Goal: Register for event/course

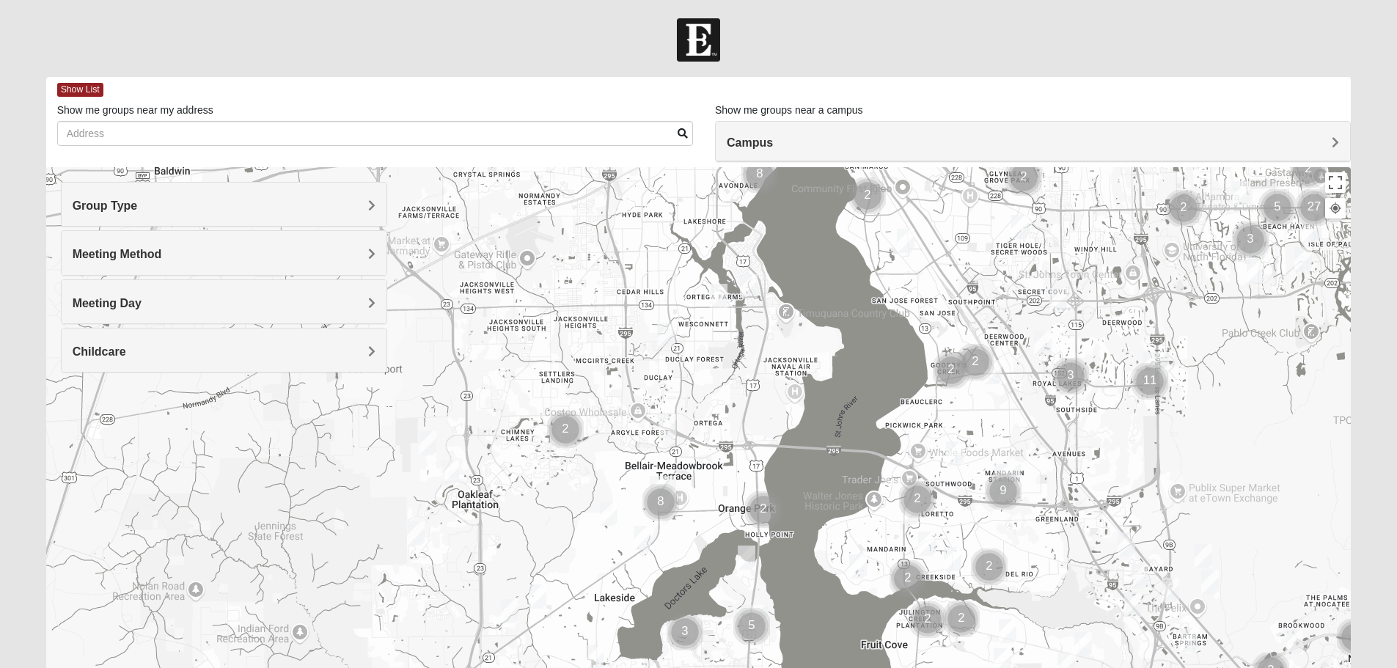
drag, startPoint x: 183, startPoint y: 471, endPoint x: 799, endPoint y: 221, distance: 664.9
click at [799, 221] on div at bounding box center [698, 460] width 1305 height 587
click at [365, 199] on h4 "Group Type" at bounding box center [224, 206] width 303 height 14
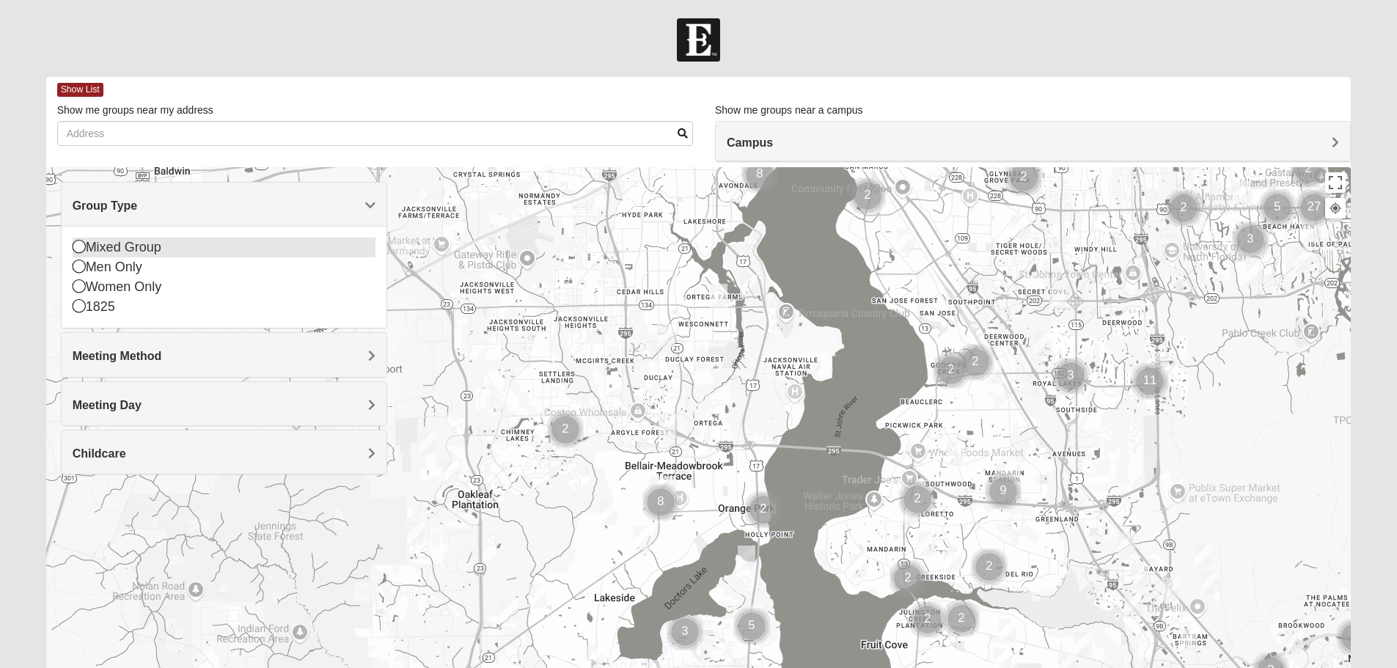
click at [78, 246] on icon at bounding box center [79, 246] width 13 height 13
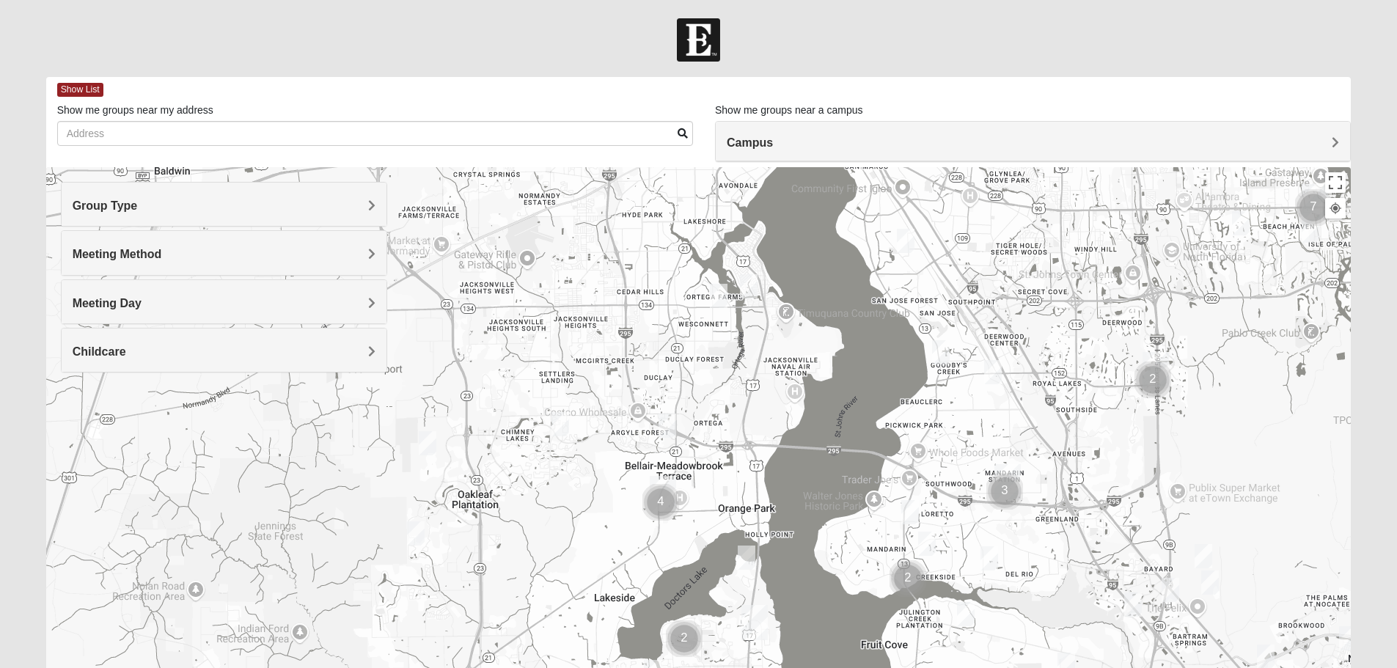
click at [188, 293] on div "Meeting Day" at bounding box center [224, 301] width 325 height 43
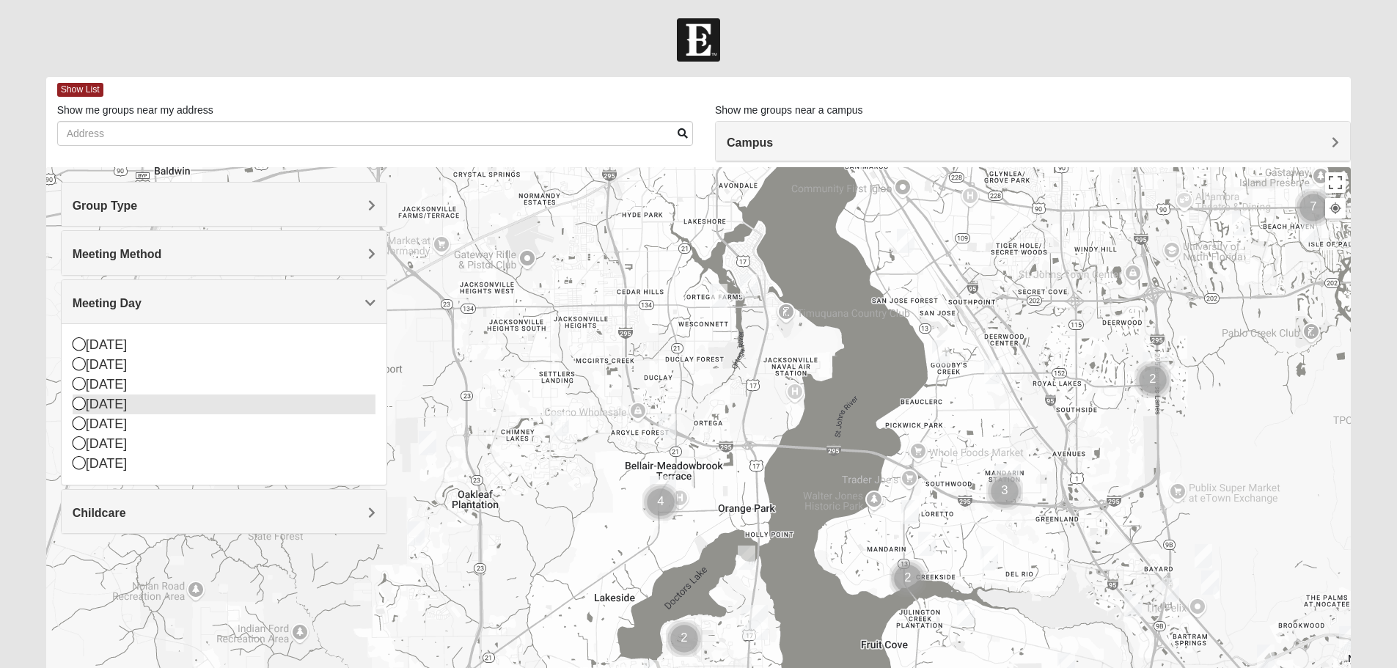
click at [80, 402] on icon at bounding box center [79, 403] width 13 height 13
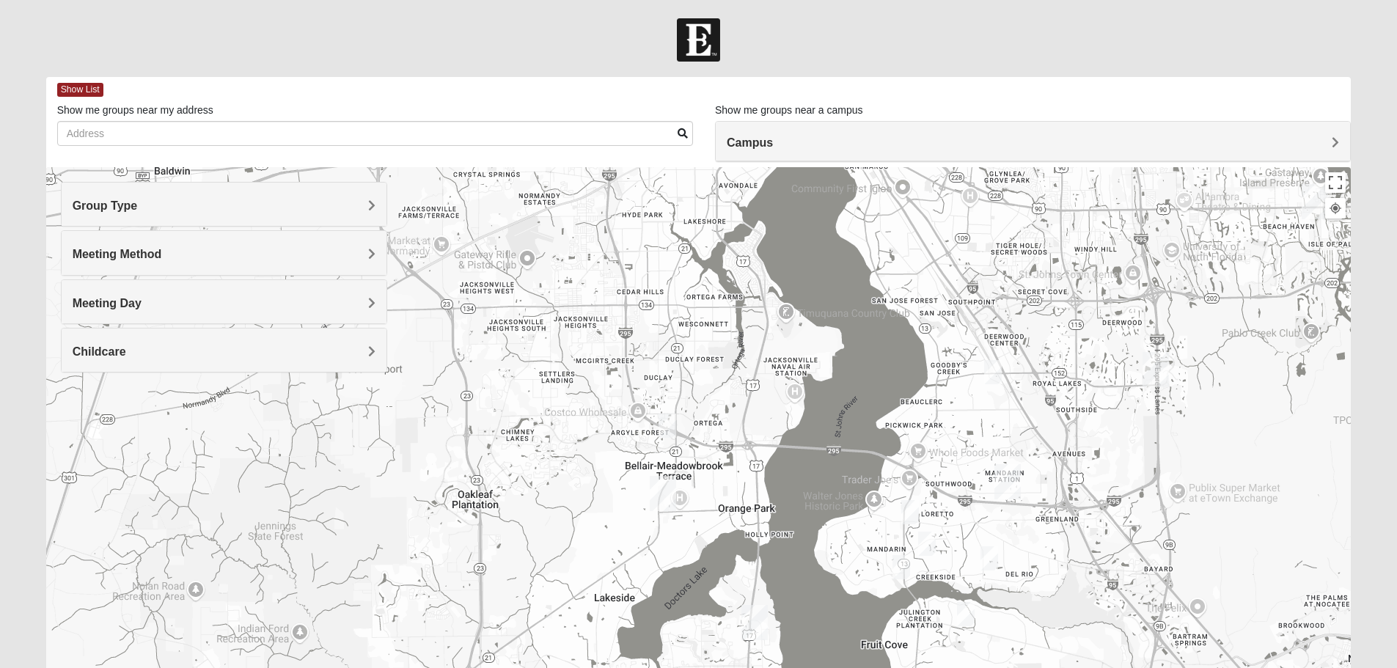
click at [281, 306] on h4 "Meeting Day" at bounding box center [224, 303] width 303 height 14
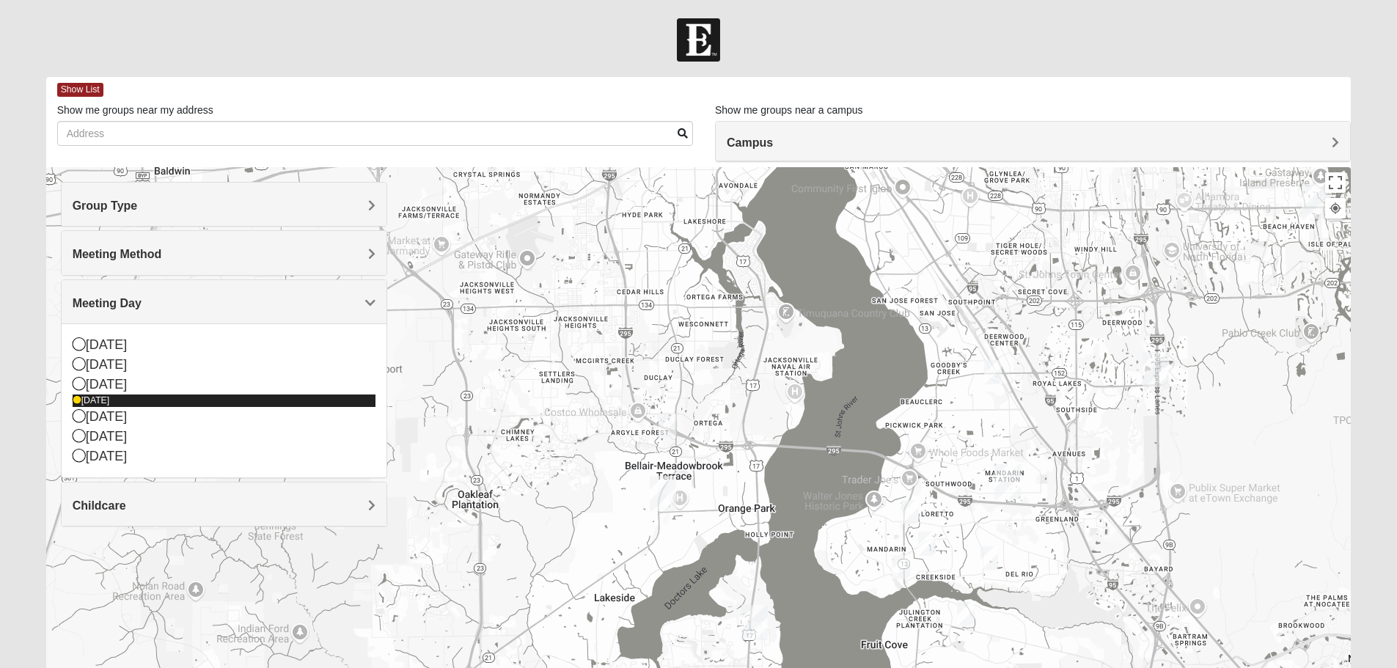
click at [76, 400] on icon at bounding box center [77, 400] width 9 height 9
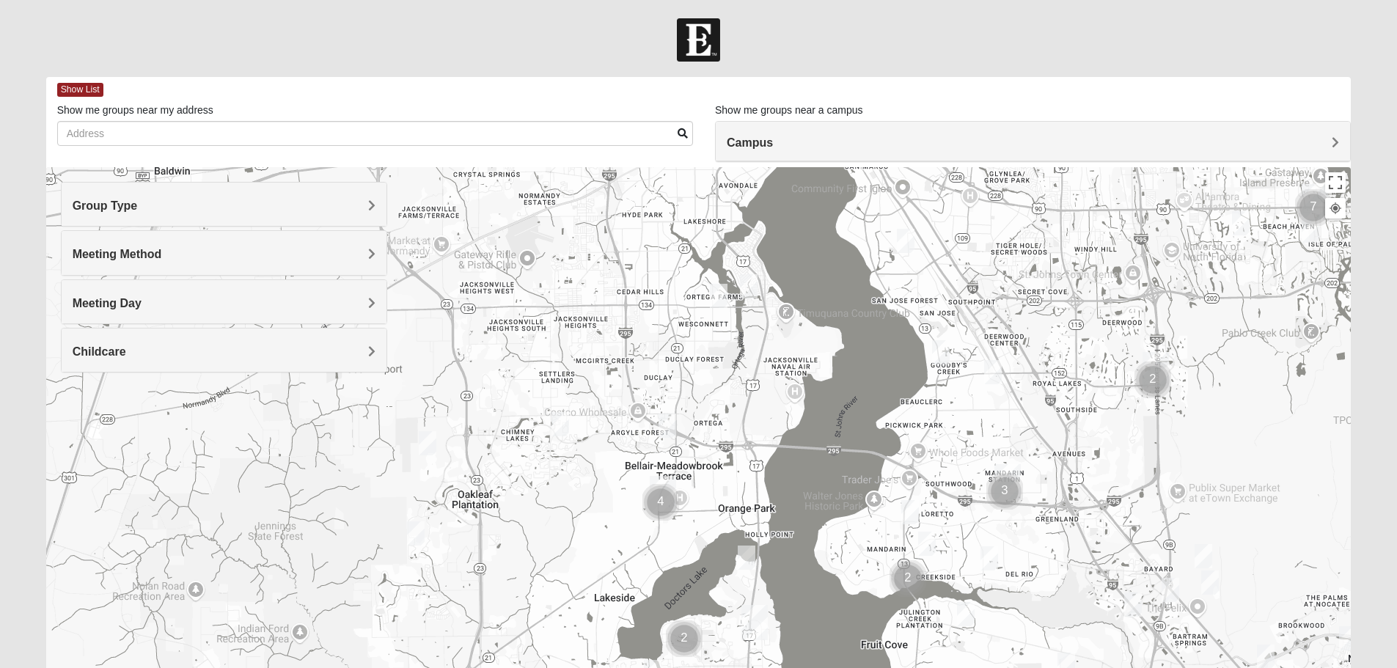
click at [780, 136] on h4 "Campus" at bounding box center [1033, 143] width 612 height 14
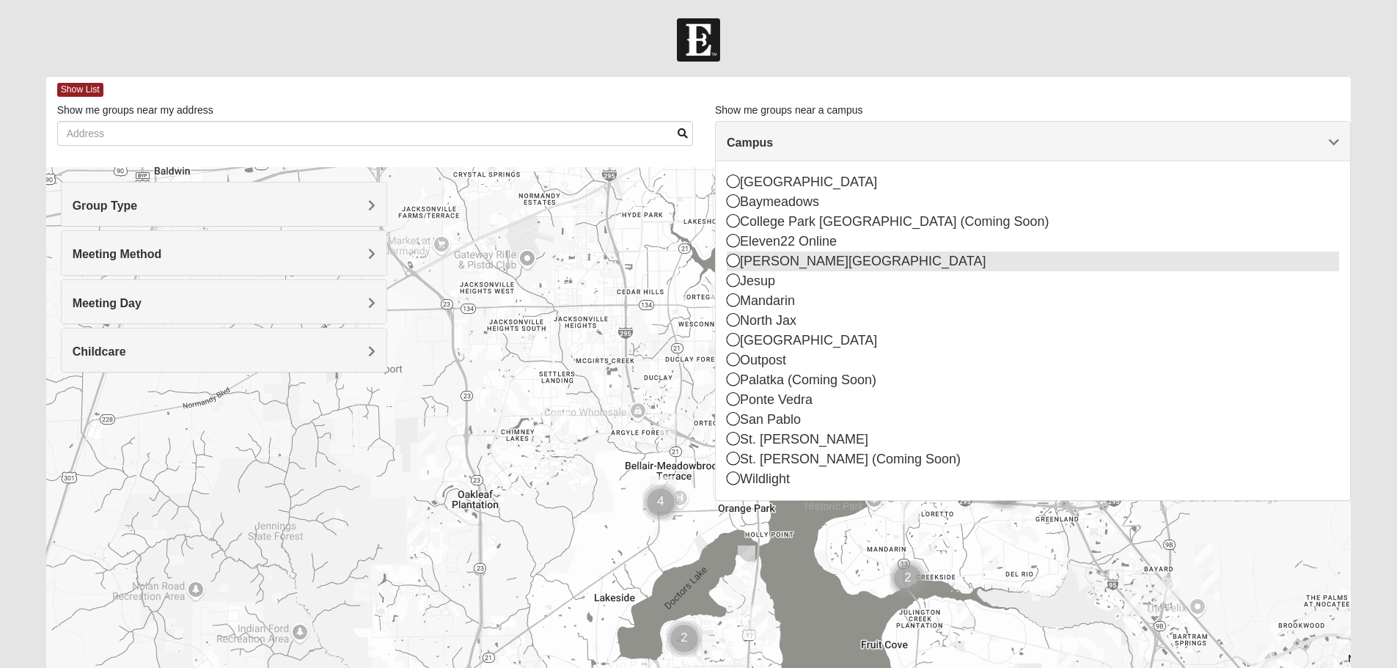
click at [735, 261] on icon at bounding box center [733, 260] width 13 height 13
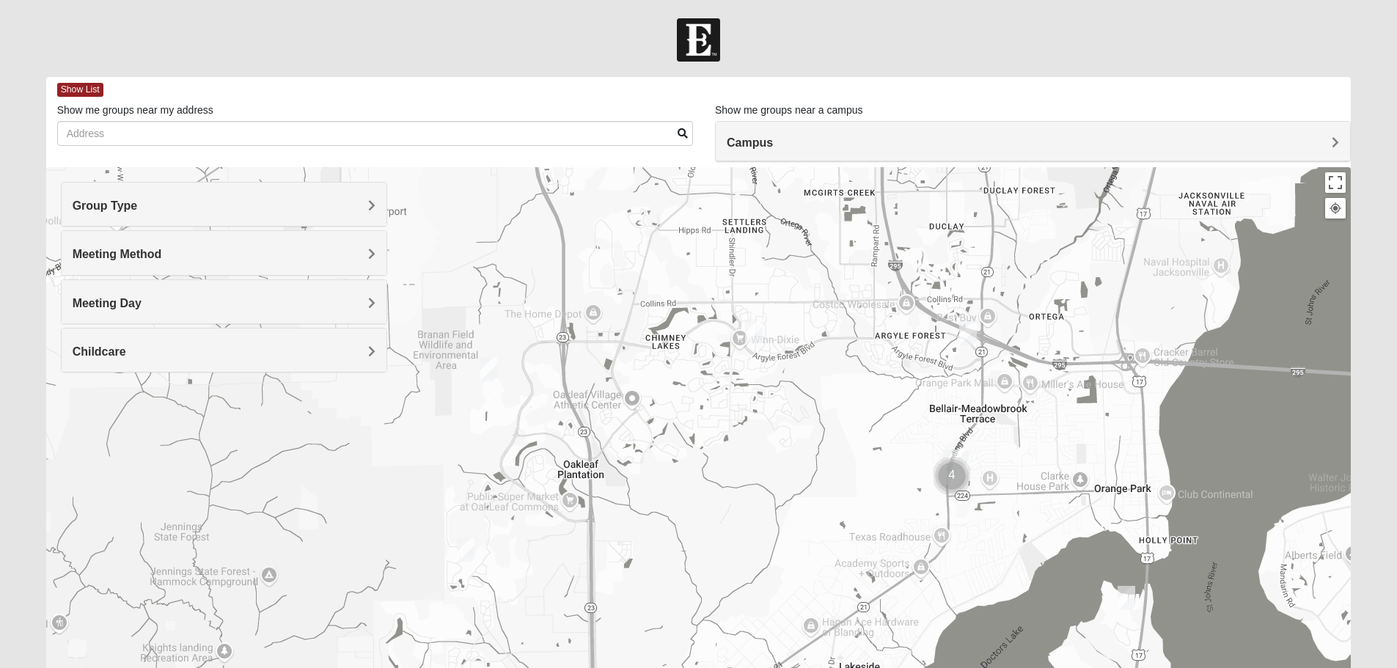
drag, startPoint x: 491, startPoint y: 370, endPoint x: 931, endPoint y: 644, distance: 517.5
click at [931, 644] on div at bounding box center [698, 460] width 1305 height 587
click at [753, 324] on img "Mixed Jenkins 32244" at bounding box center [753, 331] width 29 height 36
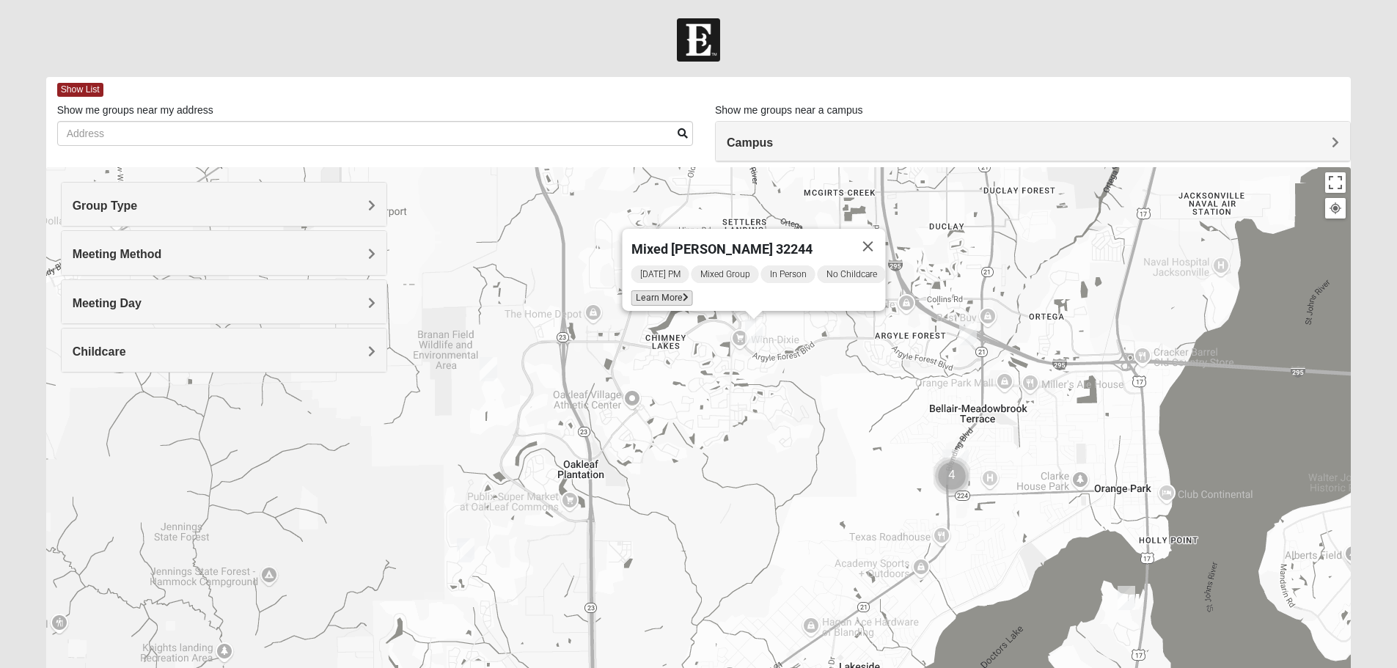
click at [682, 293] on icon at bounding box center [685, 297] width 6 height 9
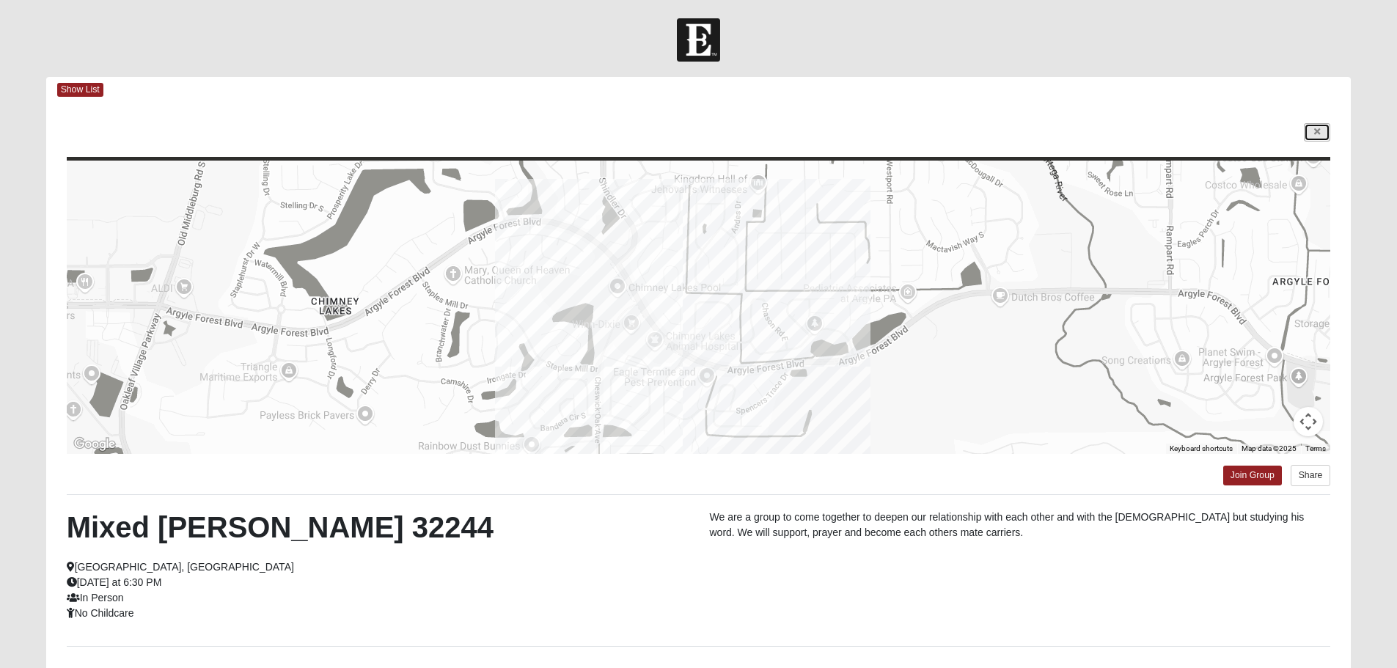
click at [1316, 135] on icon at bounding box center [1317, 132] width 6 height 9
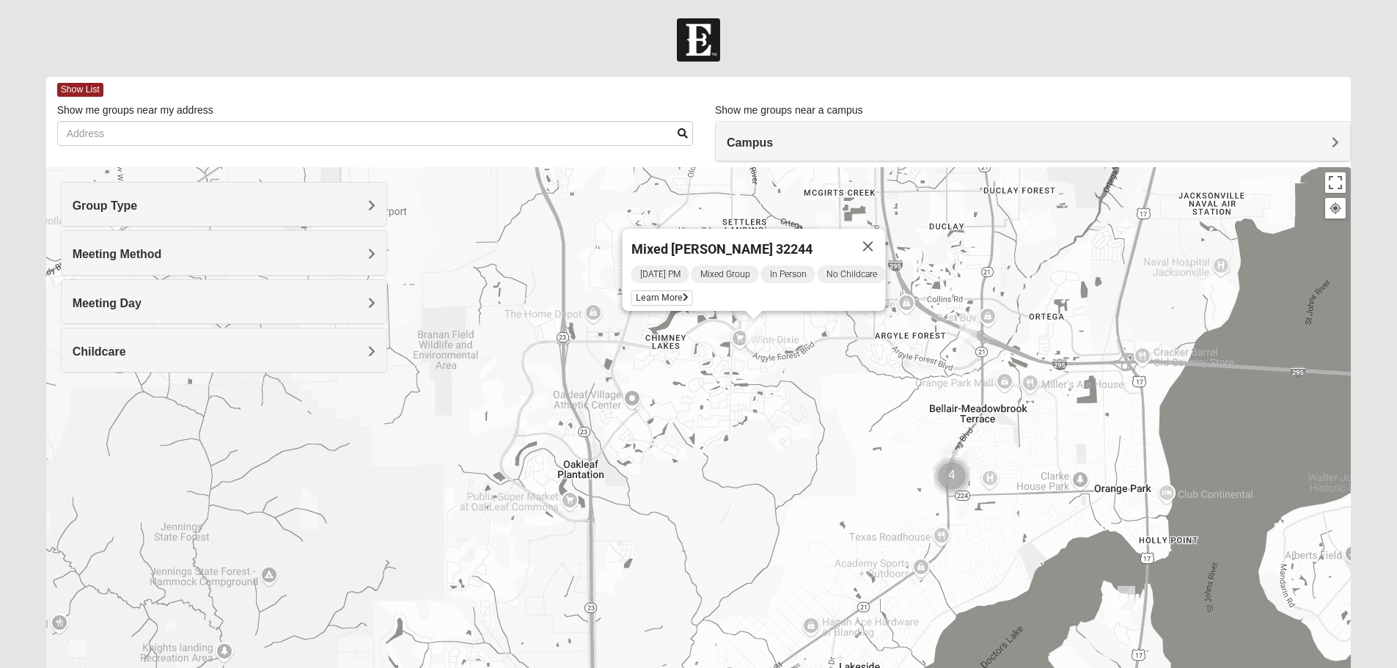
click at [964, 328] on img "Mixed Trudell 32244" at bounding box center [967, 333] width 29 height 36
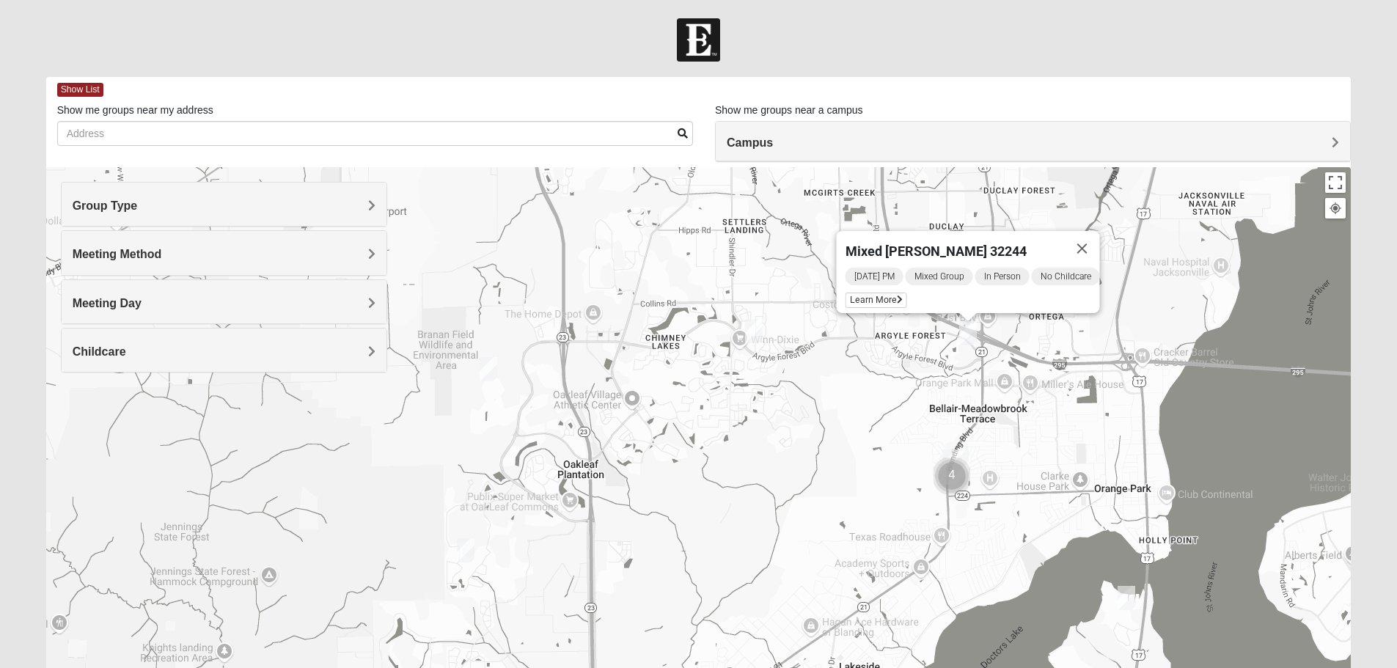
click at [486, 369] on img "Mixed Fisher 32065" at bounding box center [488, 369] width 29 height 36
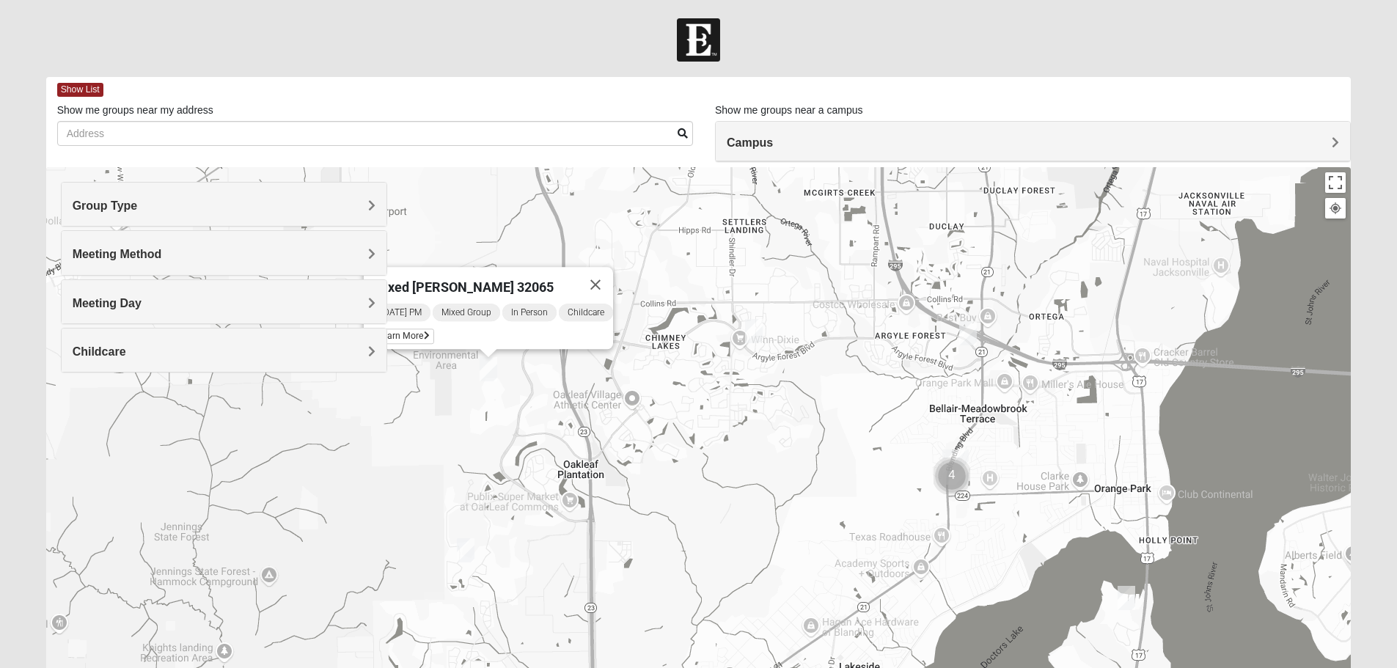
click at [465, 549] on img "Mixed Newton 32065" at bounding box center [465, 550] width 29 height 36
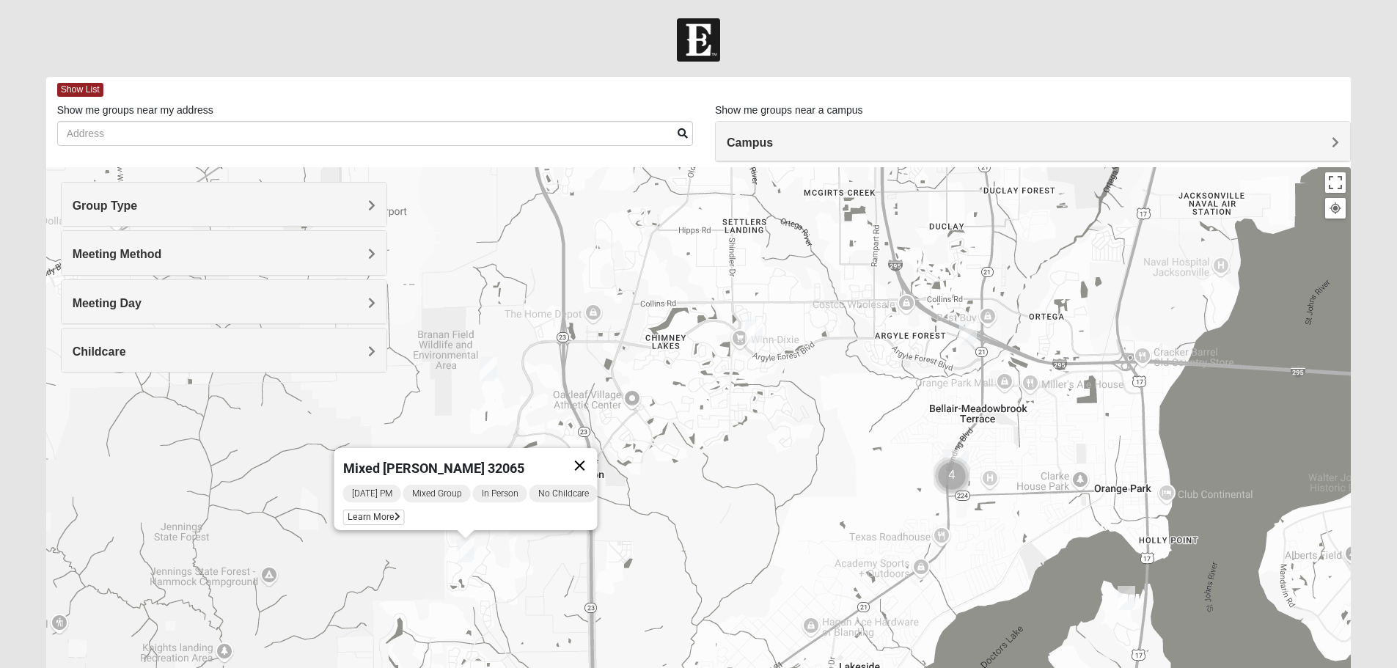
click at [589, 453] on button "Close" at bounding box center [579, 465] width 35 height 35
click at [491, 369] on img "Mixed Fisher 32065" at bounding box center [488, 369] width 29 height 36
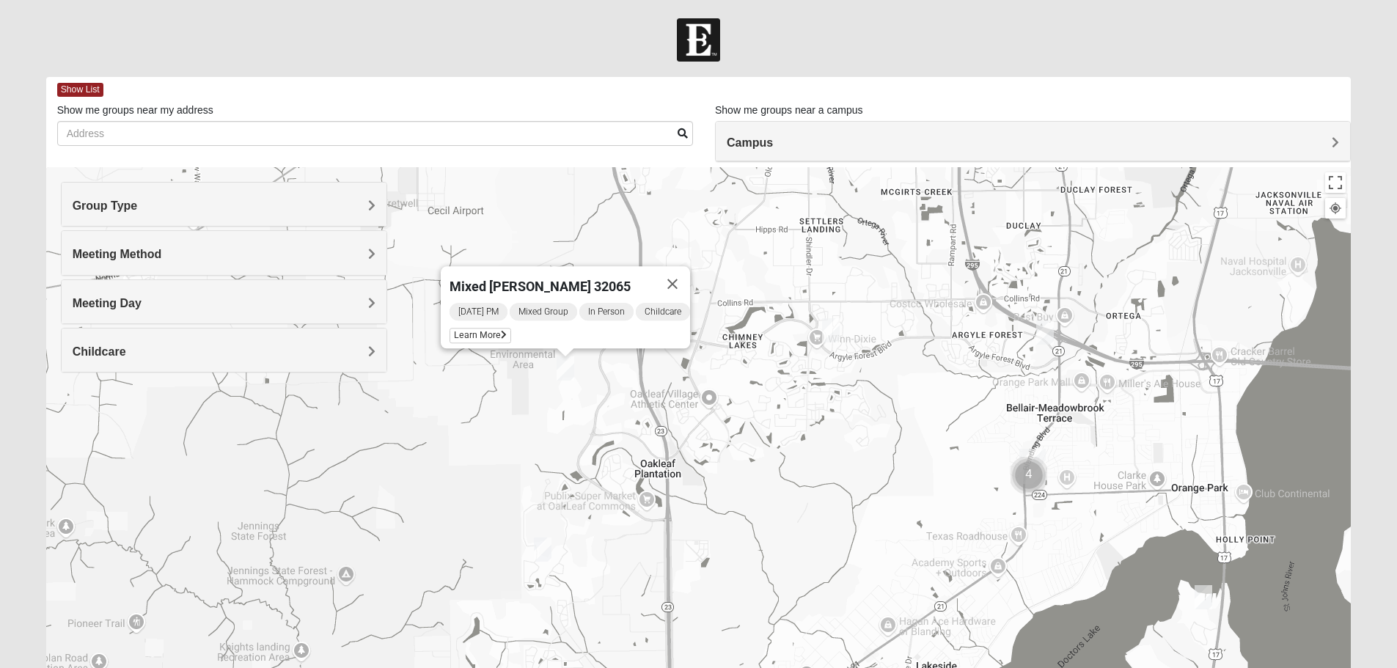
drag, startPoint x: 508, startPoint y: 405, endPoint x: 587, endPoint y: 405, distance: 79.2
click at [587, 405] on div "Mixed [PERSON_NAME] 32065 [DATE] PM Mixed Group In Person Childcare Learn More" at bounding box center [698, 460] width 1305 height 587
click at [472, 328] on span "Learn More" at bounding box center [481, 335] width 62 height 15
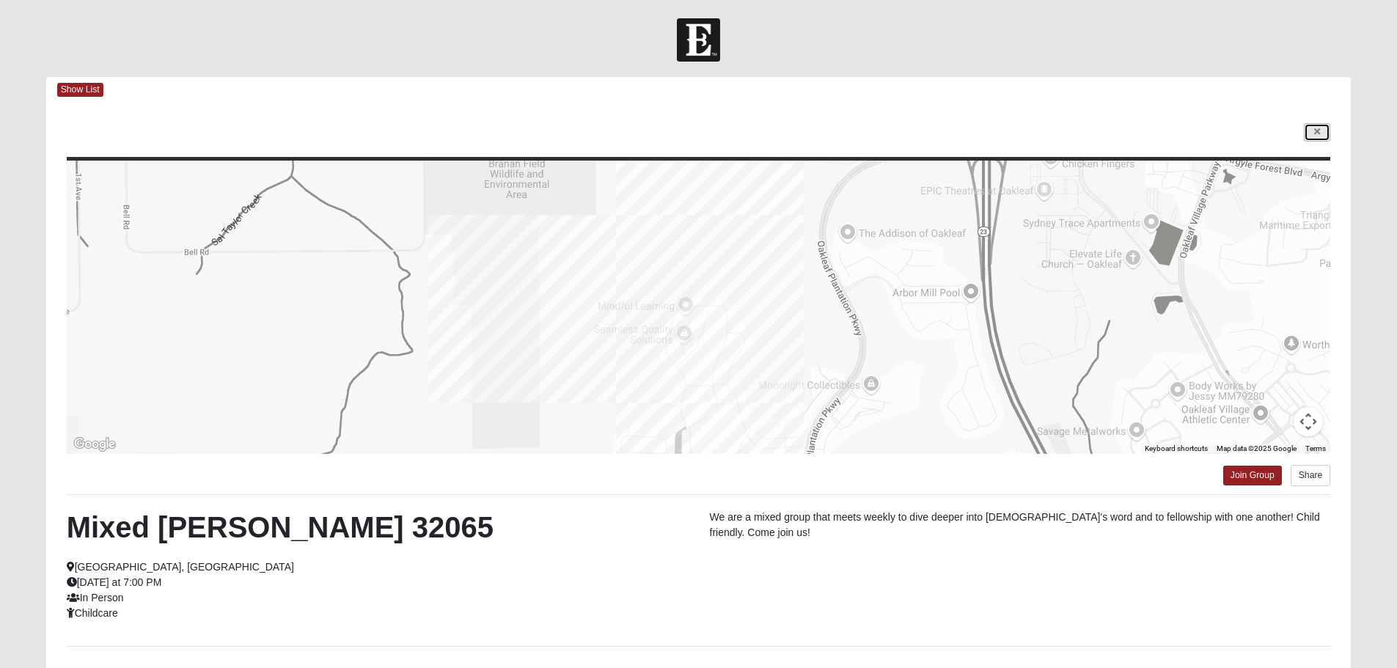
click at [1316, 133] on icon at bounding box center [1317, 132] width 6 height 9
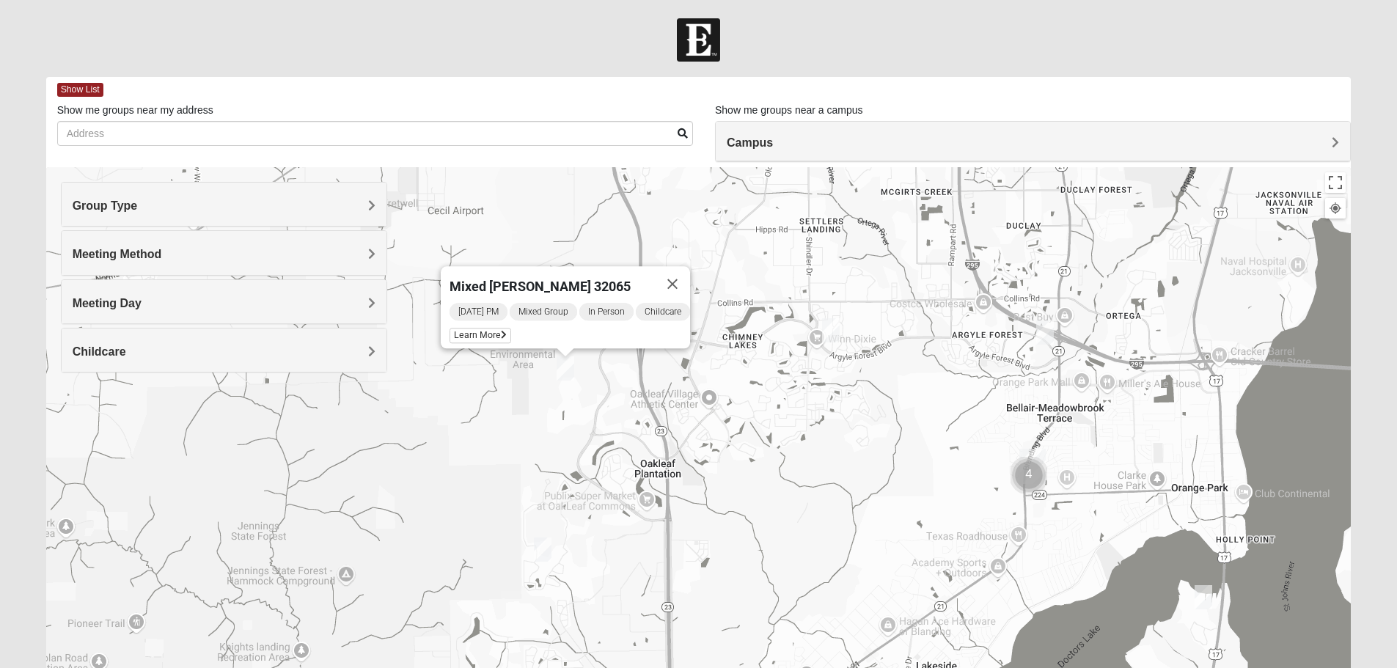
click at [678, 268] on button "Close" at bounding box center [672, 283] width 35 height 35
click at [1047, 331] on img "Mixed Trudell 32244" at bounding box center [1044, 333] width 29 height 36
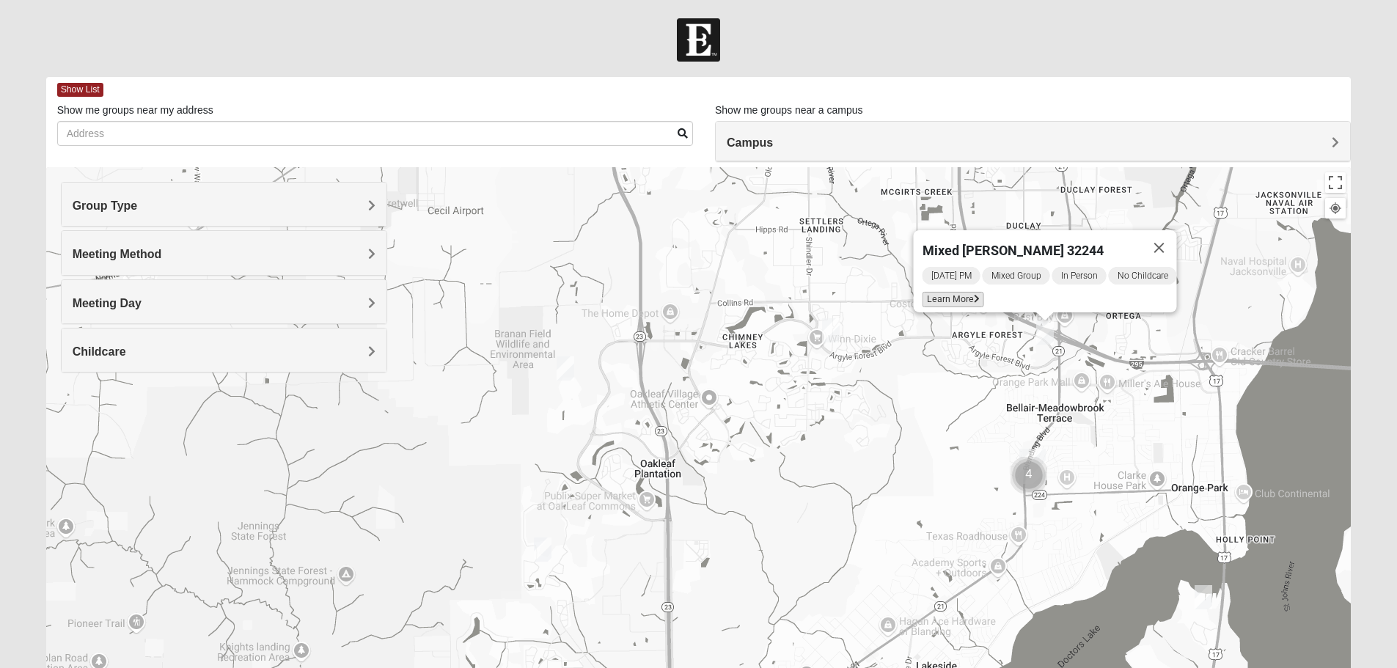
click at [937, 292] on span "Learn More" at bounding box center [953, 299] width 62 height 15
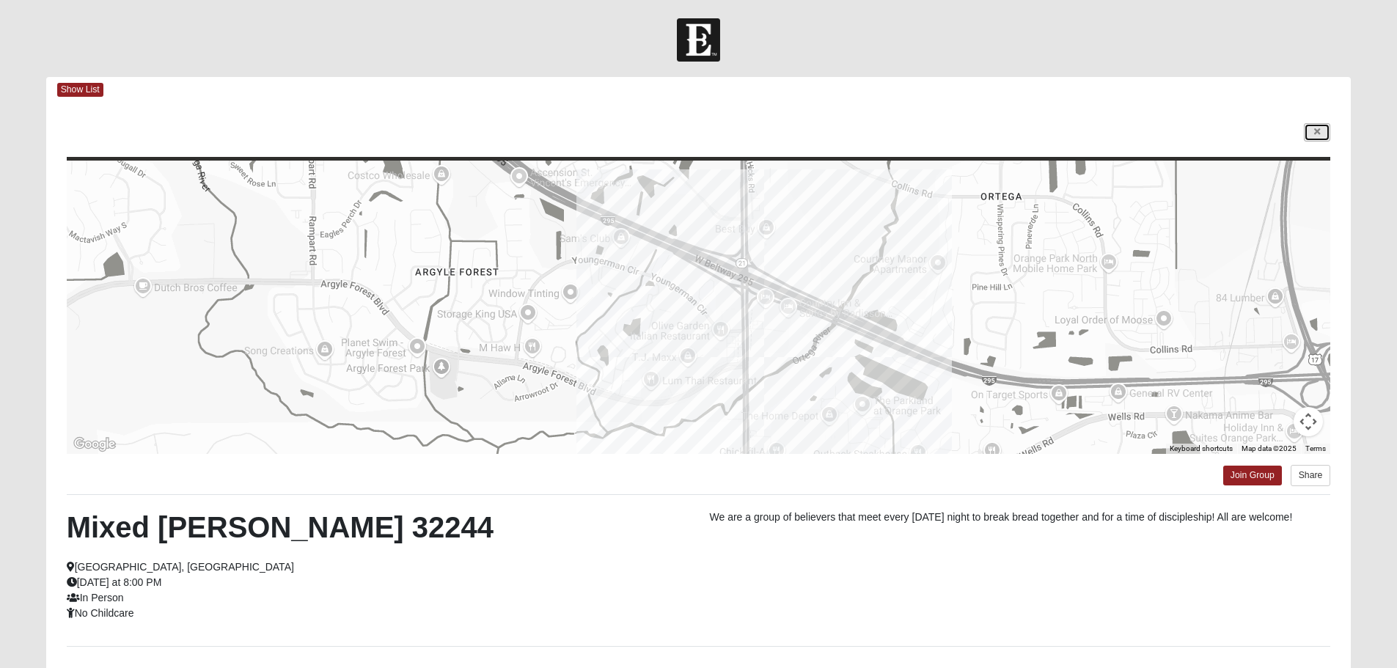
click at [1325, 129] on link at bounding box center [1317, 132] width 26 height 18
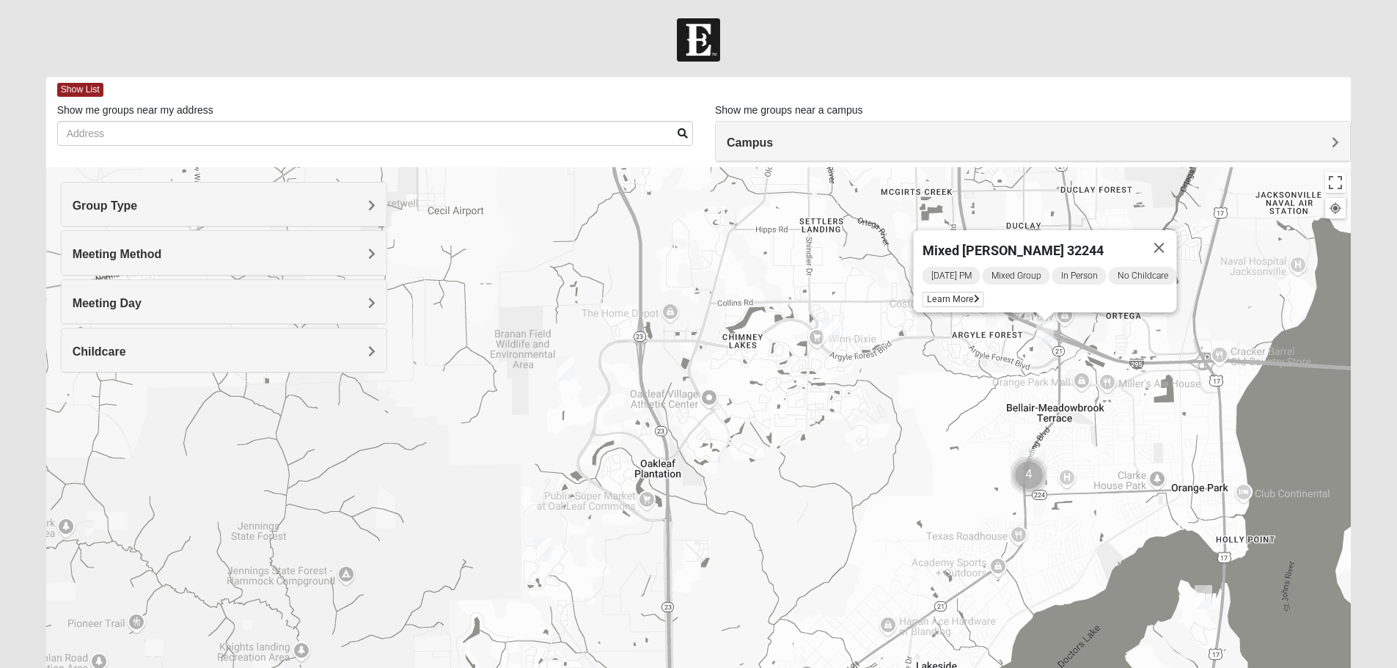
click at [836, 328] on img "Mixed Jenkins 32244" at bounding box center [830, 330] width 29 height 36
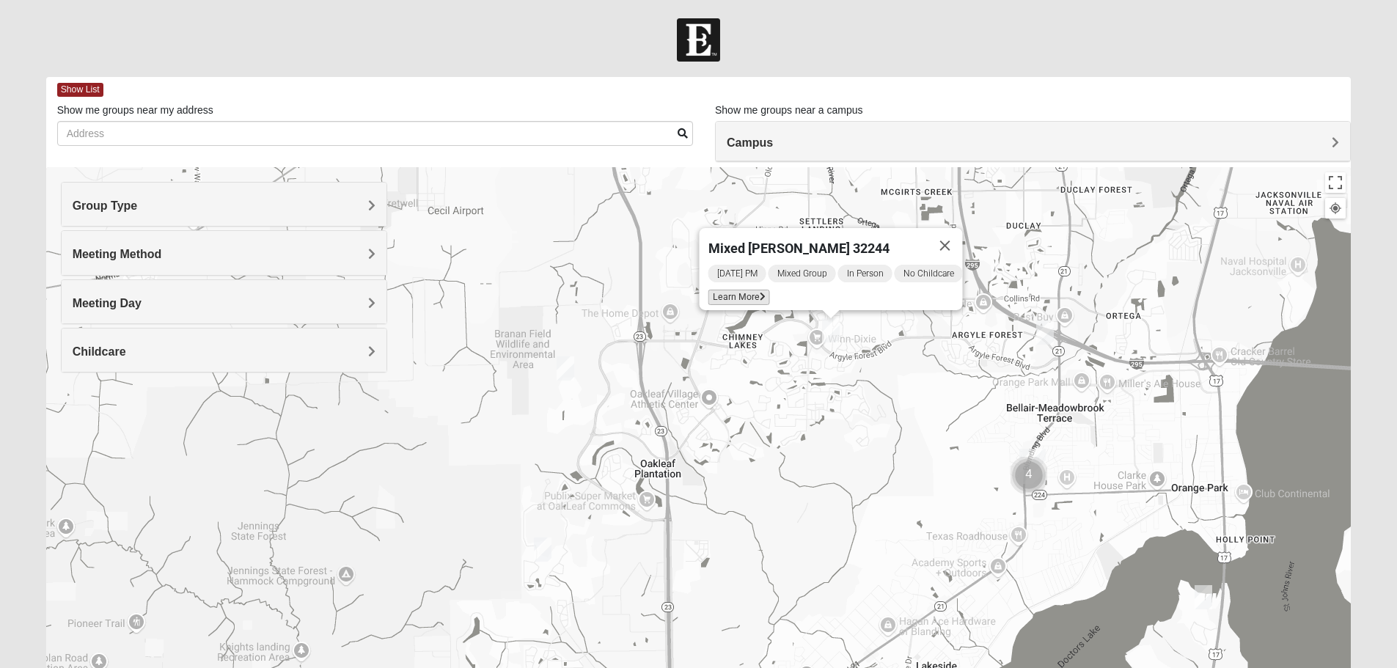
click at [750, 290] on span "Learn More" at bounding box center [739, 297] width 62 height 15
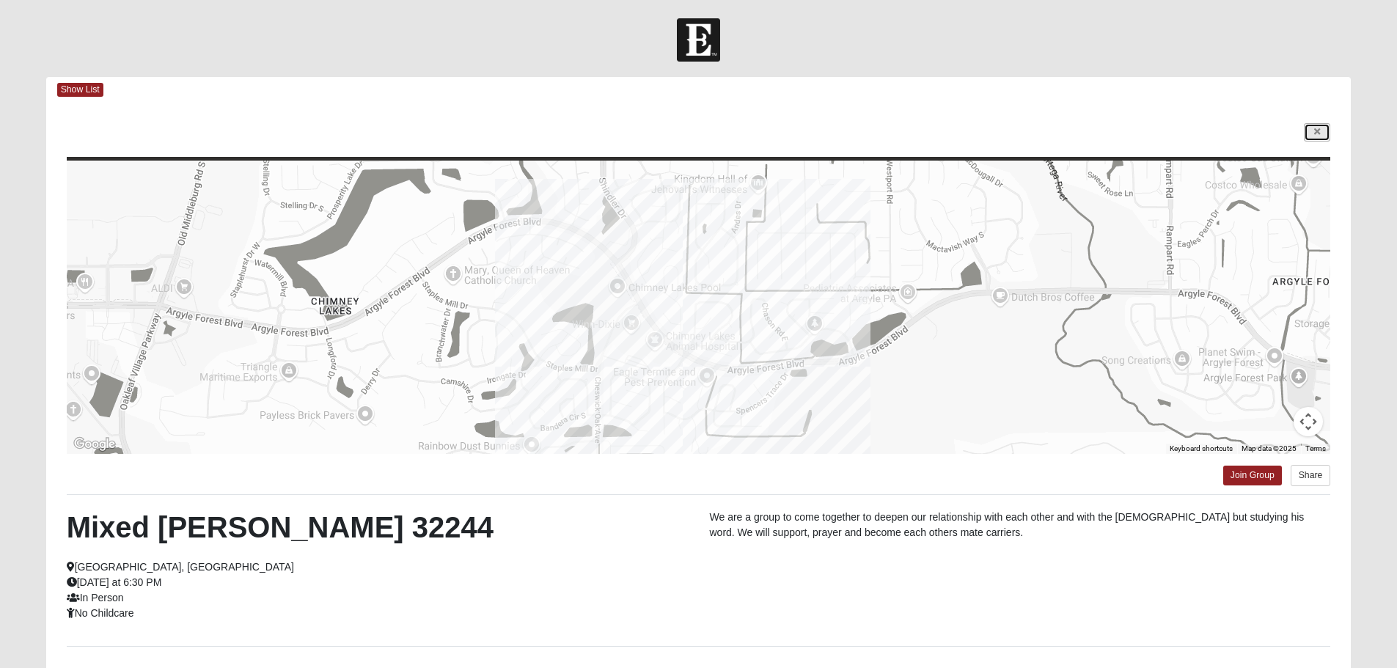
click at [1311, 129] on link at bounding box center [1317, 132] width 26 height 18
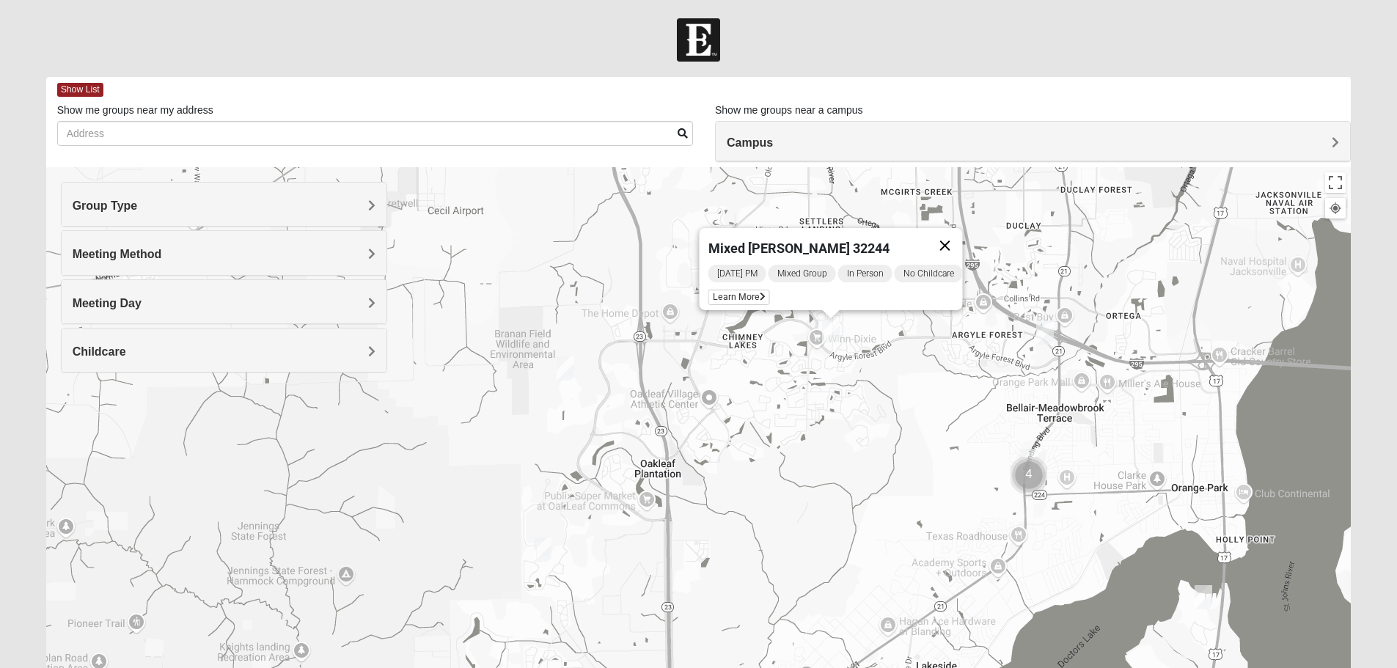
click at [950, 236] on button "Close" at bounding box center [944, 245] width 35 height 35
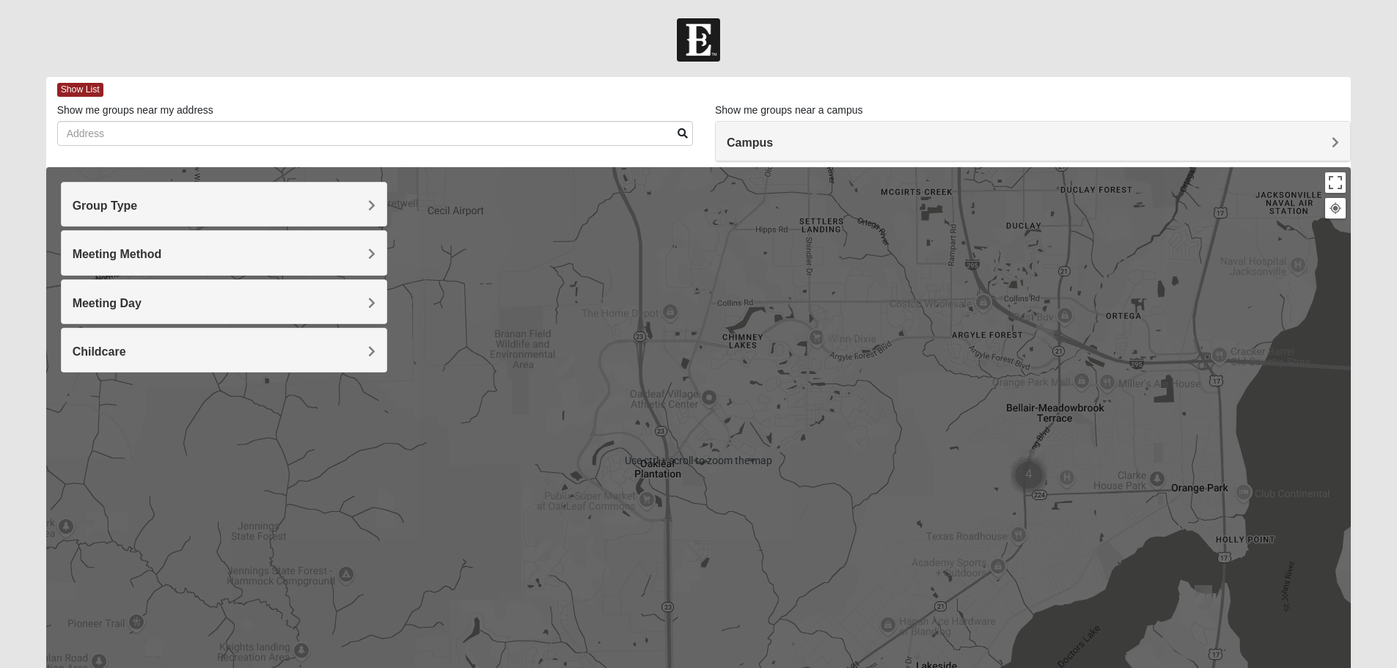
scroll to position [139, 0]
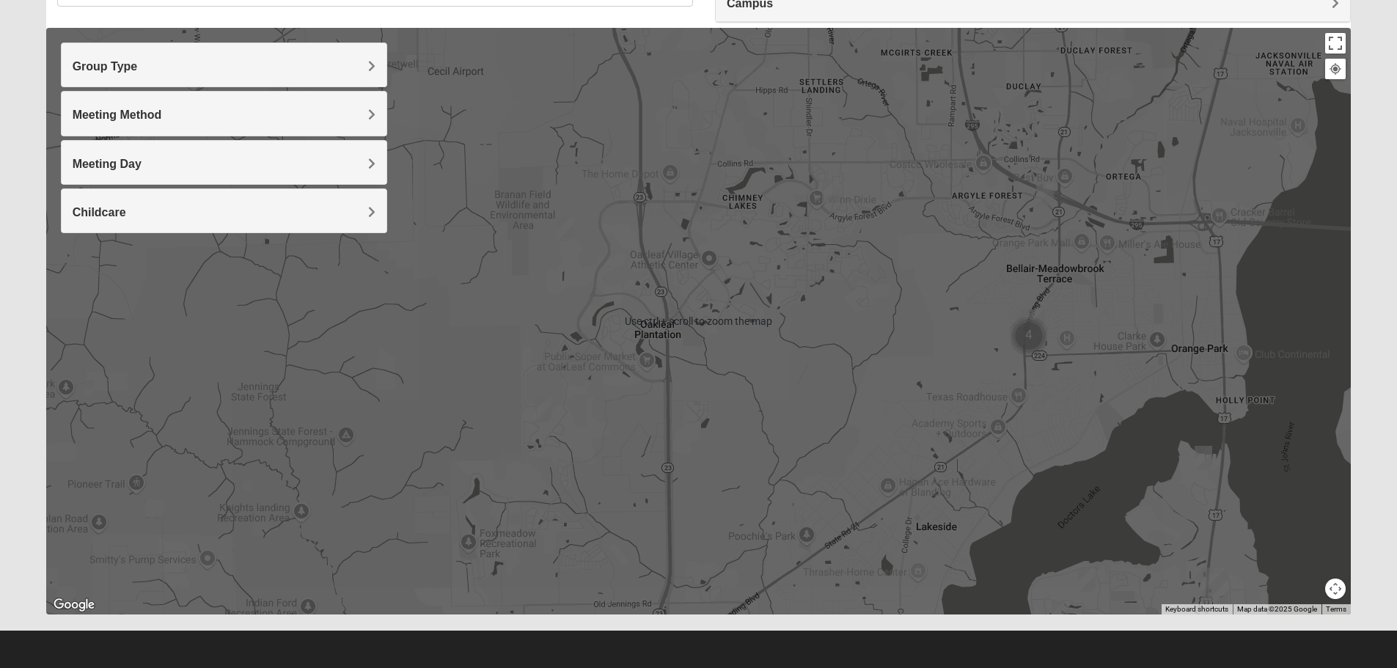
click at [1032, 362] on div "To navigate, press the arrow keys." at bounding box center [698, 321] width 1305 height 587
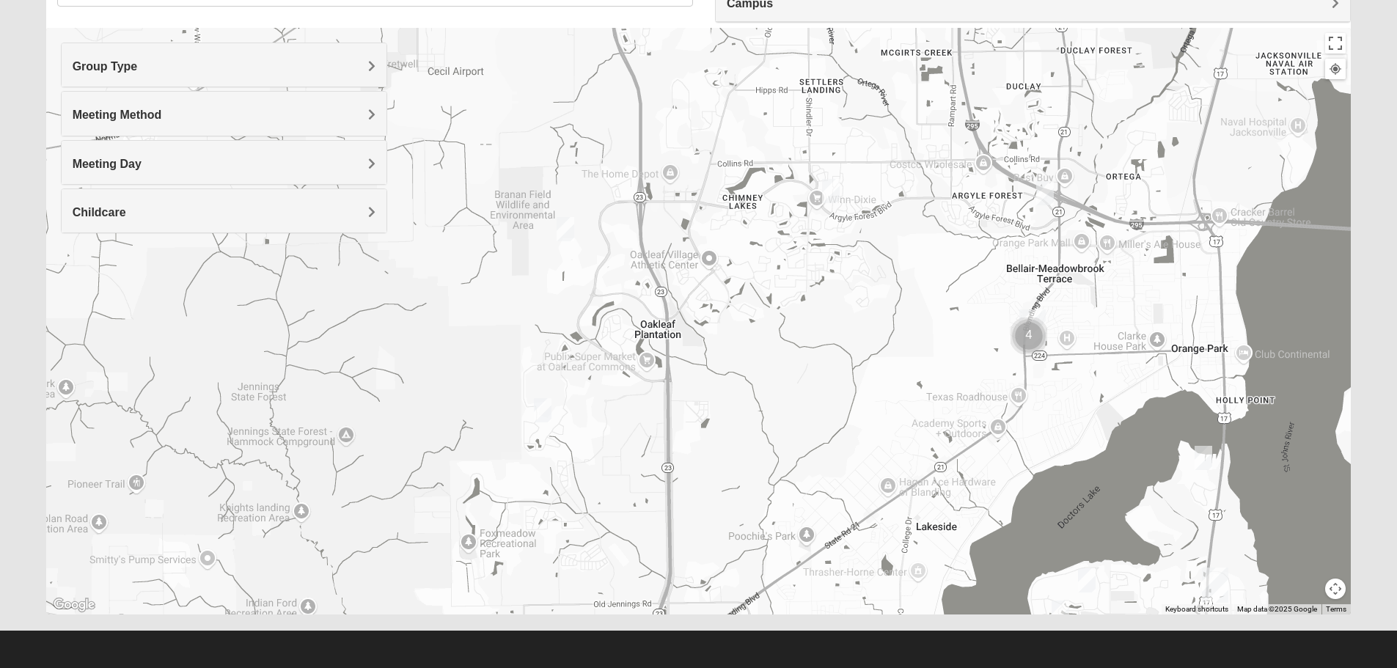
click at [1025, 334] on img "Cluster of 4 groups" at bounding box center [1029, 336] width 48 height 48
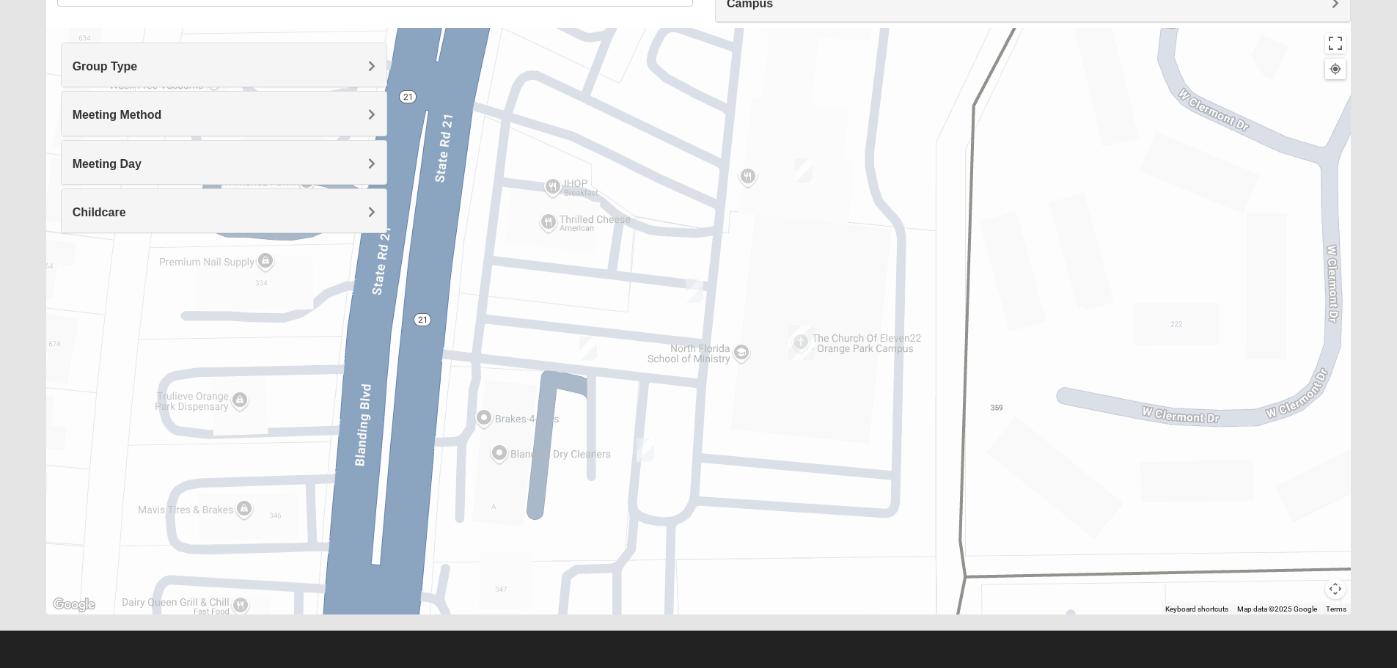
click at [800, 166] on img "On Campus Mixed Frakes 32073" at bounding box center [803, 171] width 29 height 36
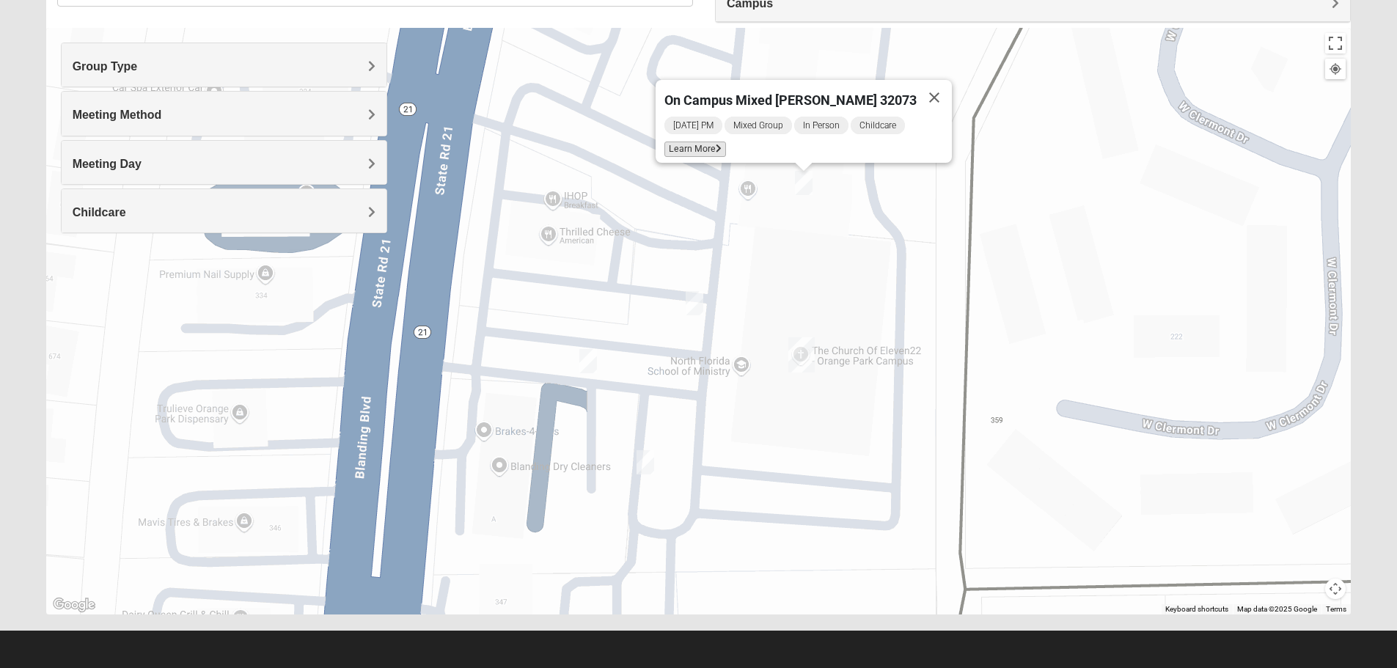
click at [726, 142] on span "Learn More" at bounding box center [695, 149] width 62 height 15
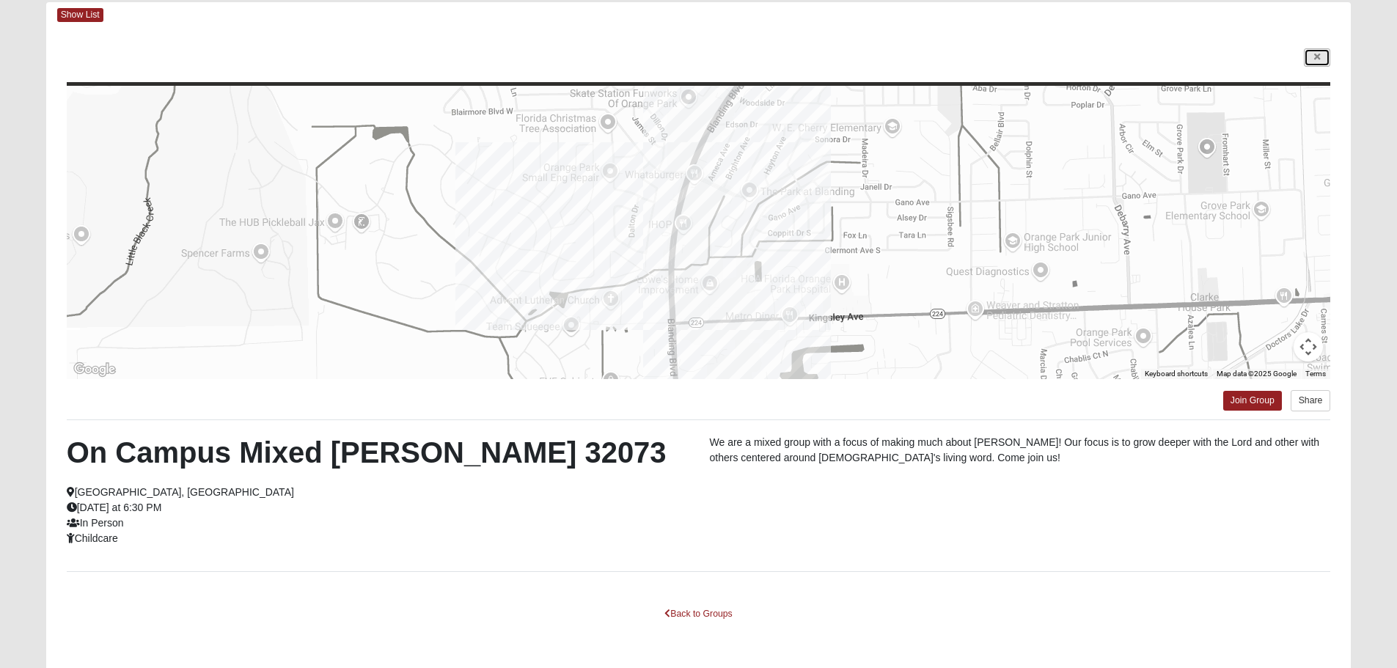
click at [1317, 55] on icon at bounding box center [1317, 57] width 6 height 9
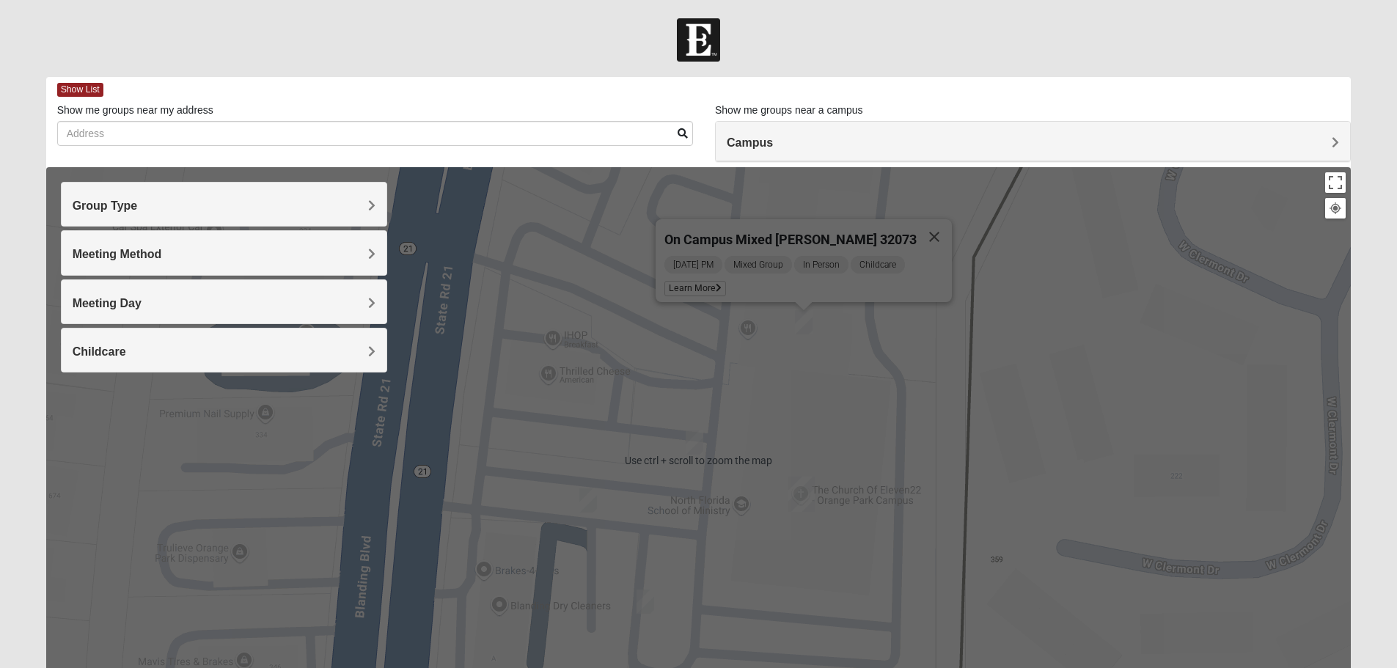
scroll to position [139, 0]
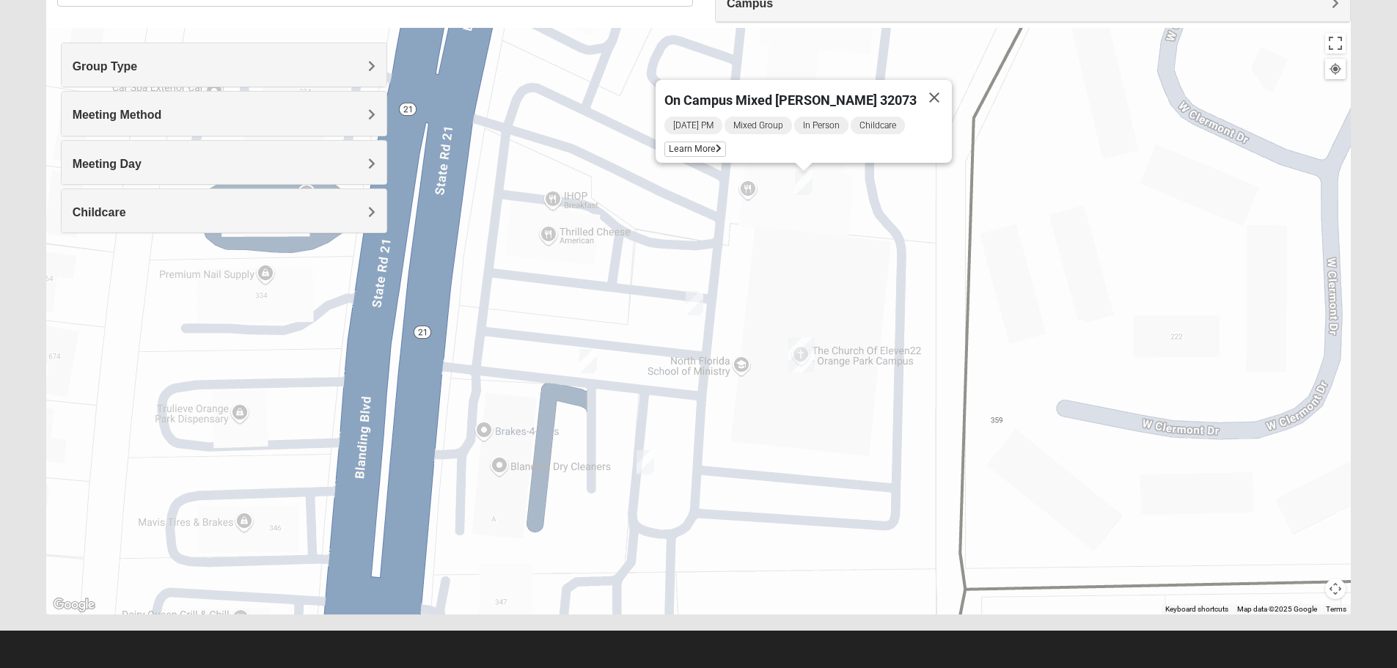
click at [862, 312] on div "On Campus Mixed [PERSON_NAME] 32073 [DATE] PM Mixed Group In Person Childcare L…" at bounding box center [698, 321] width 1305 height 587
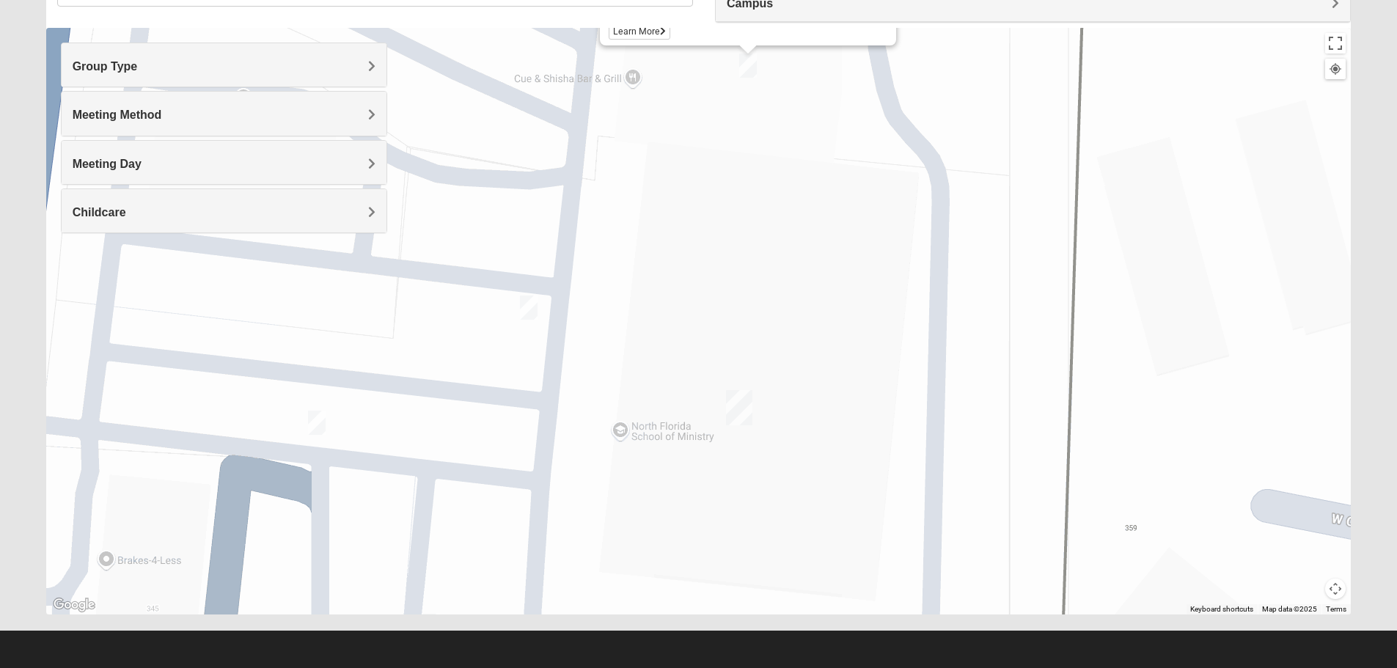
click at [862, 312] on div "On Campus Mixed [PERSON_NAME] 32073 [DATE] PM Mixed Group In Person Childcare L…" at bounding box center [698, 321] width 1305 height 587
click at [1121, 462] on div "On Campus Mixed [PERSON_NAME] 32073 [DATE] PM Mixed Group In Person Childcare L…" at bounding box center [698, 321] width 1305 height 587
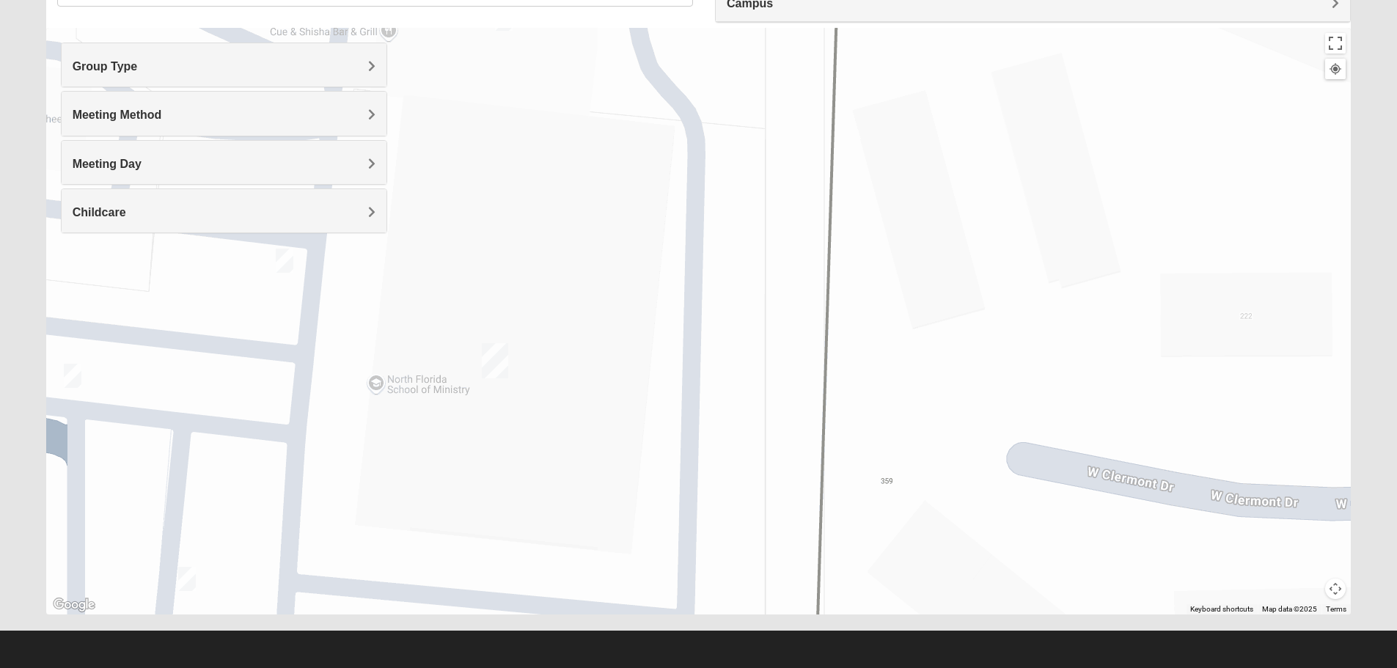
drag, startPoint x: 909, startPoint y: 389, endPoint x: 700, endPoint y: 325, distance: 219.2
click at [666, 340] on div "On Campus Mixed [PERSON_NAME] 32073 [DATE] PM Mixed Group In Person Childcare L…" at bounding box center [698, 321] width 1305 height 587
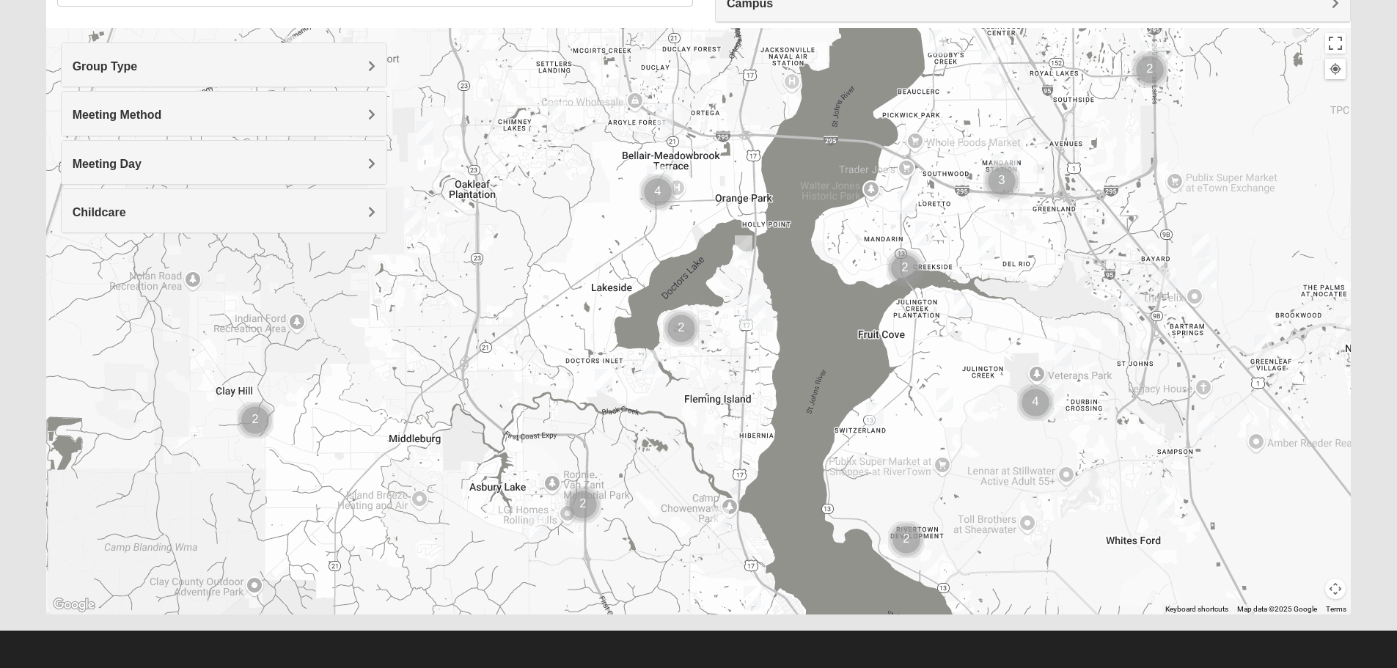
drag, startPoint x: 717, startPoint y: 560, endPoint x: 678, endPoint y: 425, distance: 140.4
click at [678, 425] on div at bounding box center [698, 321] width 1305 height 587
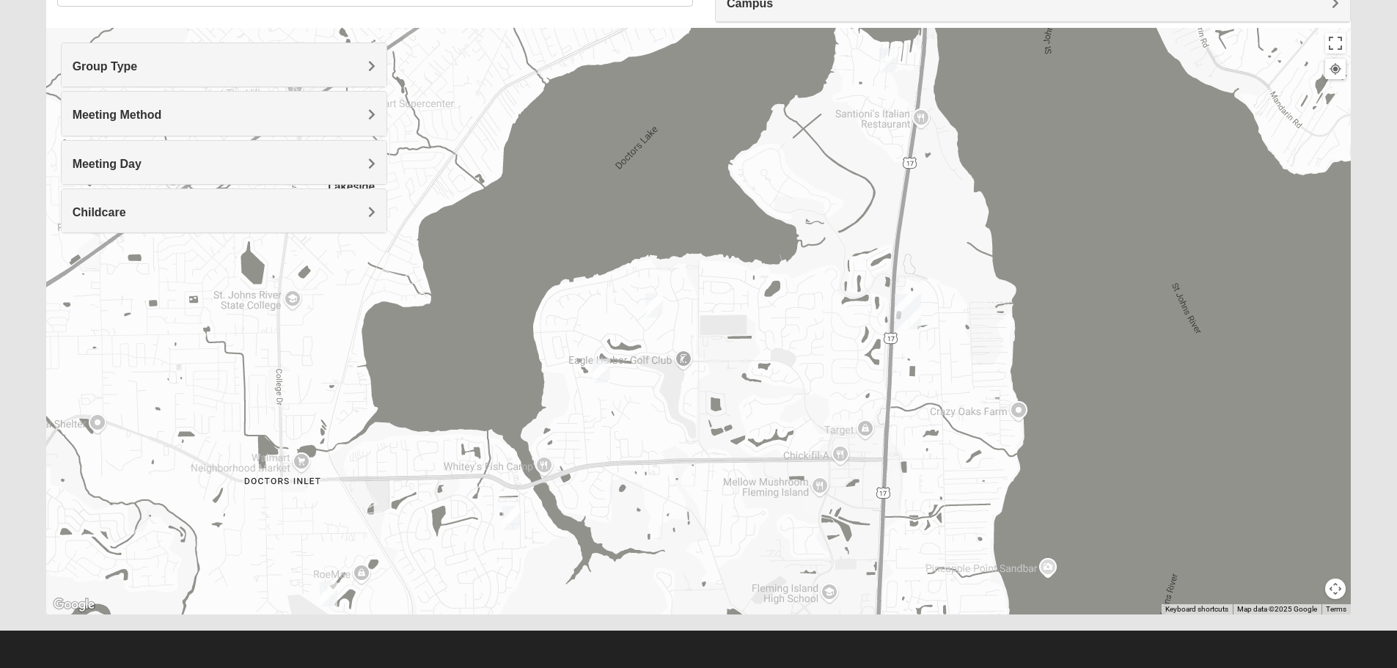
click at [887, 55] on img "Mixed Bryant 32003" at bounding box center [887, 61] width 29 height 36
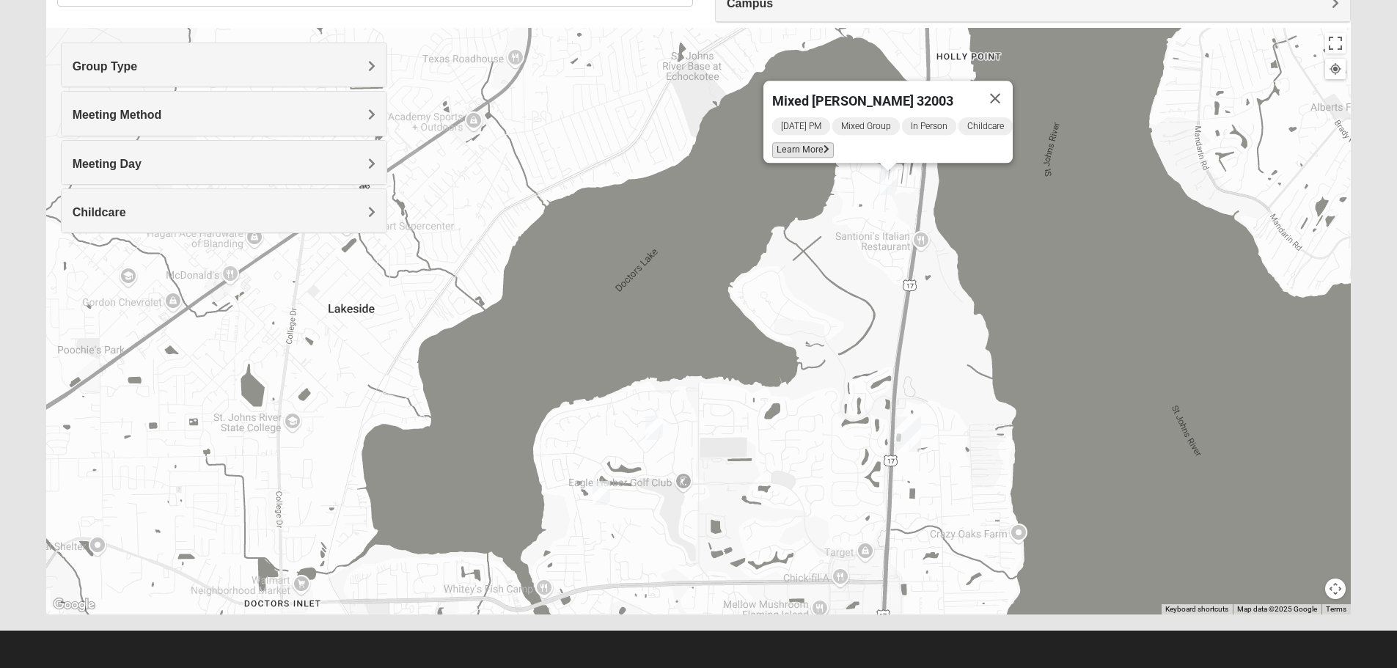
click at [817, 147] on span "Learn More" at bounding box center [803, 149] width 62 height 15
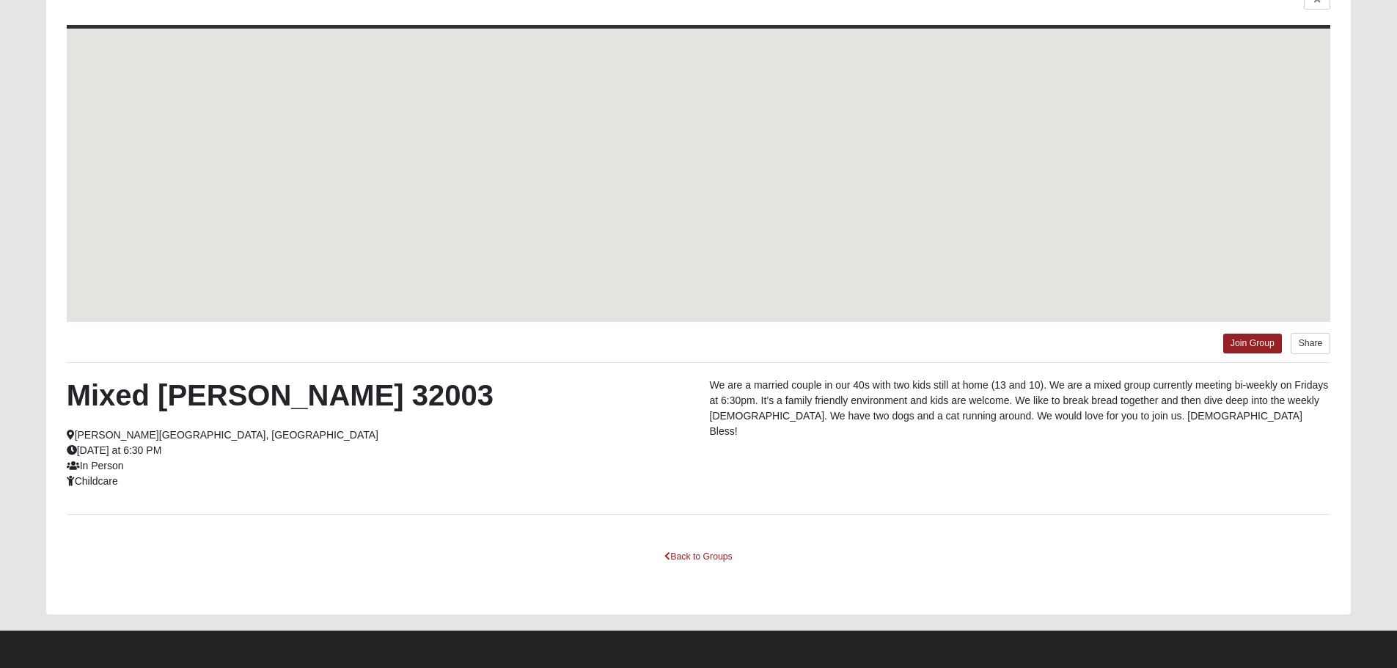
scroll to position [75, 0]
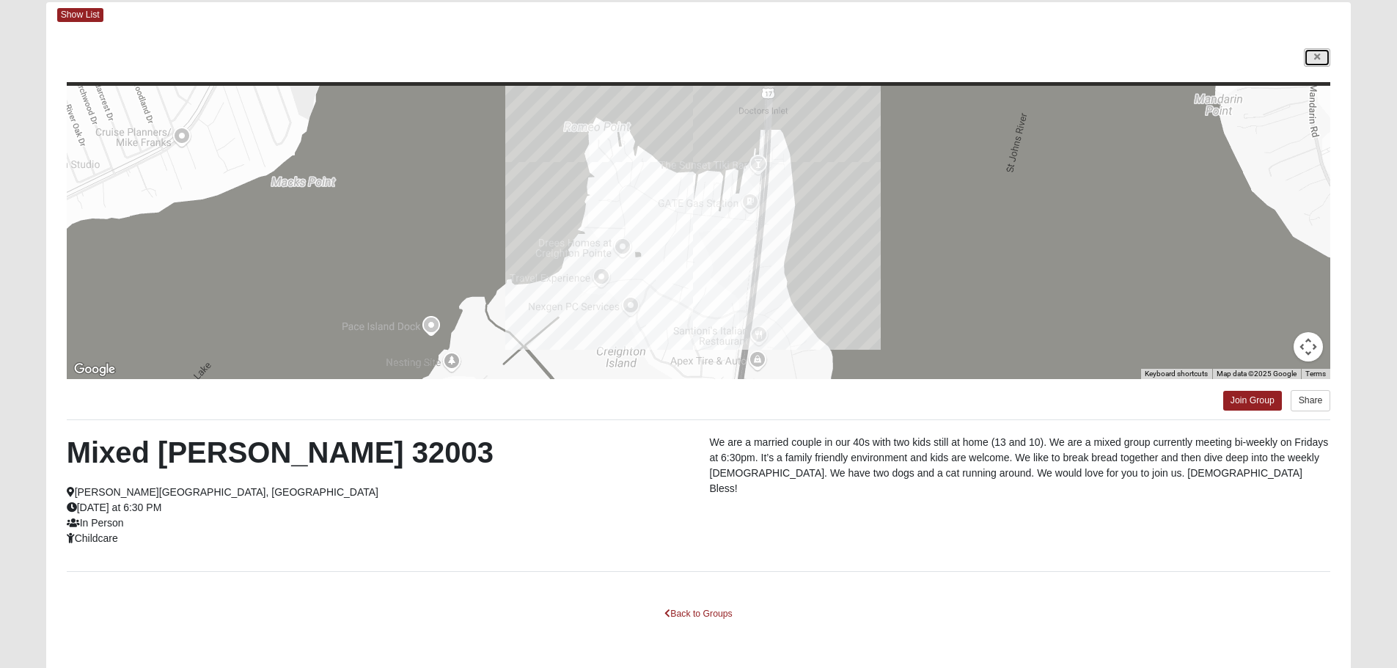
click at [1310, 57] on link at bounding box center [1317, 57] width 26 height 18
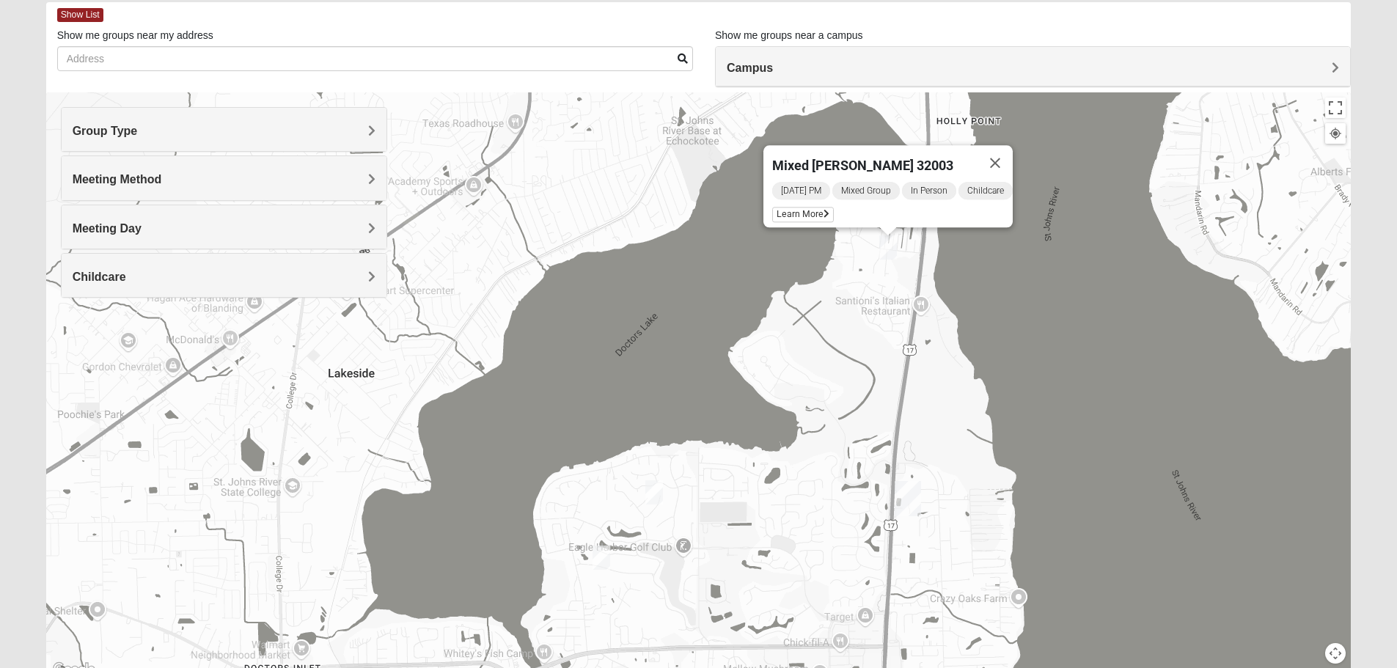
click at [998, 154] on button "Close" at bounding box center [995, 162] width 35 height 35
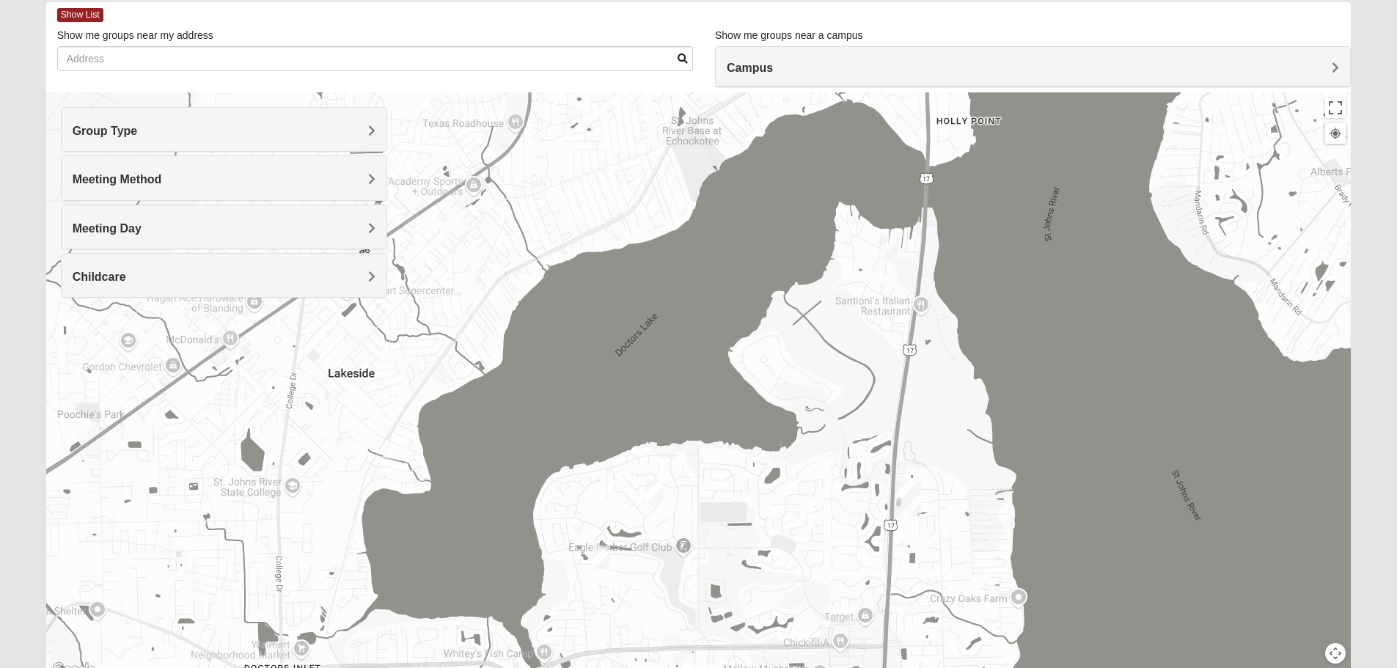
click at [651, 492] on img "Mixed Miller 32003" at bounding box center [654, 493] width 29 height 36
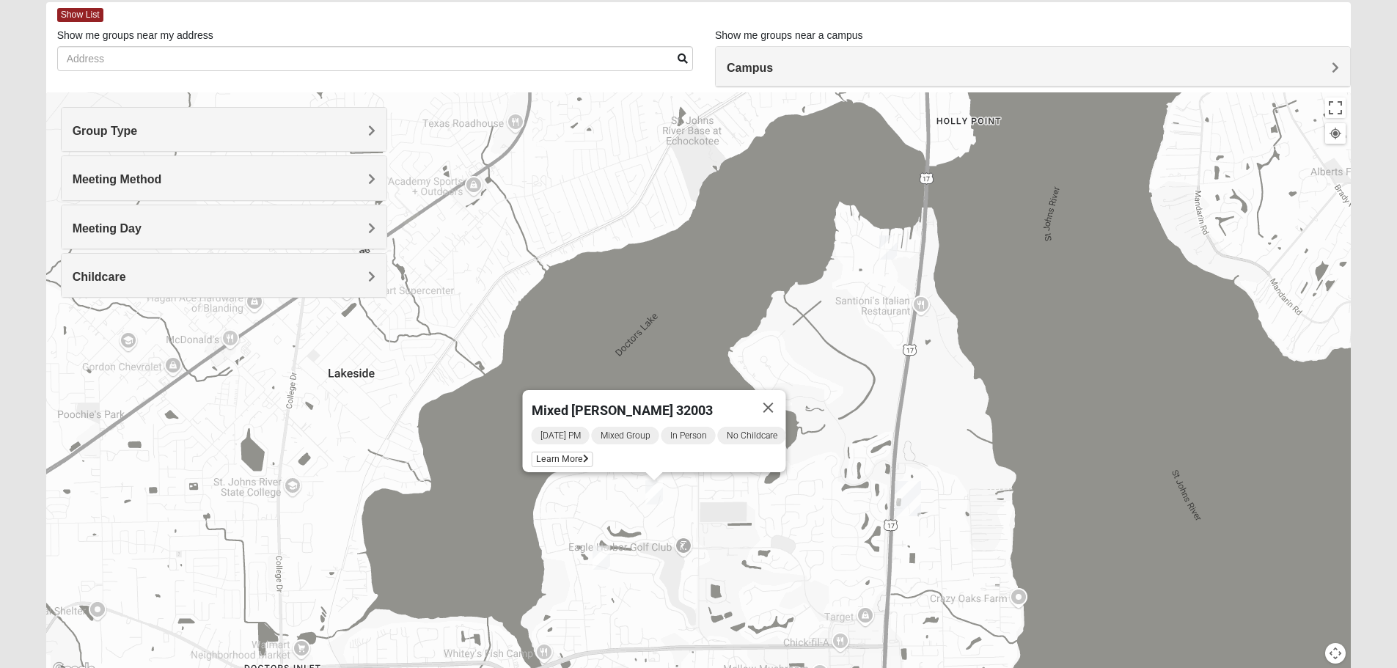
click at [602, 554] on img "Mixed Sims 32003" at bounding box center [601, 558] width 29 height 36
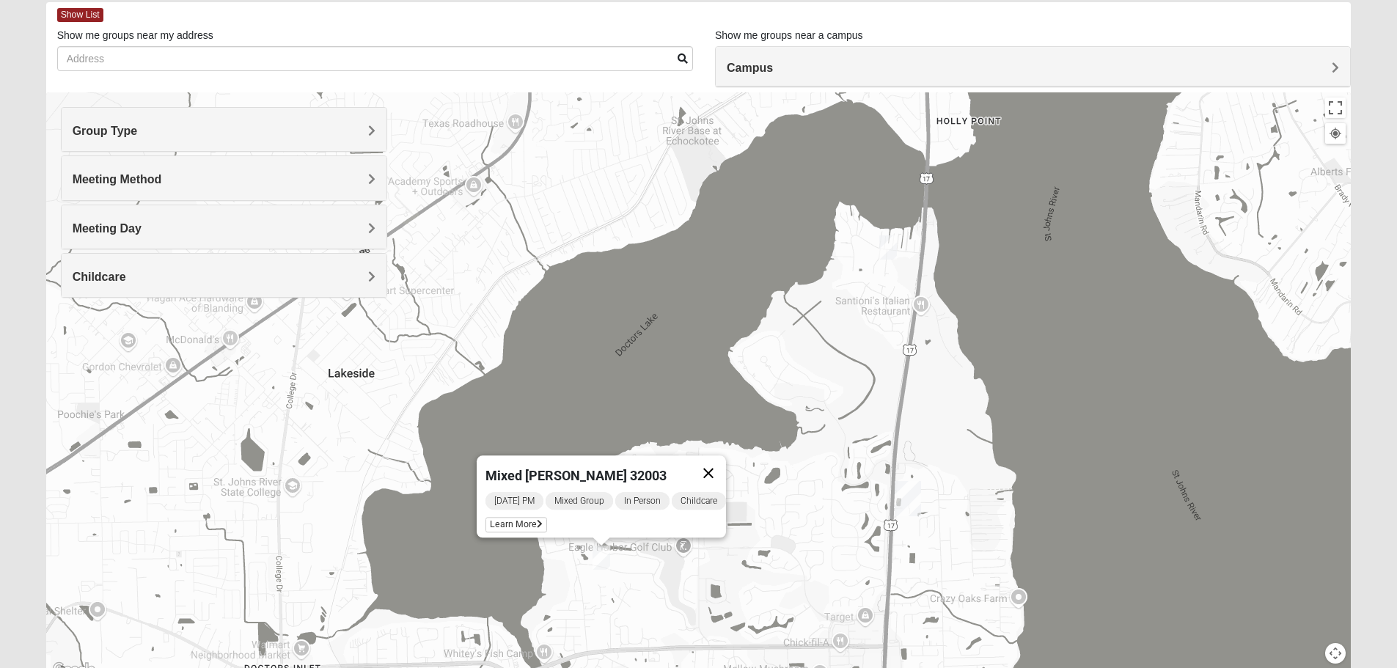
click at [717, 461] on button "Close" at bounding box center [708, 472] width 35 height 35
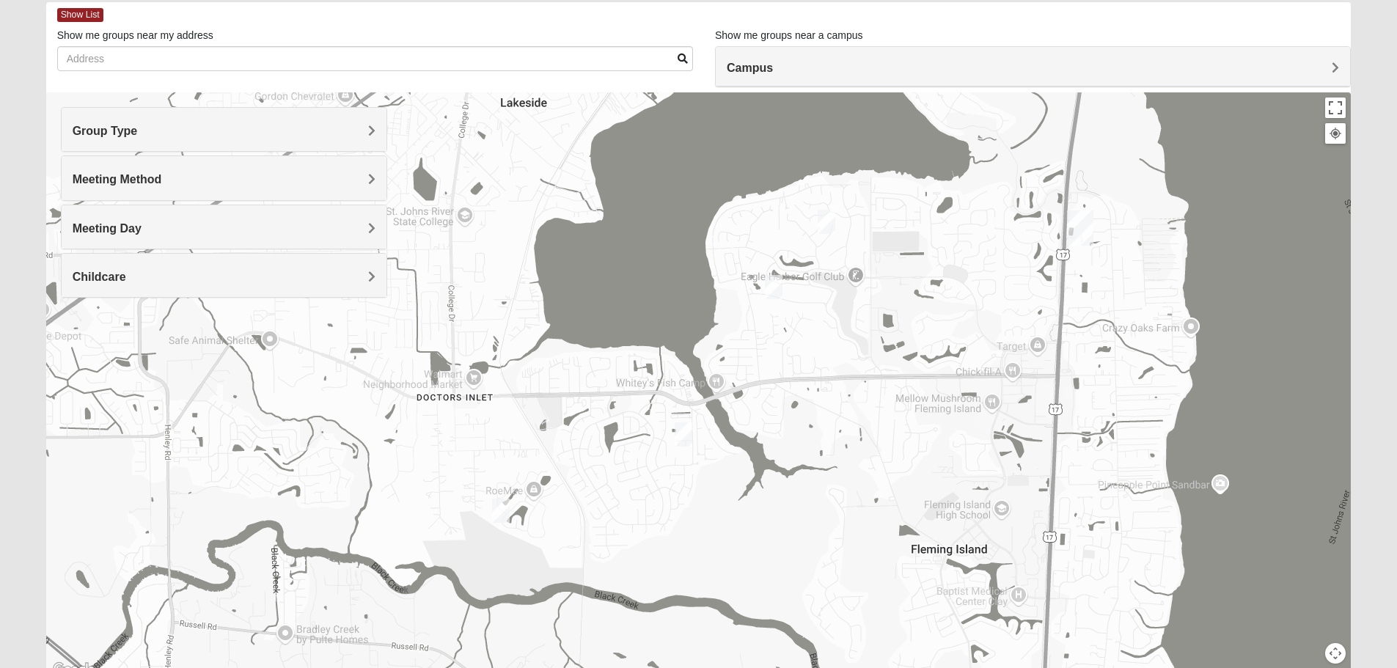
drag, startPoint x: 756, startPoint y: 488, endPoint x: 912, endPoint y: 265, distance: 271.6
click at [912, 265] on div at bounding box center [698, 385] width 1305 height 587
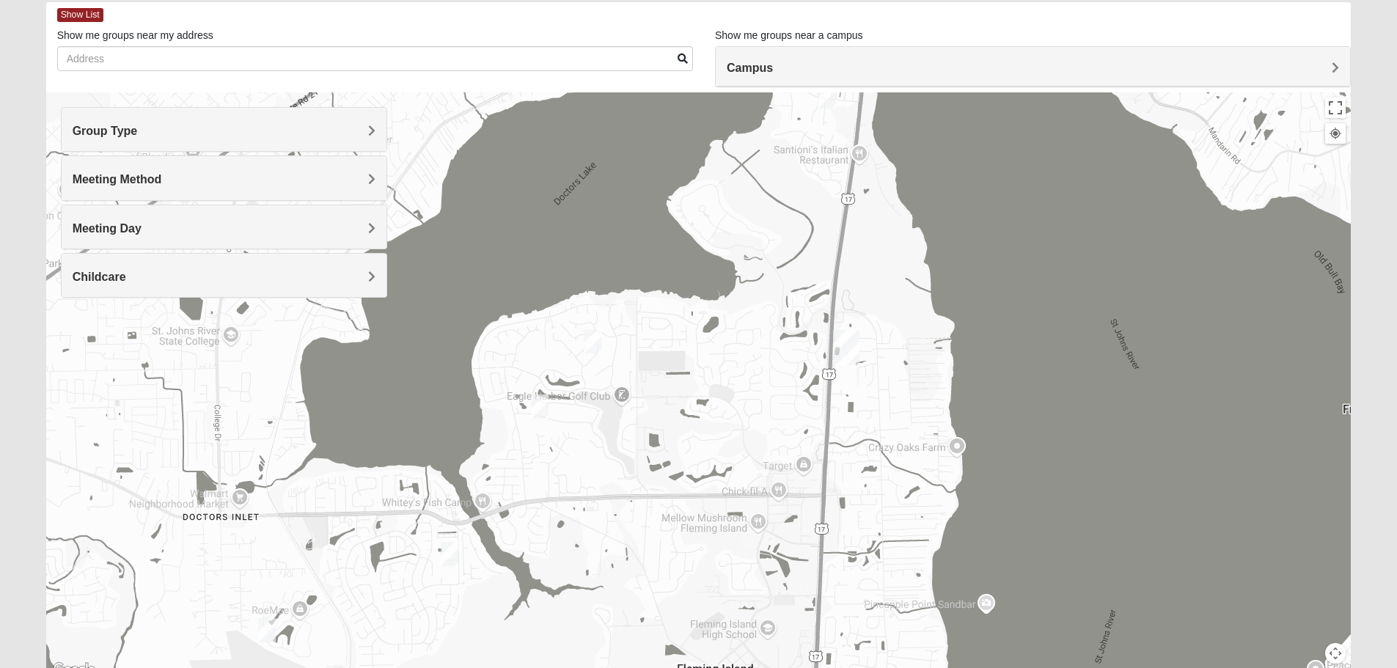
drag, startPoint x: 832, startPoint y: 455, endPoint x: 597, endPoint y: 575, distance: 264.4
click at [597, 575] on div at bounding box center [698, 385] width 1305 height 587
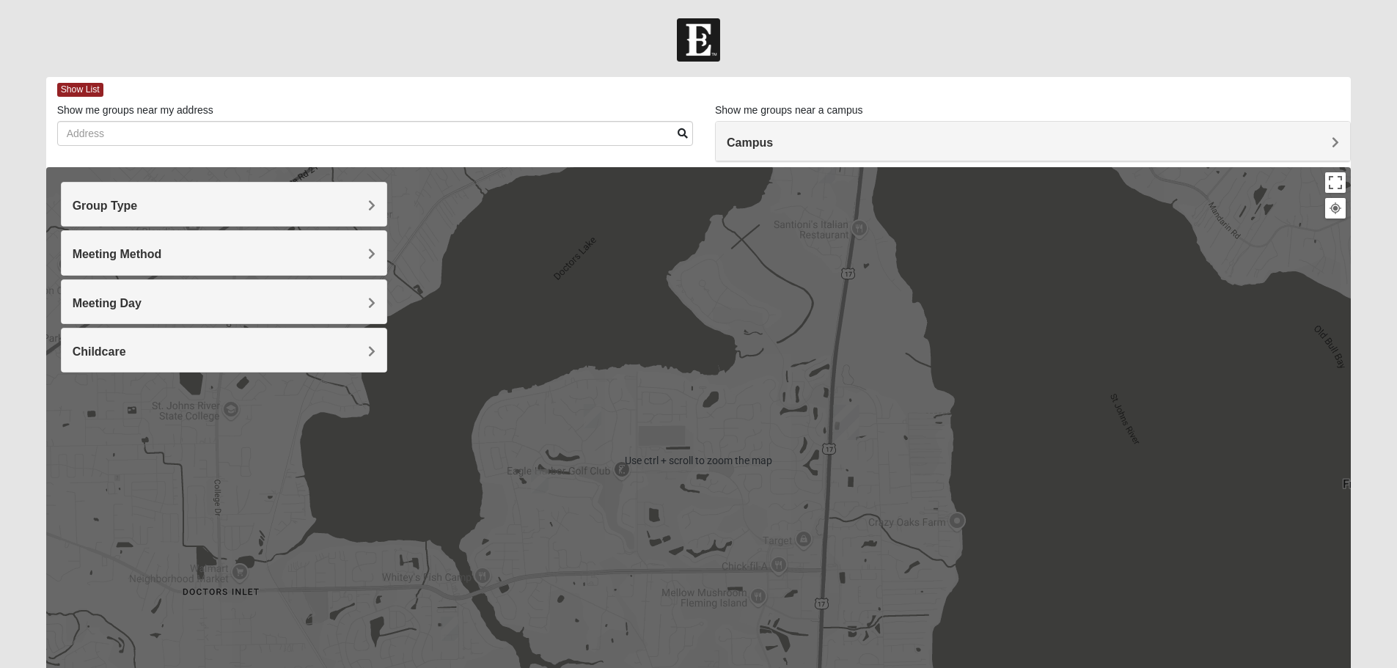
scroll to position [139, 0]
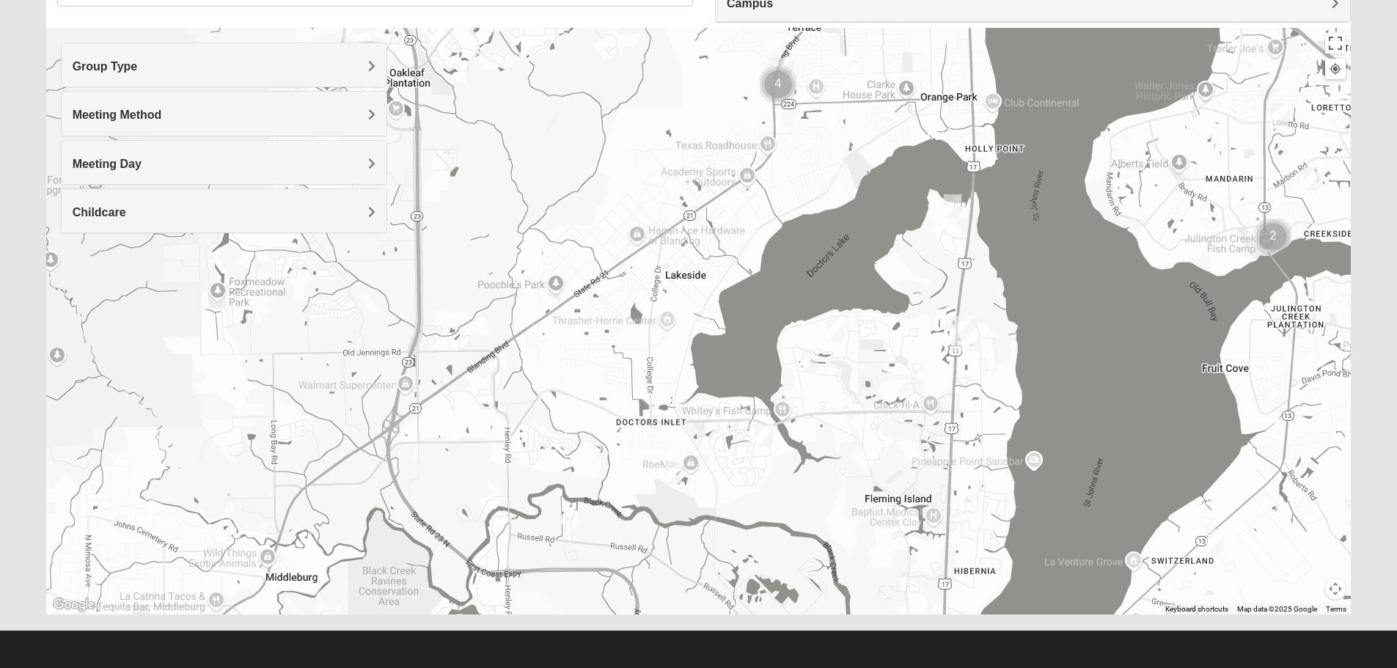
drag, startPoint x: 372, startPoint y: 319, endPoint x: 565, endPoint y: 356, distance: 197.1
click at [565, 356] on div at bounding box center [698, 321] width 1305 height 587
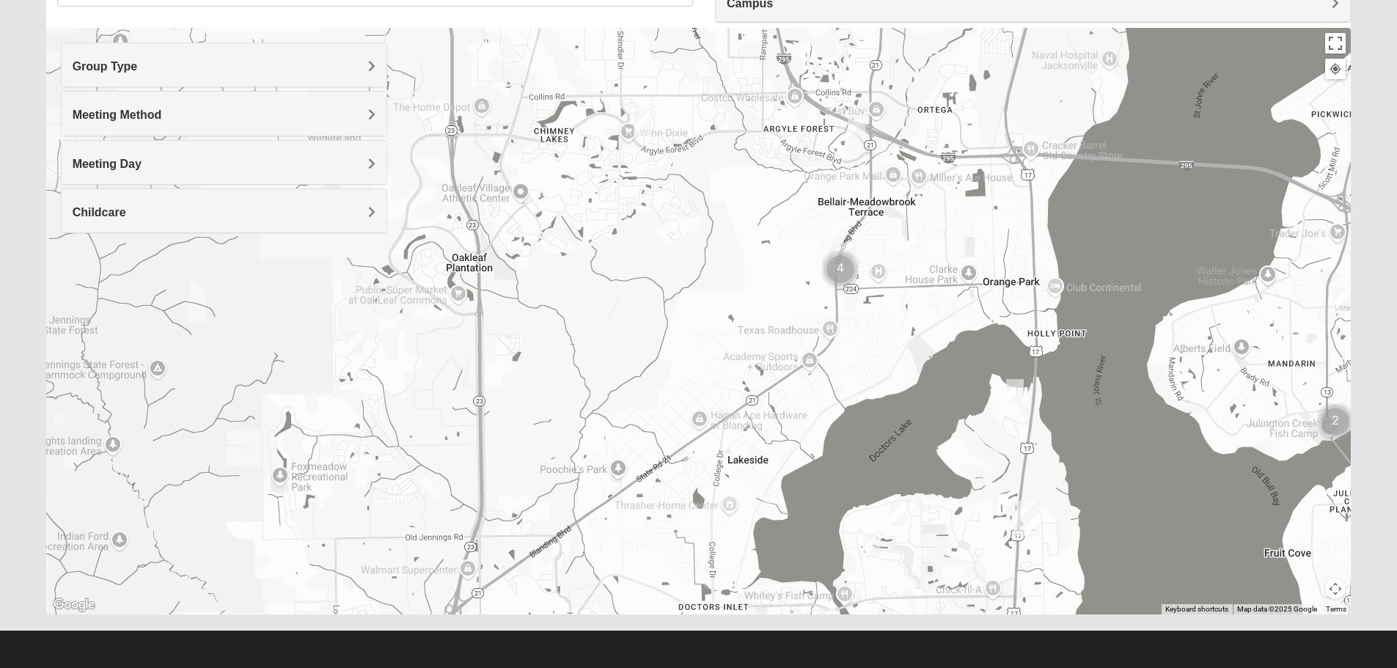
drag, startPoint x: 923, startPoint y: 285, endPoint x: 986, endPoint y: 474, distance: 198.5
click at [986, 474] on div at bounding box center [698, 321] width 1305 height 587
click at [323, 59] on h4 "Group Type" at bounding box center [224, 66] width 303 height 14
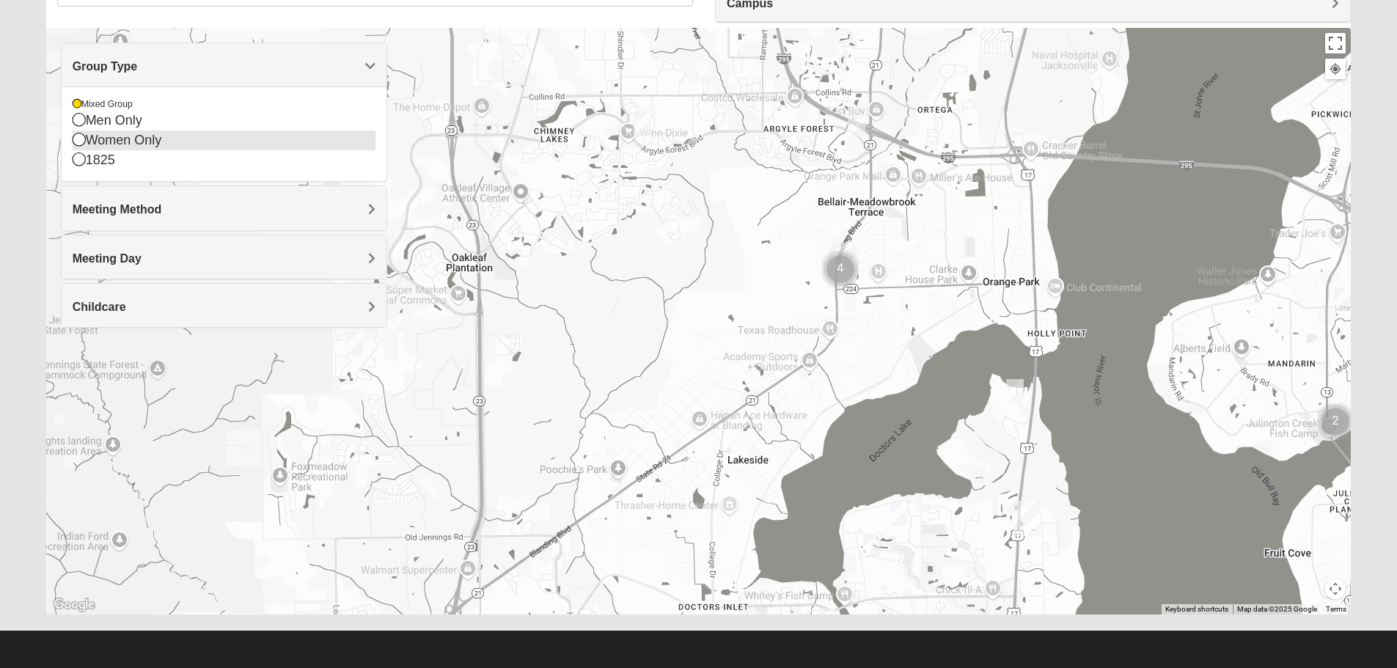
click at [75, 138] on icon at bounding box center [79, 139] width 13 height 13
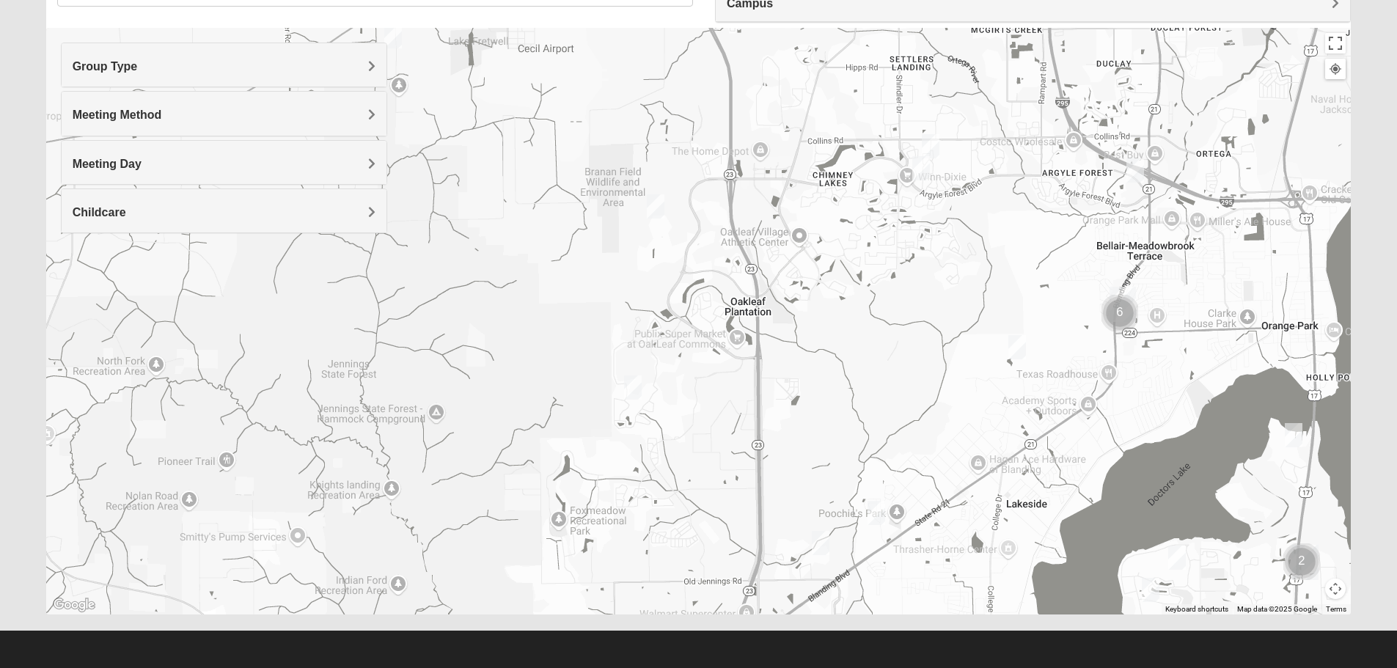
drag, startPoint x: 612, startPoint y: 326, endPoint x: 892, endPoint y: 370, distance: 283.6
click at [892, 370] on div at bounding box center [698, 321] width 1305 height 587
click at [937, 140] on img "Womens Costley 32244" at bounding box center [930, 146] width 29 height 36
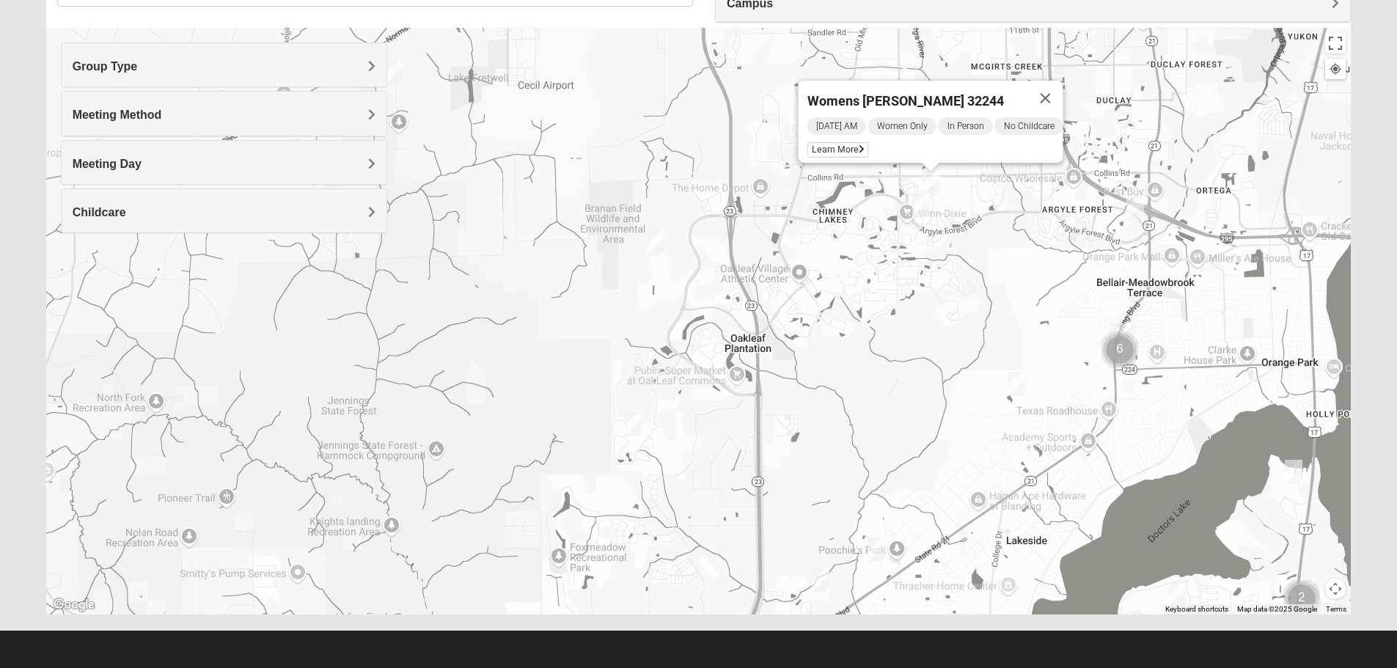
click at [1050, 85] on button "Close" at bounding box center [1044, 98] width 35 height 35
click at [1019, 380] on img "Womens Ellis 32065" at bounding box center [1017, 384] width 29 height 36
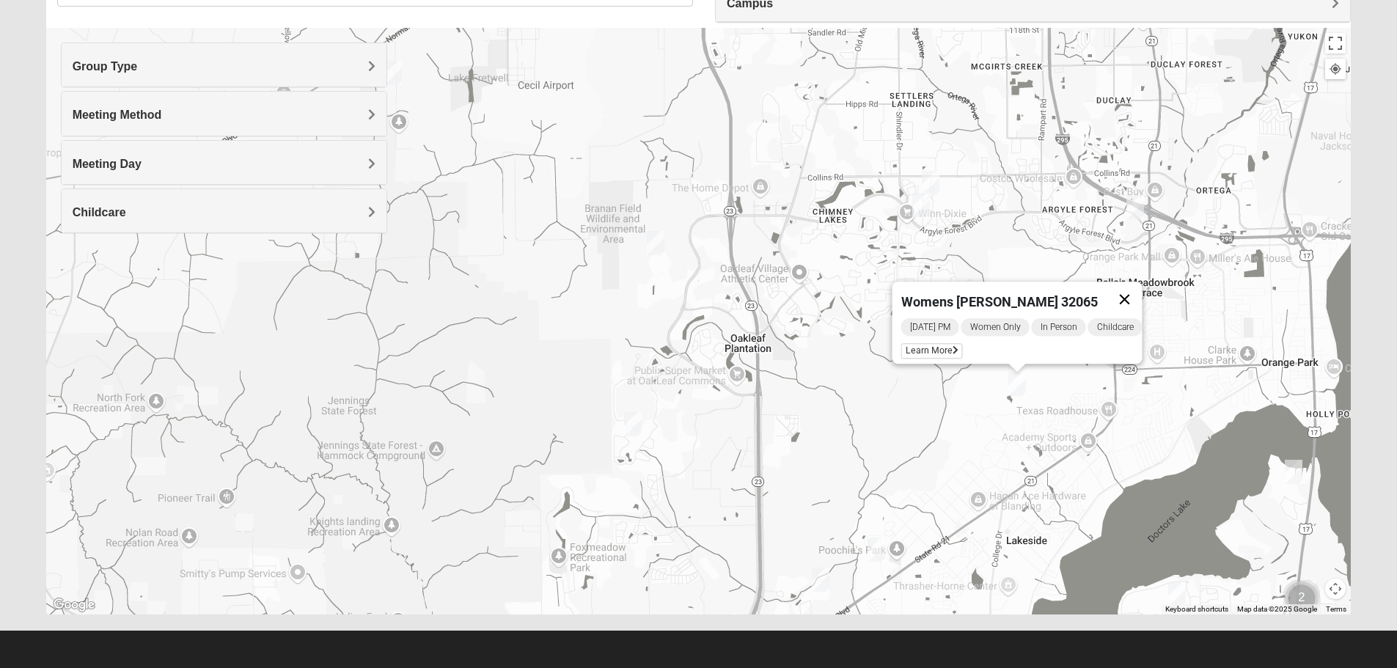
click at [1134, 285] on button "Close" at bounding box center [1124, 299] width 35 height 35
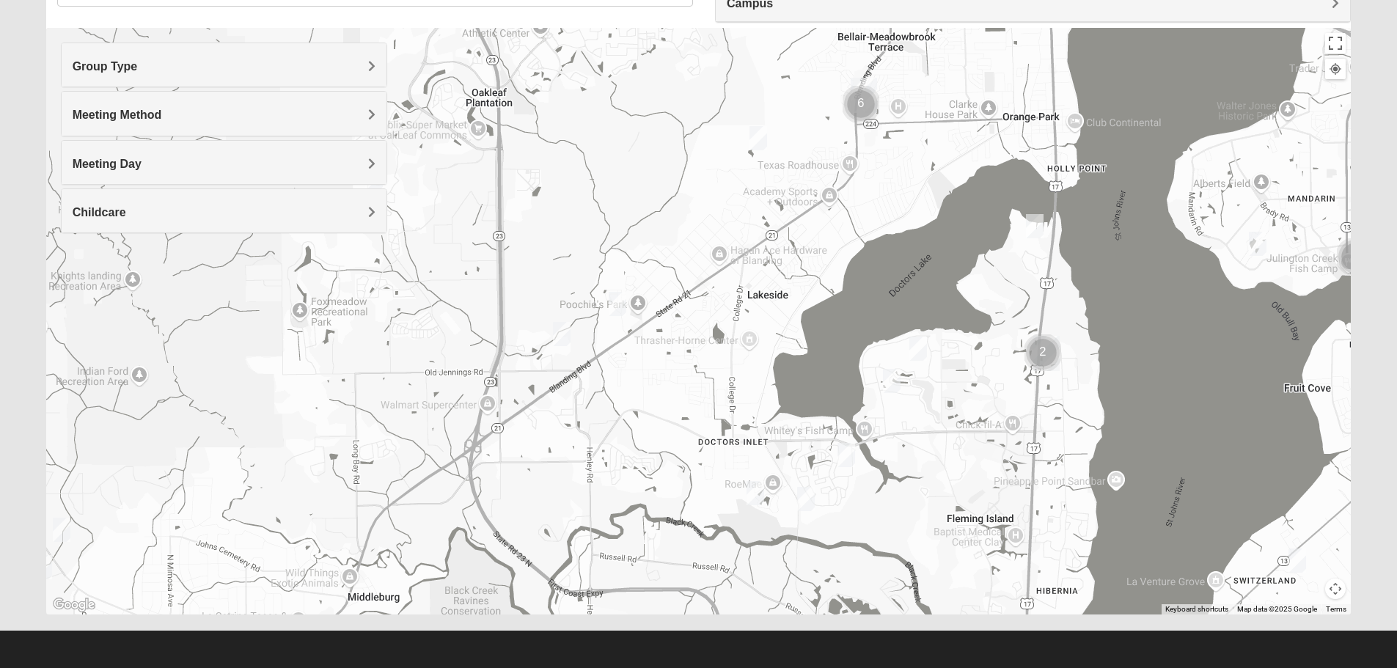
drag, startPoint x: 1054, startPoint y: 347, endPoint x: 852, endPoint y: 168, distance: 269.6
click at [852, 168] on div at bounding box center [698, 321] width 1305 height 587
click at [1041, 344] on img "Cluster of 2 groups" at bounding box center [1043, 351] width 48 height 48
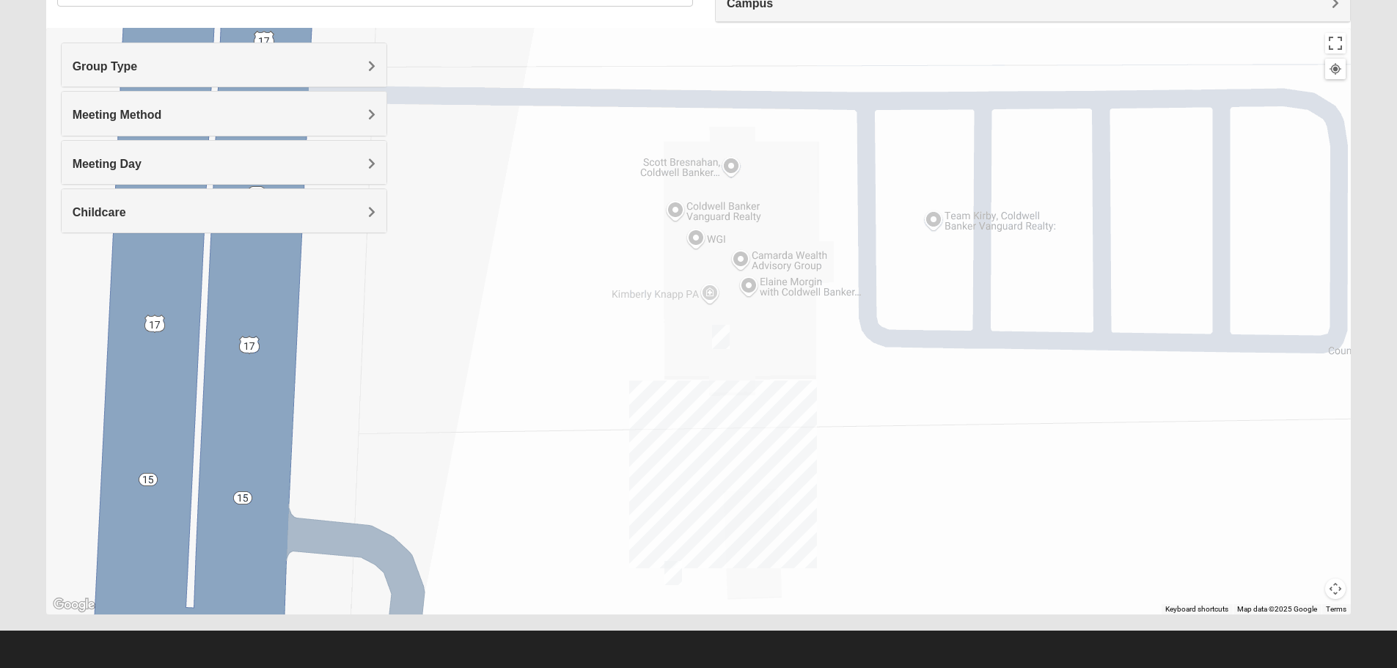
drag, startPoint x: 759, startPoint y: 279, endPoint x: 761, endPoint y: 395, distance: 116.6
click at [761, 400] on div "To navigate, press the arrow keys." at bounding box center [698, 321] width 1305 height 587
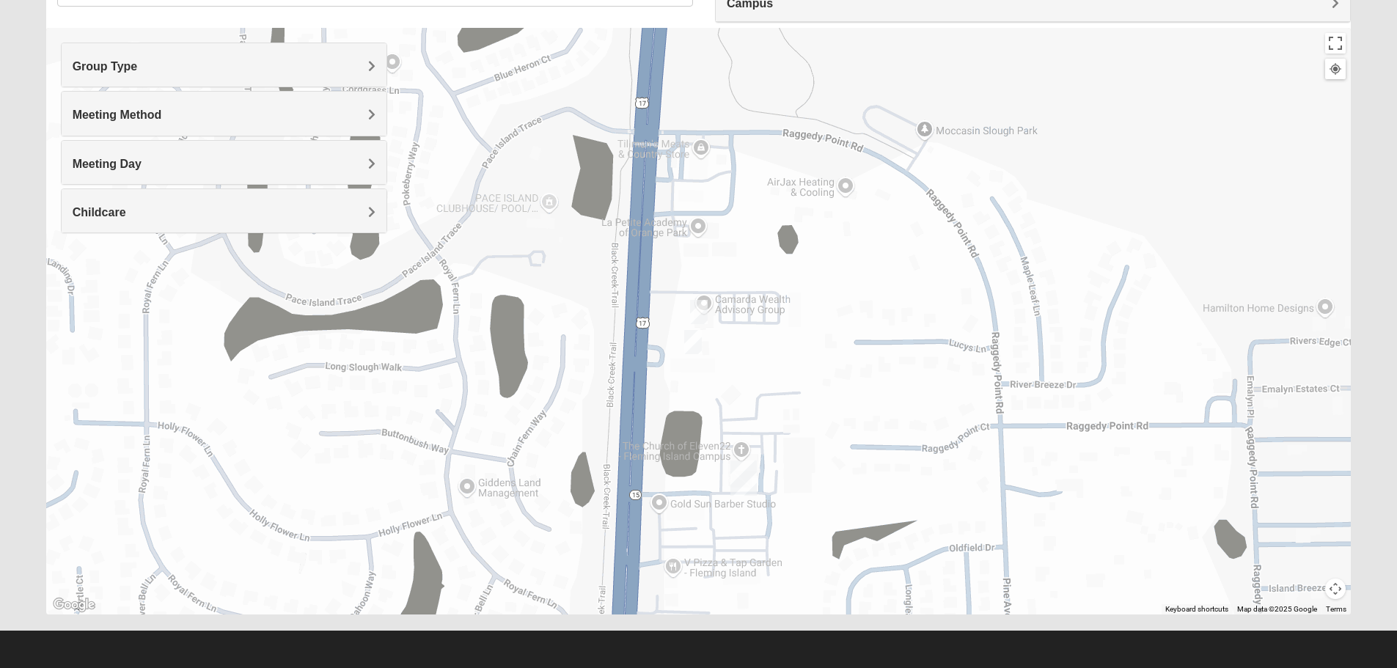
click at [696, 301] on img "On Campus Womens Thousand 32003" at bounding box center [698, 312] width 29 height 36
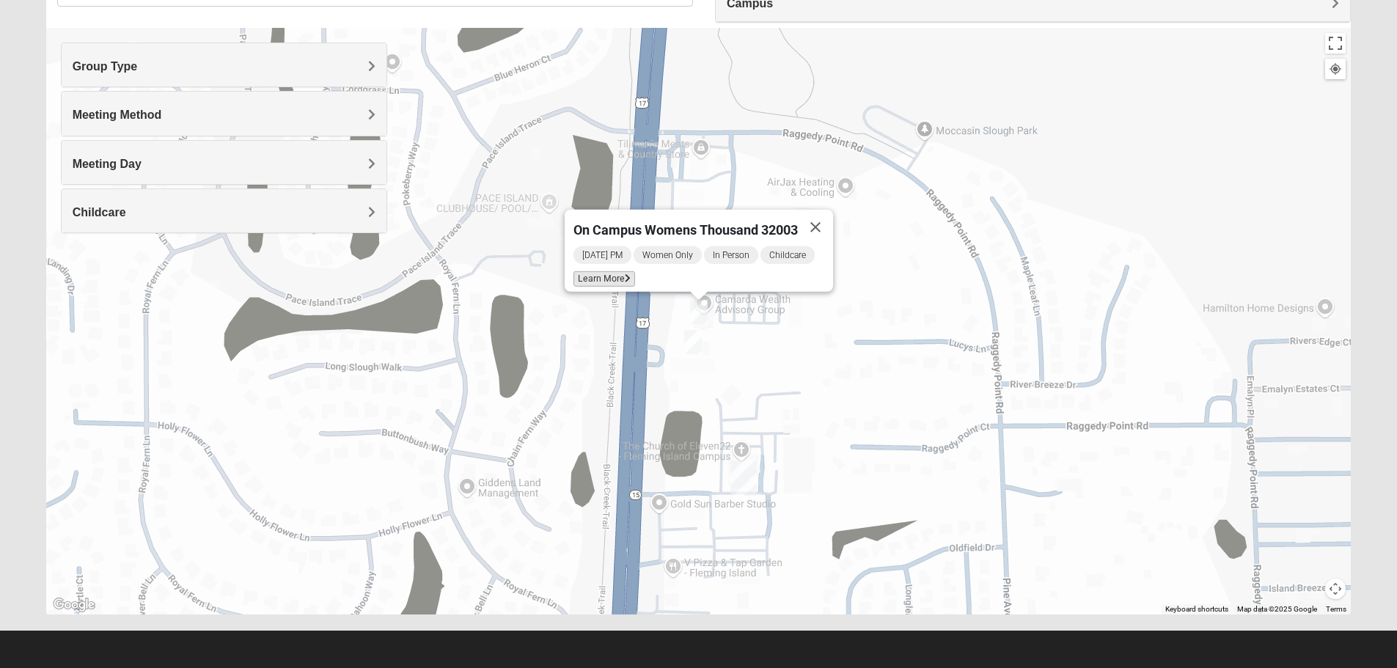
click at [621, 271] on span "Learn More" at bounding box center [605, 278] width 62 height 15
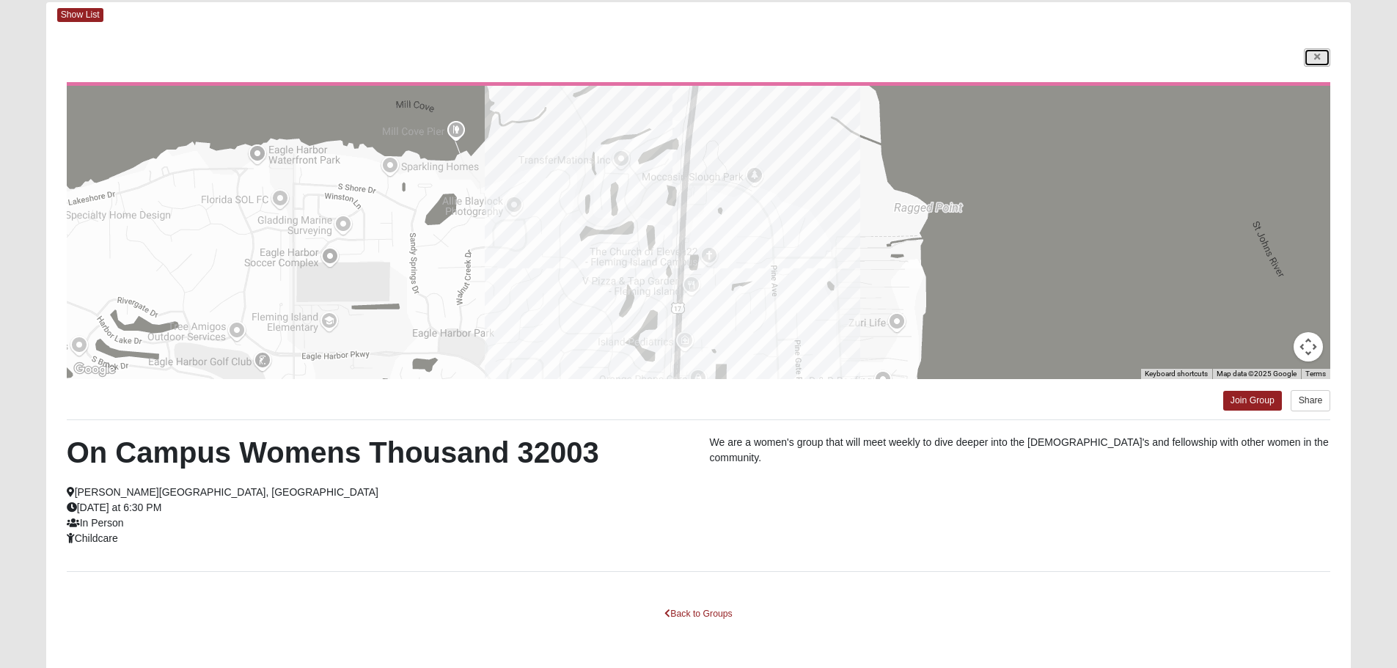
click at [1317, 58] on icon at bounding box center [1317, 57] width 6 height 9
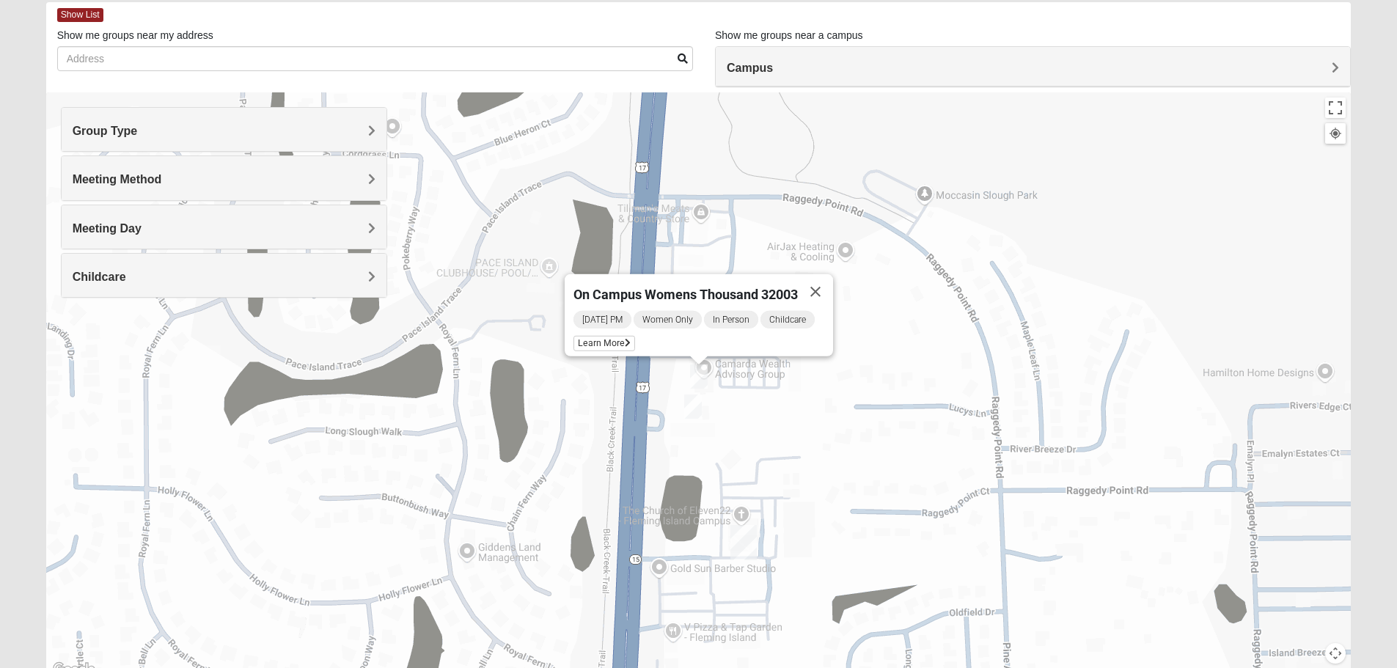
click at [689, 406] on img "On Campus Womens Alberts 32003" at bounding box center [692, 407] width 29 height 36
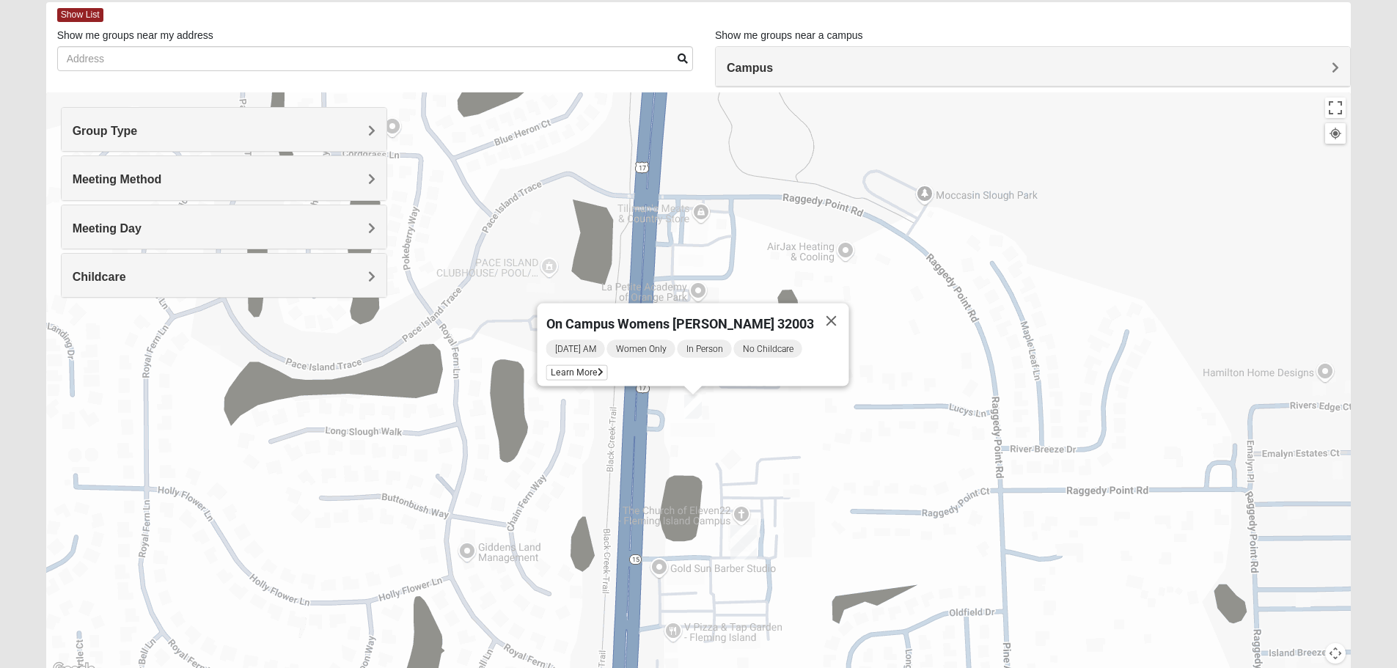
click at [813, 312] on button "Close" at bounding box center [830, 321] width 35 height 35
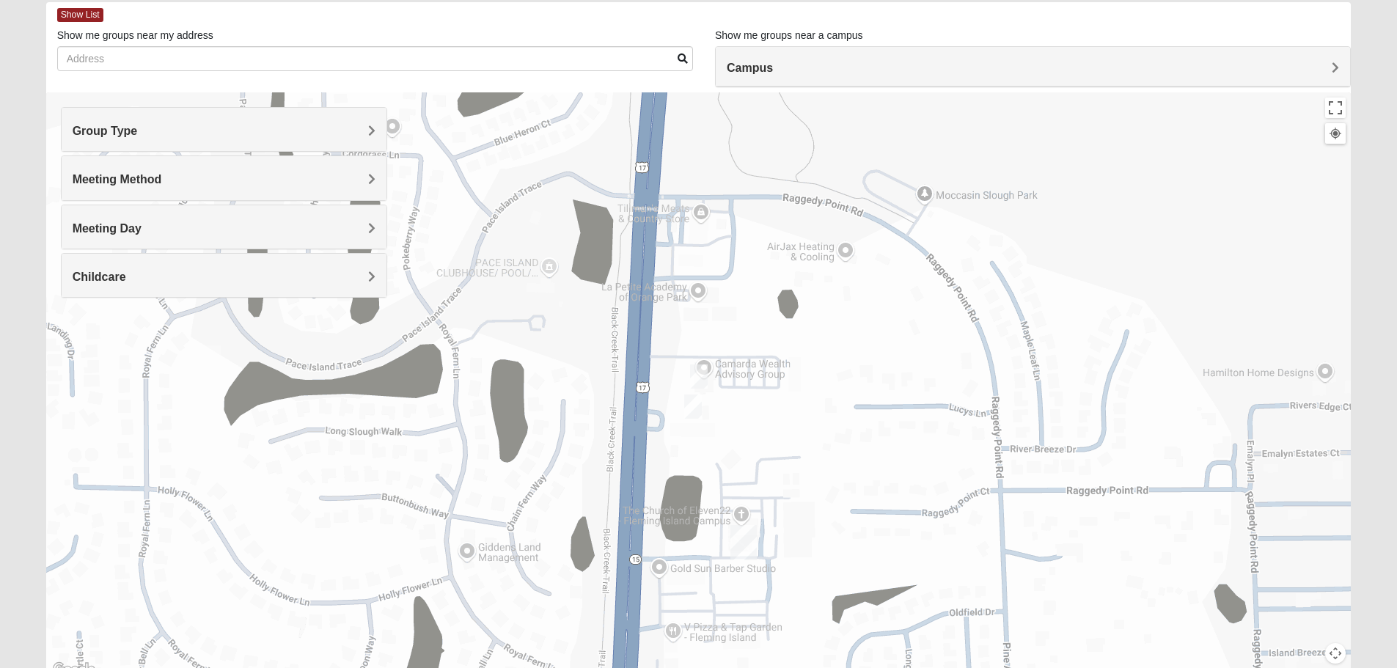
click at [961, 356] on div "To navigate, press the arrow keys." at bounding box center [698, 385] width 1305 height 587
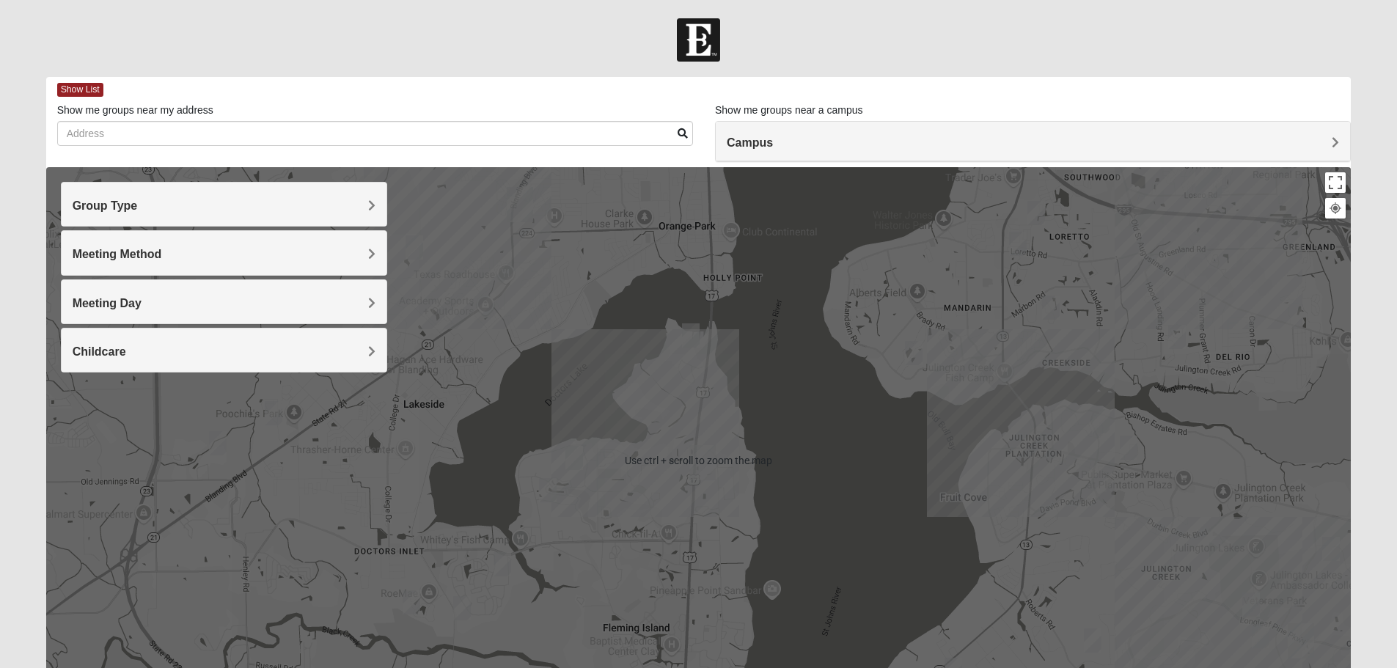
scroll to position [139, 0]
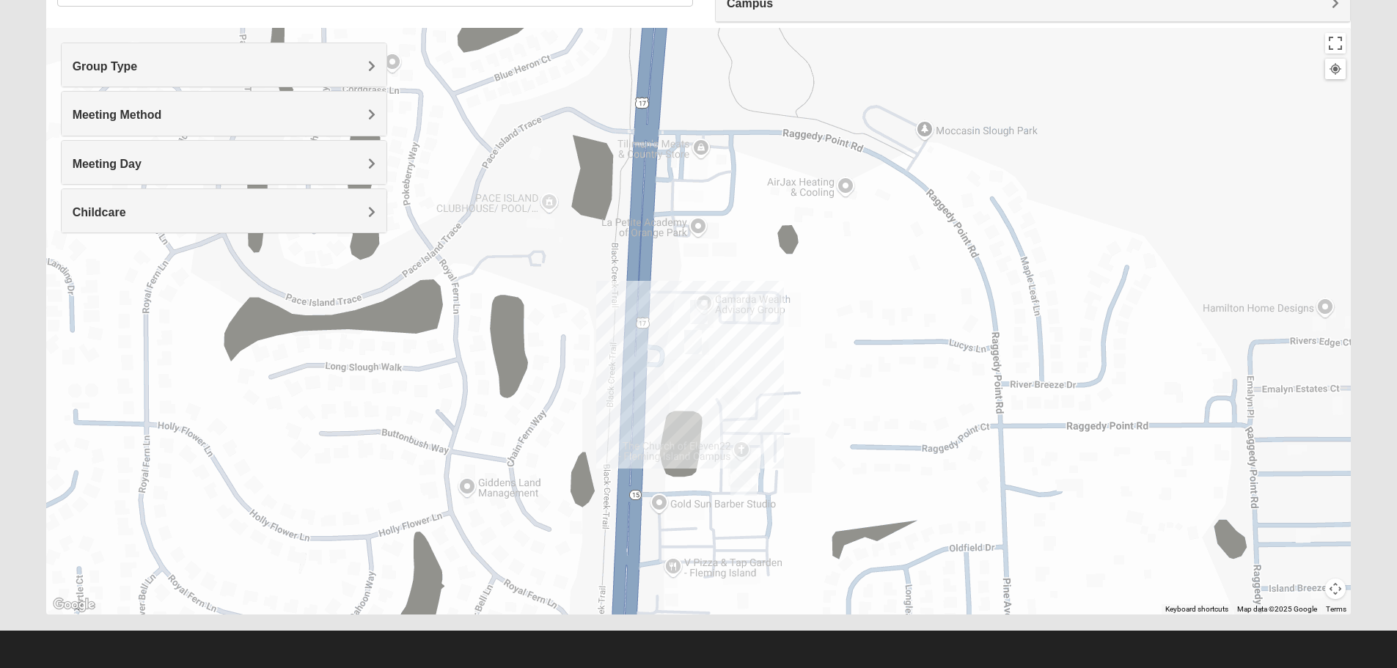
click at [704, 312] on img "On Campus Womens Thousand 32003" at bounding box center [698, 312] width 29 height 36
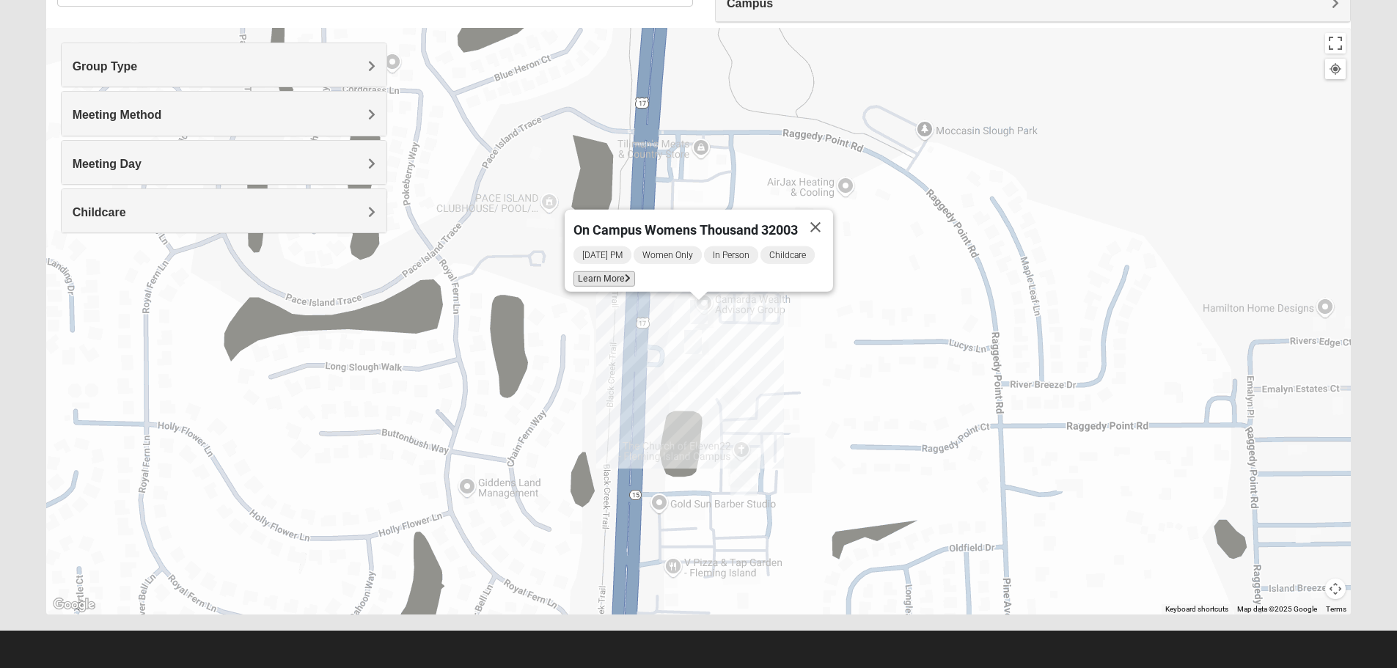
click at [625, 274] on icon at bounding box center [628, 278] width 6 height 9
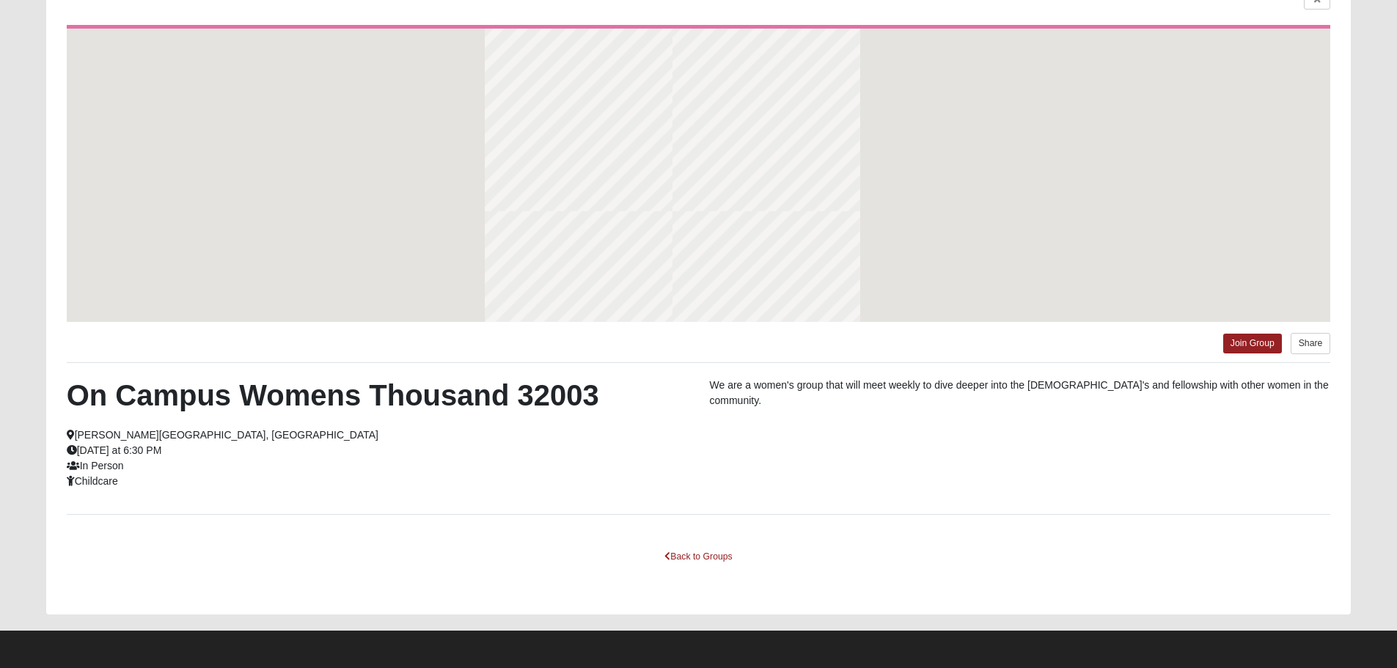
scroll to position [75, 0]
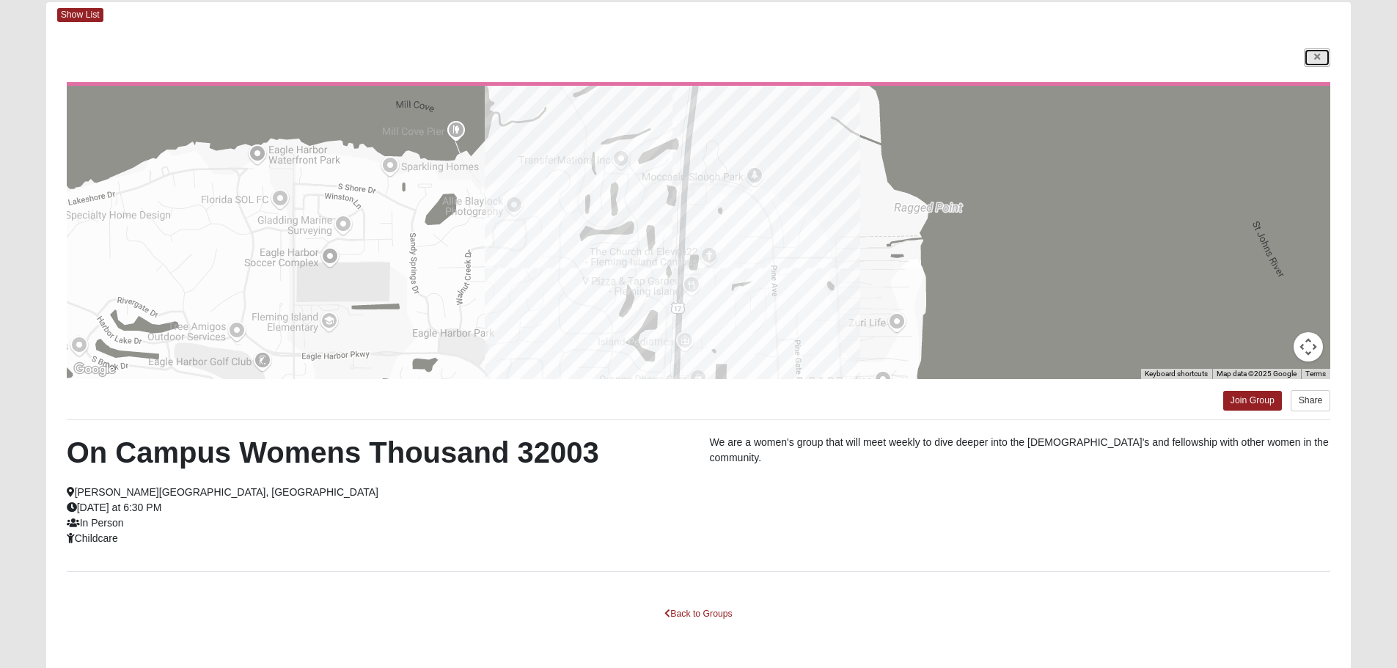
click at [1327, 58] on link at bounding box center [1317, 57] width 26 height 18
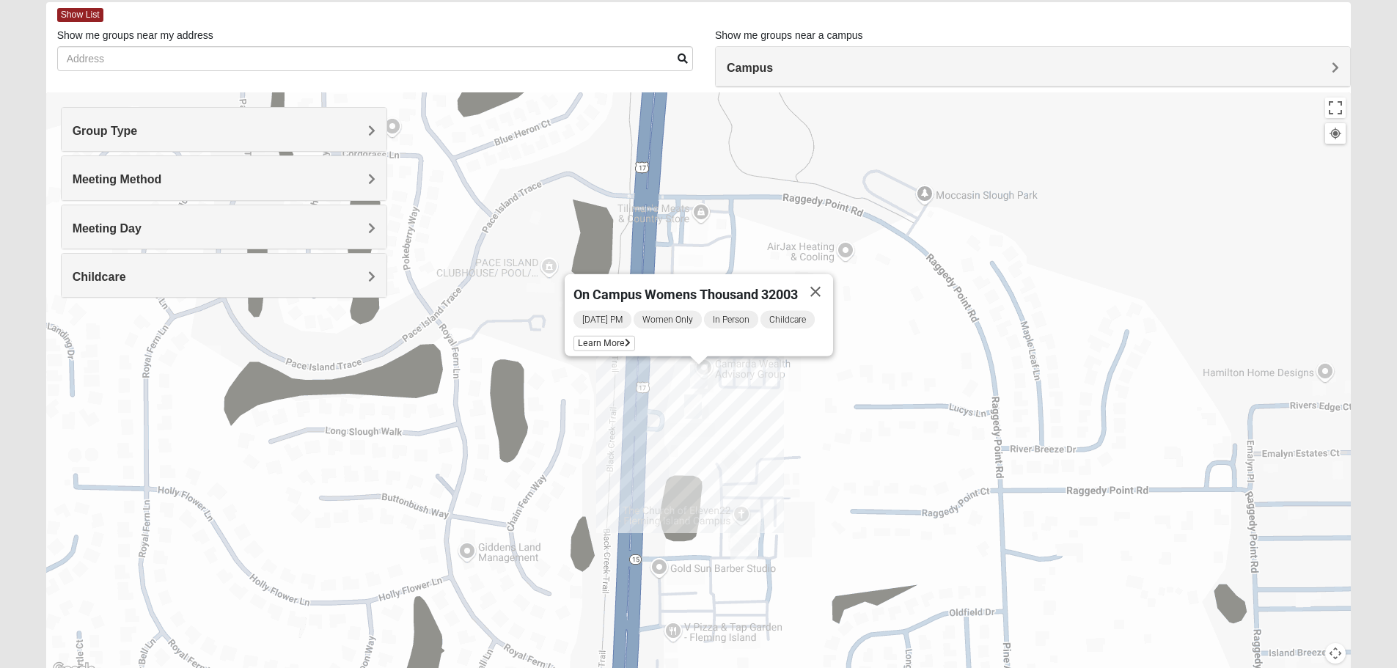
click at [693, 407] on img "On Campus Womens Alberts 32003" at bounding box center [692, 407] width 29 height 36
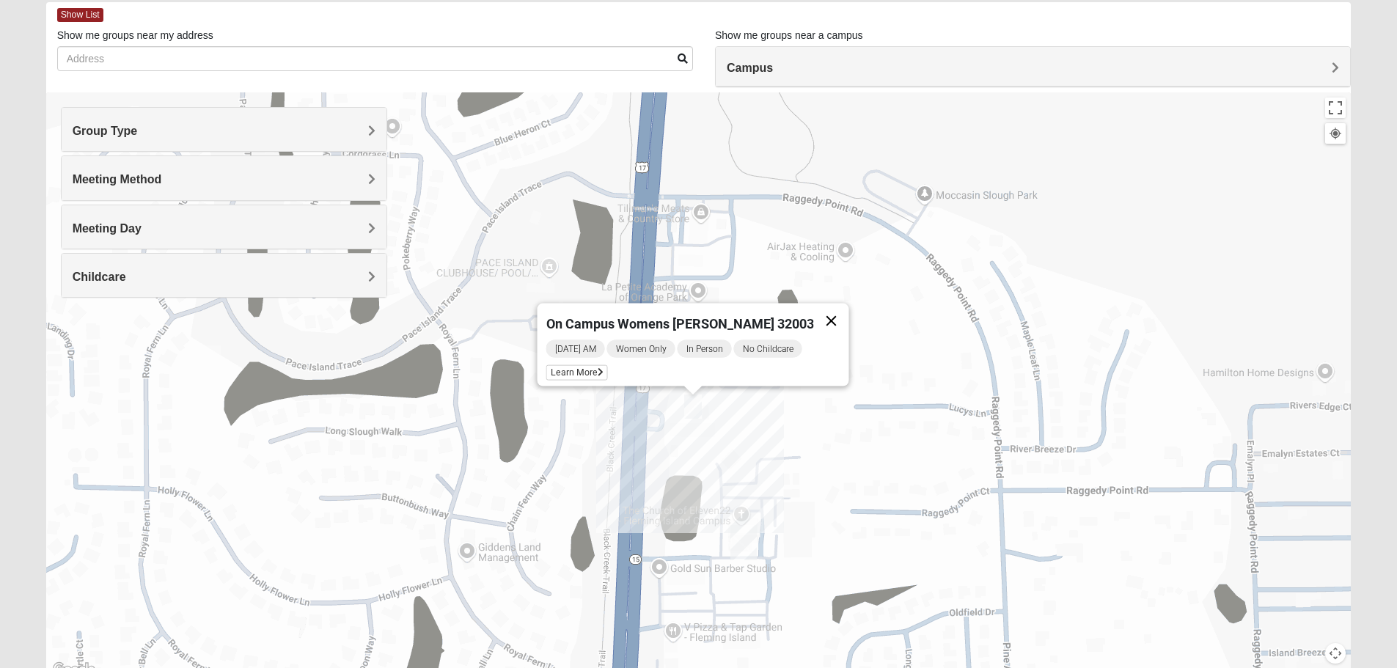
click at [818, 309] on button "Close" at bounding box center [830, 321] width 35 height 35
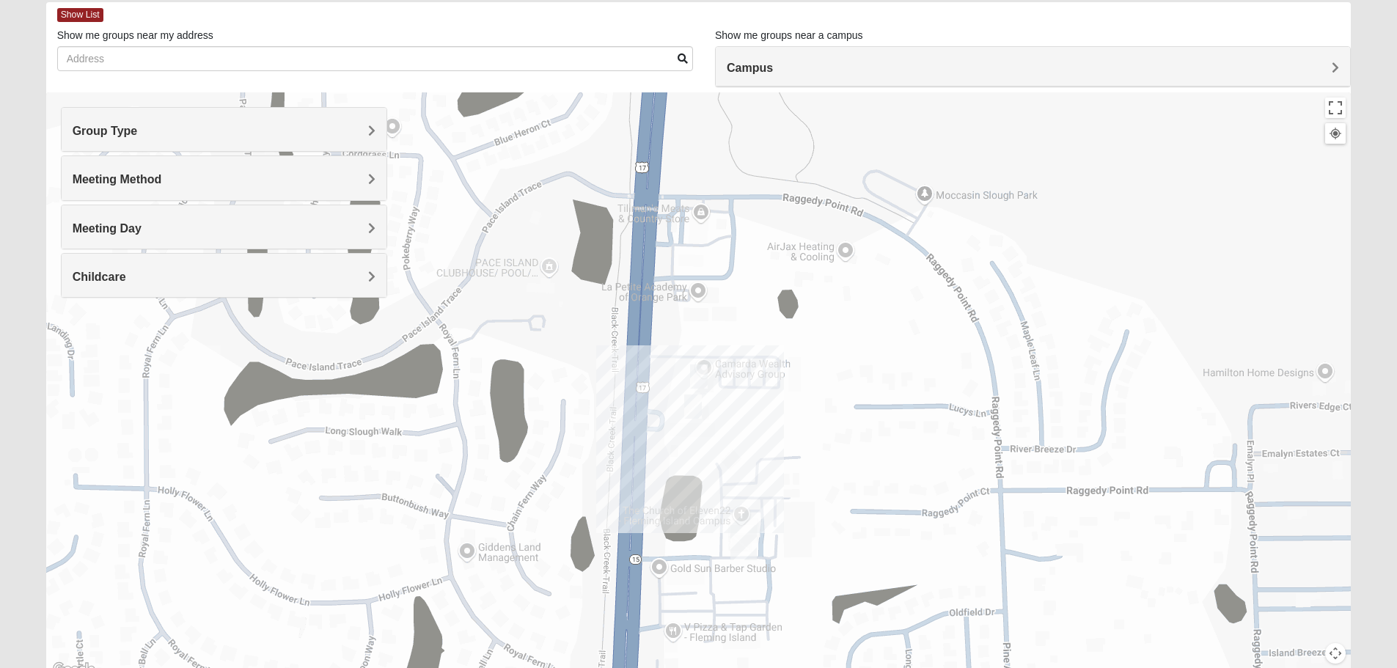
click at [703, 373] on img "On Campus Womens Thousand 32003" at bounding box center [698, 377] width 29 height 36
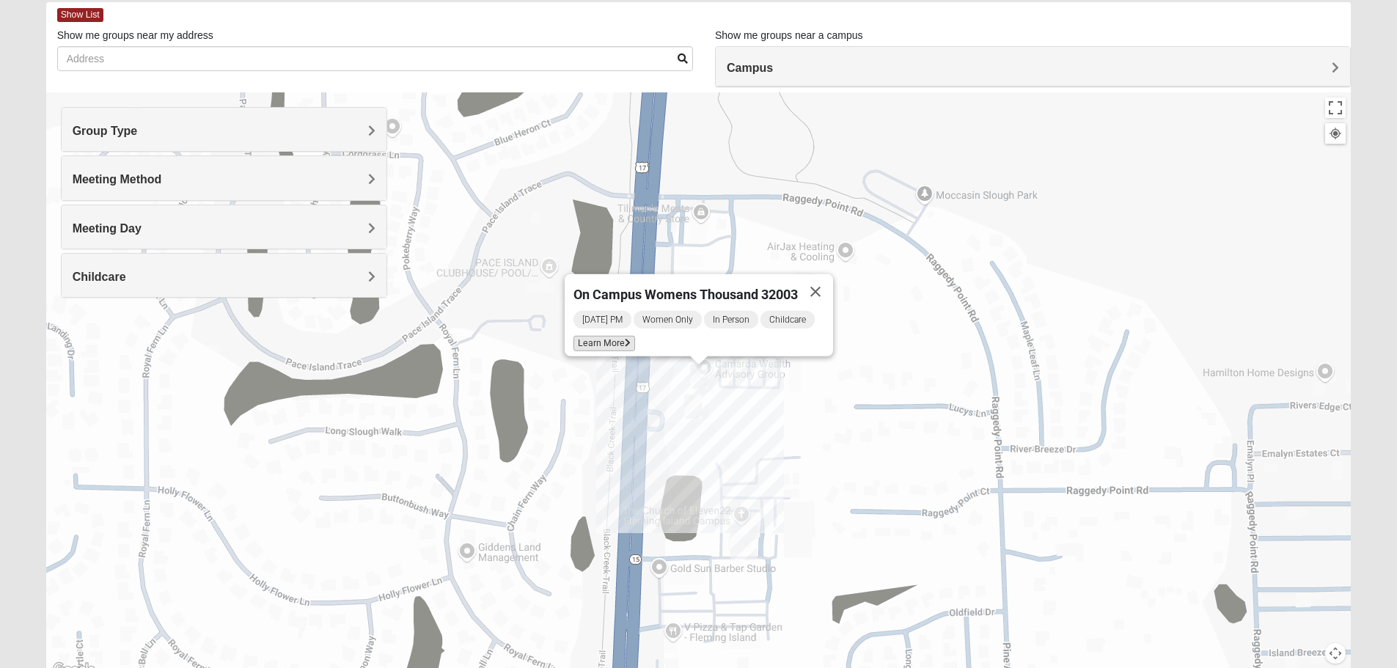
click at [587, 336] on span "Learn More" at bounding box center [605, 343] width 62 height 15
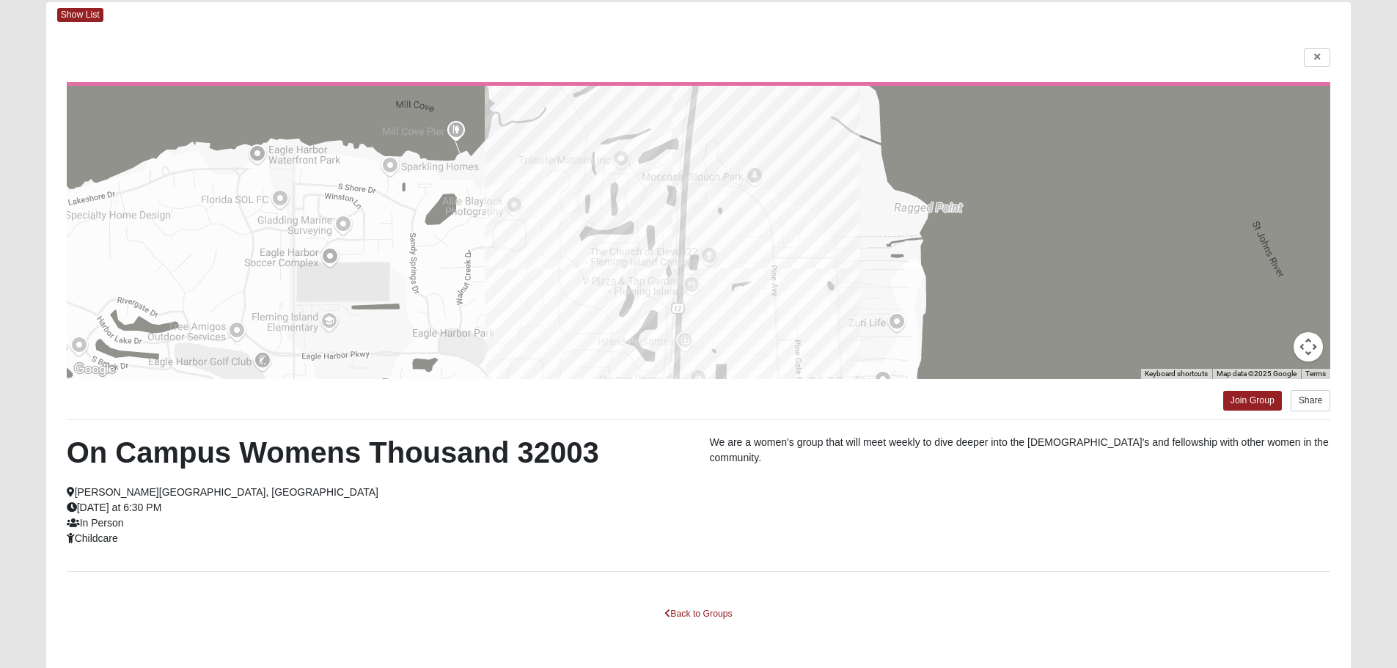
scroll to position [132, 0]
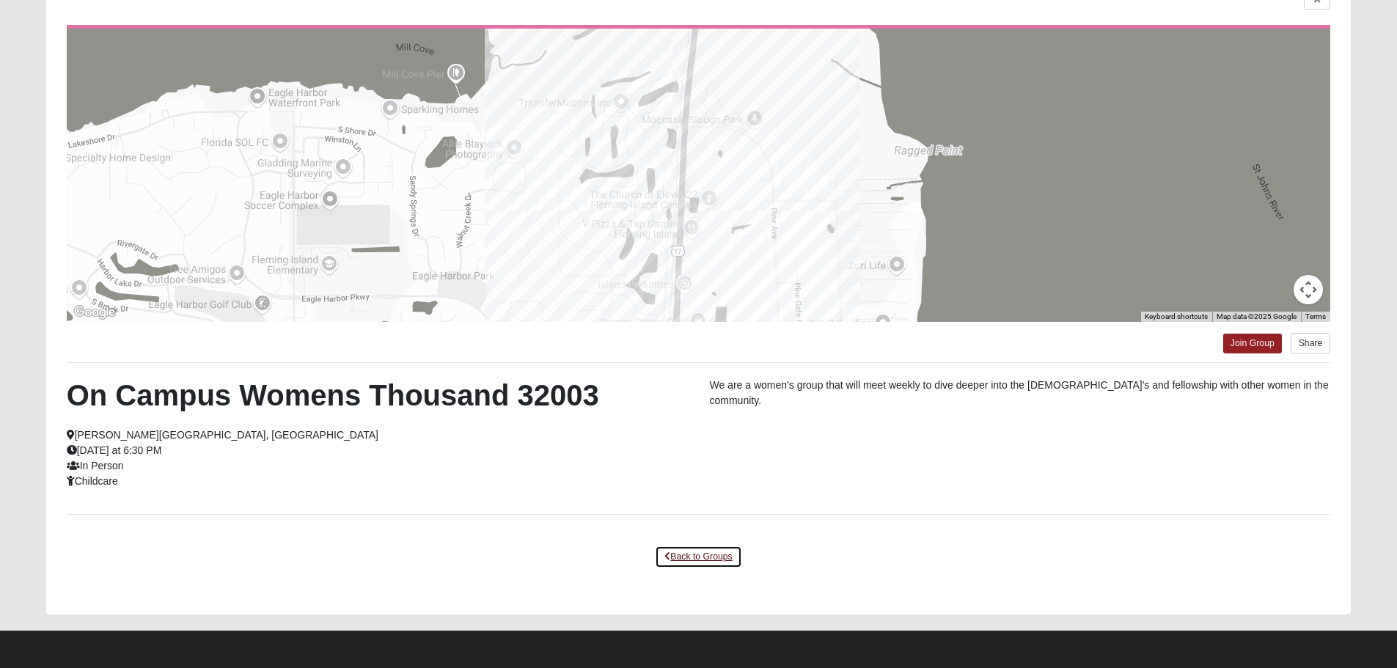
click at [708, 549] on link "Back to Groups" at bounding box center [698, 557] width 87 height 23
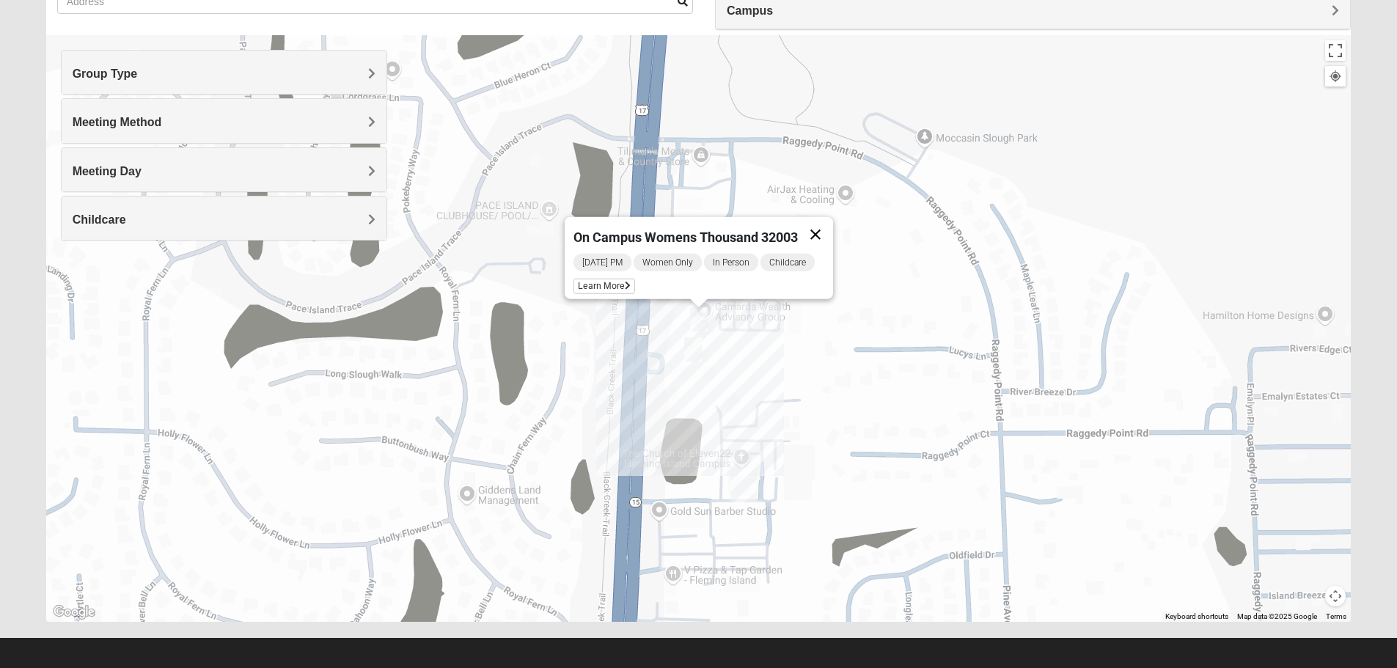
click at [816, 228] on button "Close" at bounding box center [815, 234] width 35 height 35
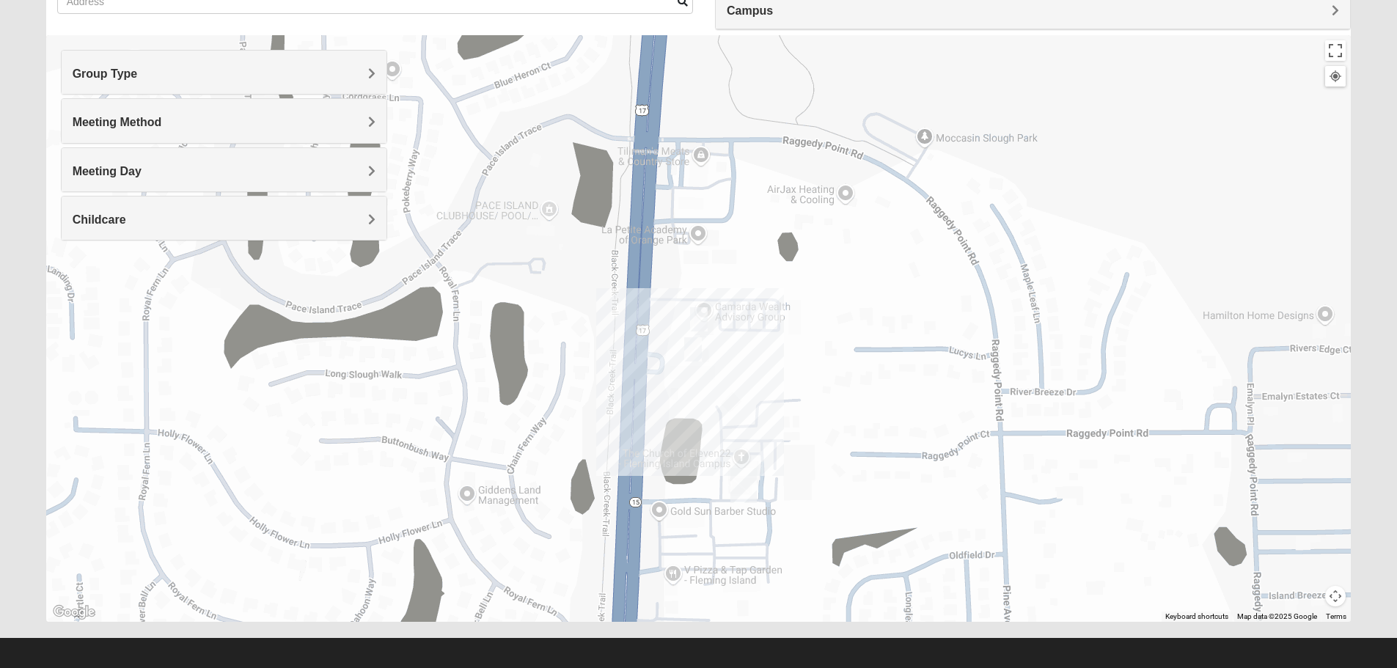
click at [908, 306] on div "To navigate, press the arrow keys." at bounding box center [698, 328] width 1305 height 587
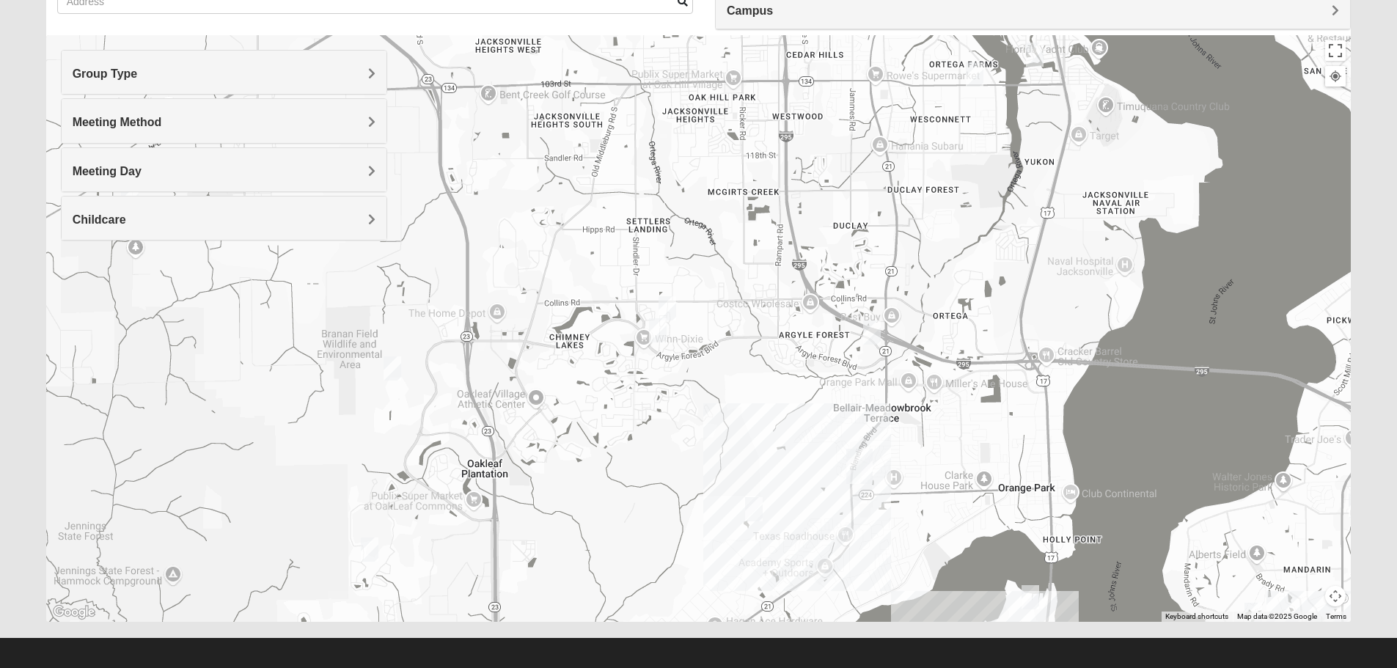
drag, startPoint x: 532, startPoint y: 197, endPoint x: 874, endPoint y: 593, distance: 523.7
click at [874, 593] on div at bounding box center [698, 328] width 1305 height 587
click at [669, 300] on img "Womens Costley 32244" at bounding box center [667, 308] width 29 height 36
click at [788, 216] on button "Close" at bounding box center [781, 223] width 35 height 35
click at [654, 334] on img "Mixed Jenkins 32244" at bounding box center [657, 330] width 29 height 36
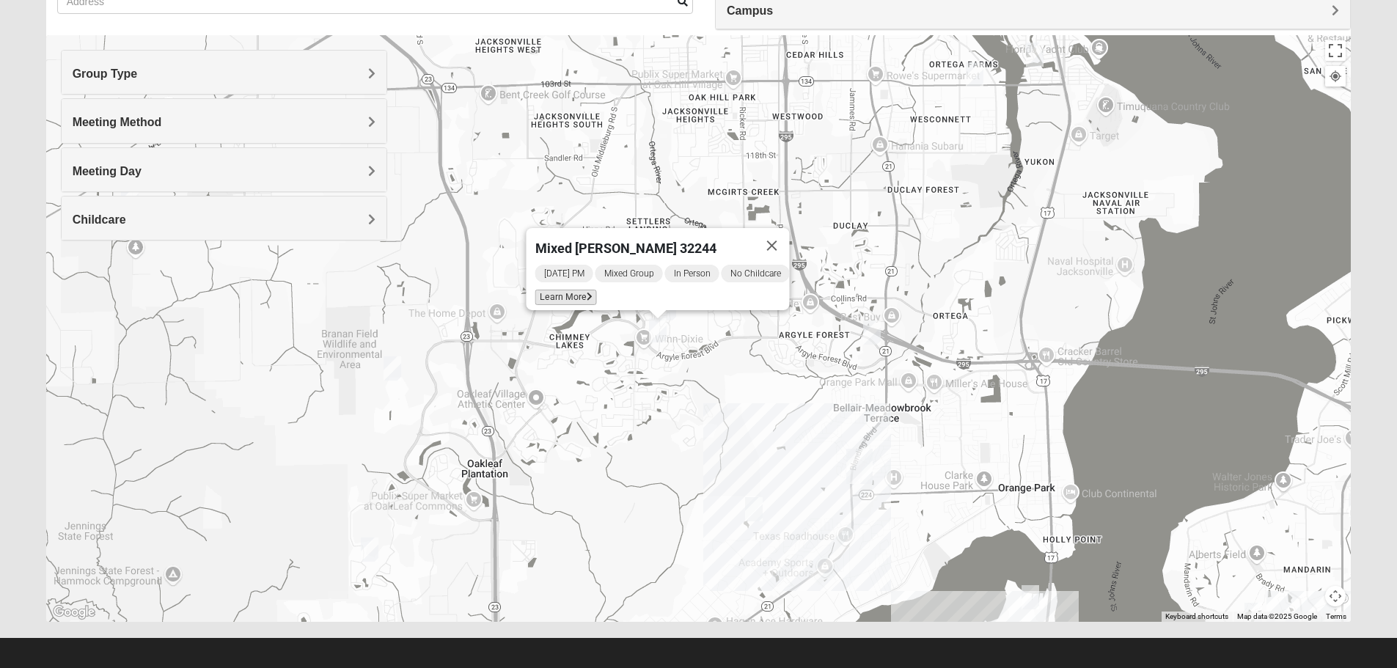
click at [580, 290] on span "Learn More" at bounding box center [566, 297] width 62 height 15
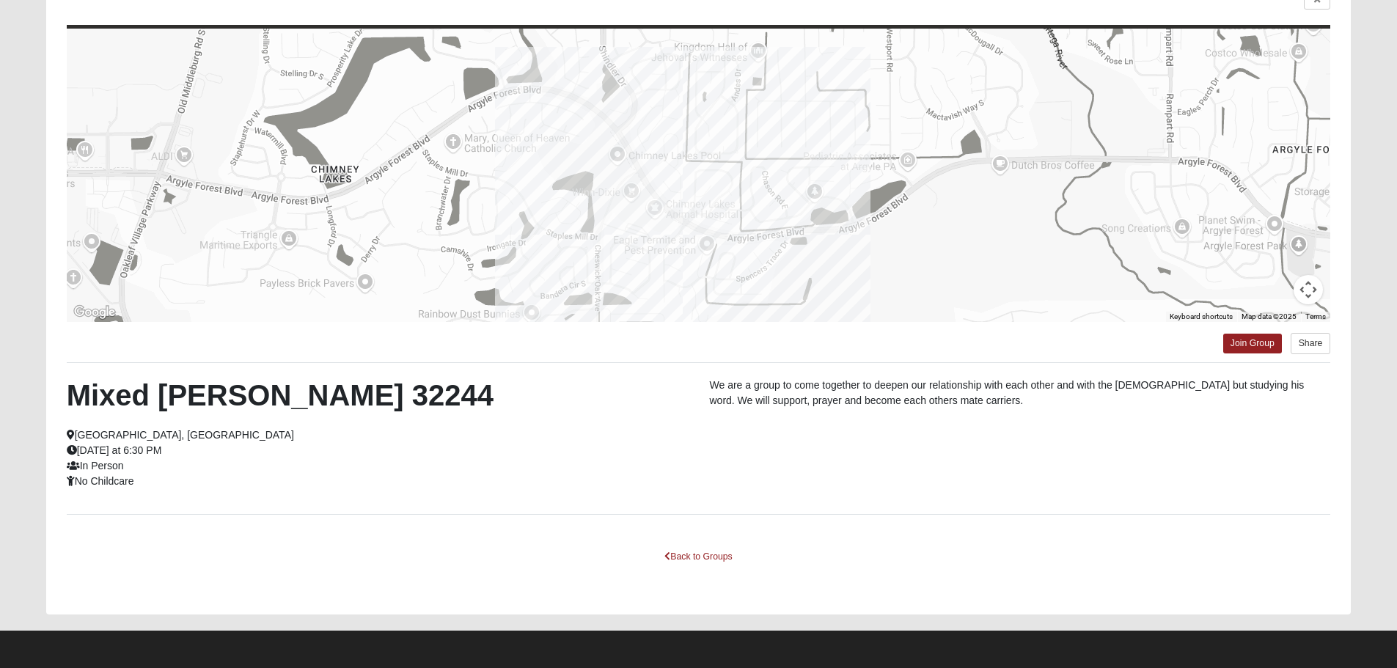
scroll to position [59, 0]
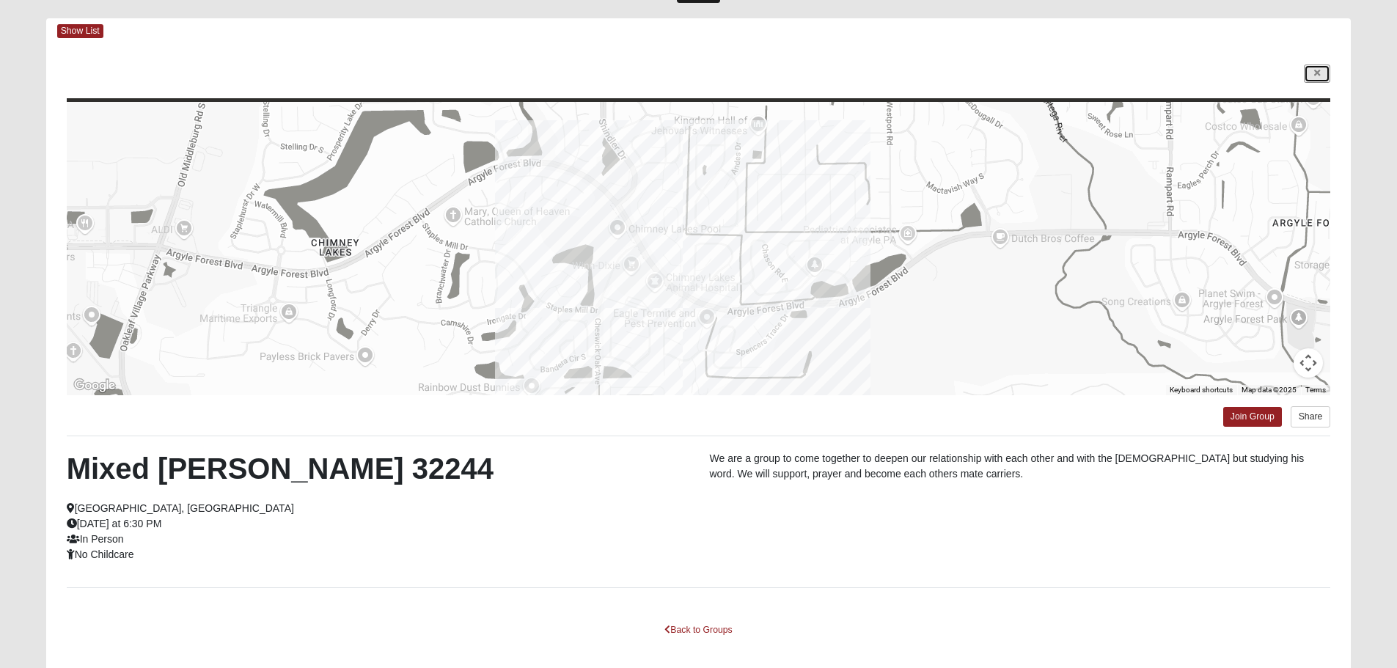
click at [1327, 69] on link at bounding box center [1317, 74] width 26 height 18
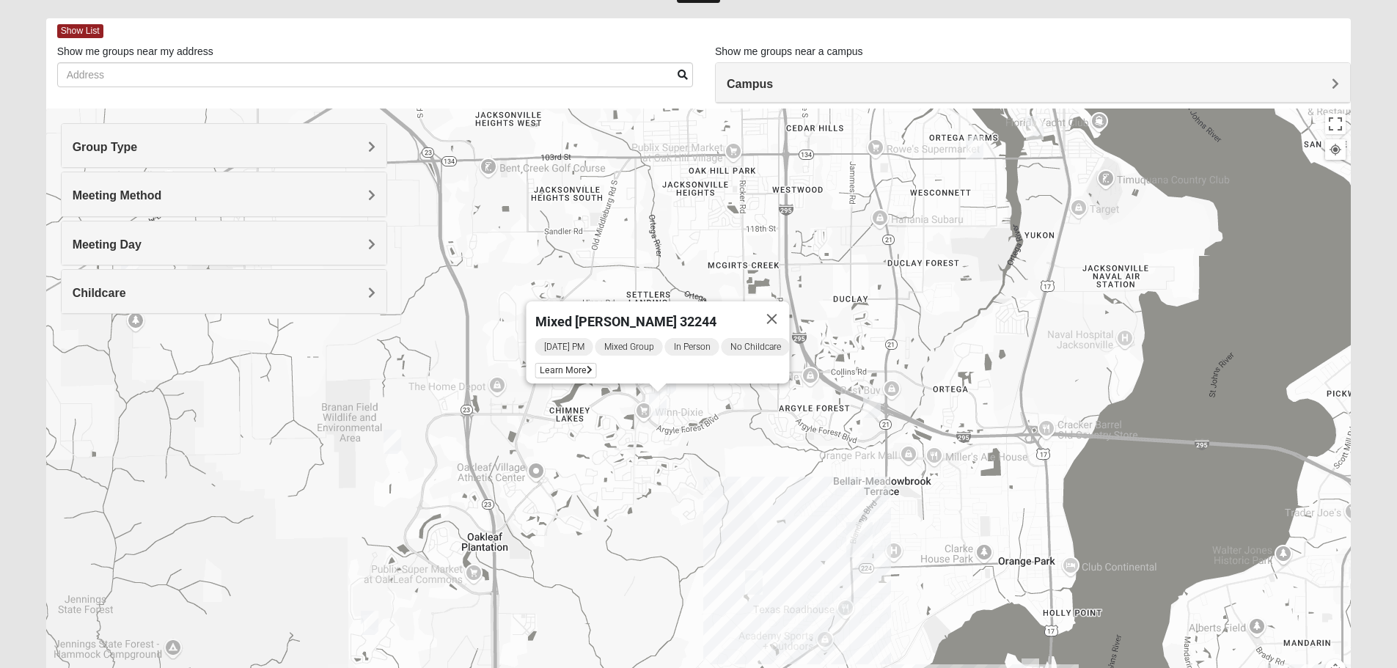
drag, startPoint x: 783, startPoint y: 307, endPoint x: 795, endPoint y: 349, distance: 44.3
click at [781, 307] on button "Close" at bounding box center [771, 318] width 35 height 35
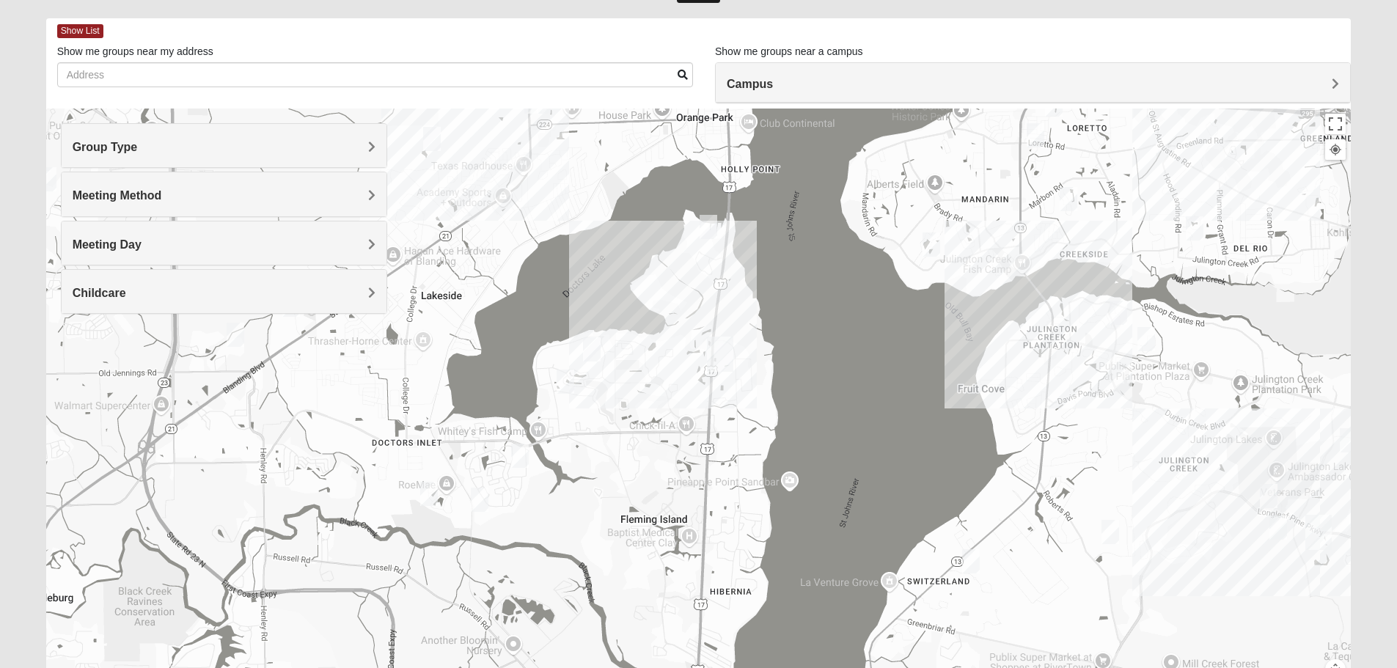
drag, startPoint x: 895, startPoint y: 605, endPoint x: 574, endPoint y: 159, distance: 549.6
click at [574, 159] on div at bounding box center [698, 402] width 1305 height 587
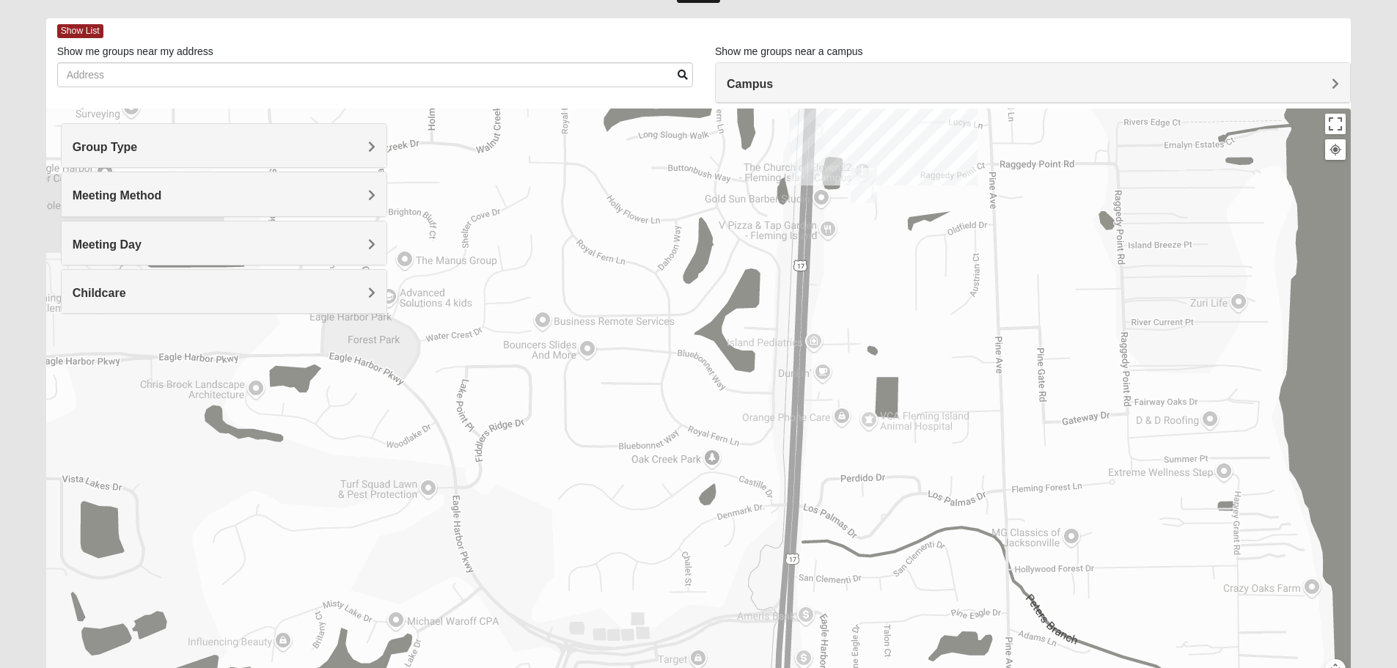
drag, startPoint x: 869, startPoint y: 209, endPoint x: 874, endPoint y: 402, distance: 192.9
click at [874, 402] on div at bounding box center [698, 402] width 1305 height 587
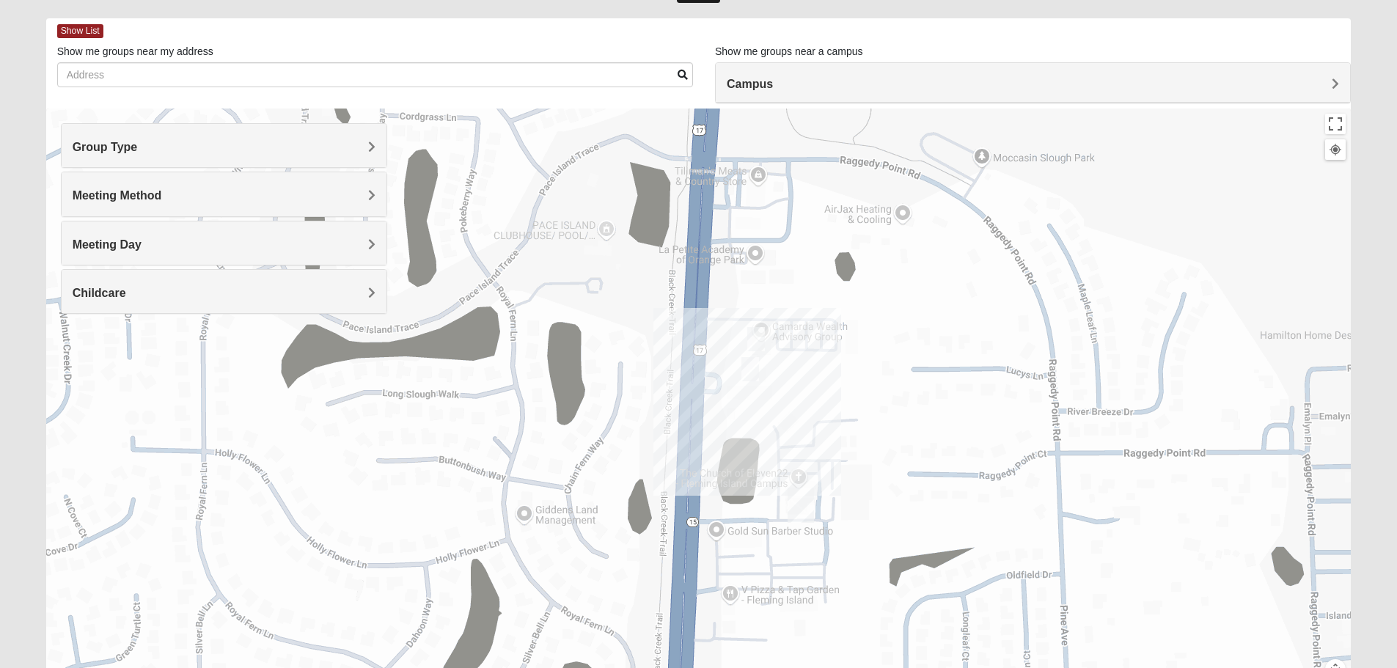
drag, startPoint x: 1055, startPoint y: 277, endPoint x: 818, endPoint y: 647, distance: 438.6
click at [818, 647] on div at bounding box center [698, 402] width 1305 height 587
click at [757, 339] on img "On Campus Womens Thousand 32003" at bounding box center [755, 339] width 29 height 36
click at [653, 298] on span "Learn More" at bounding box center [662, 305] width 62 height 15
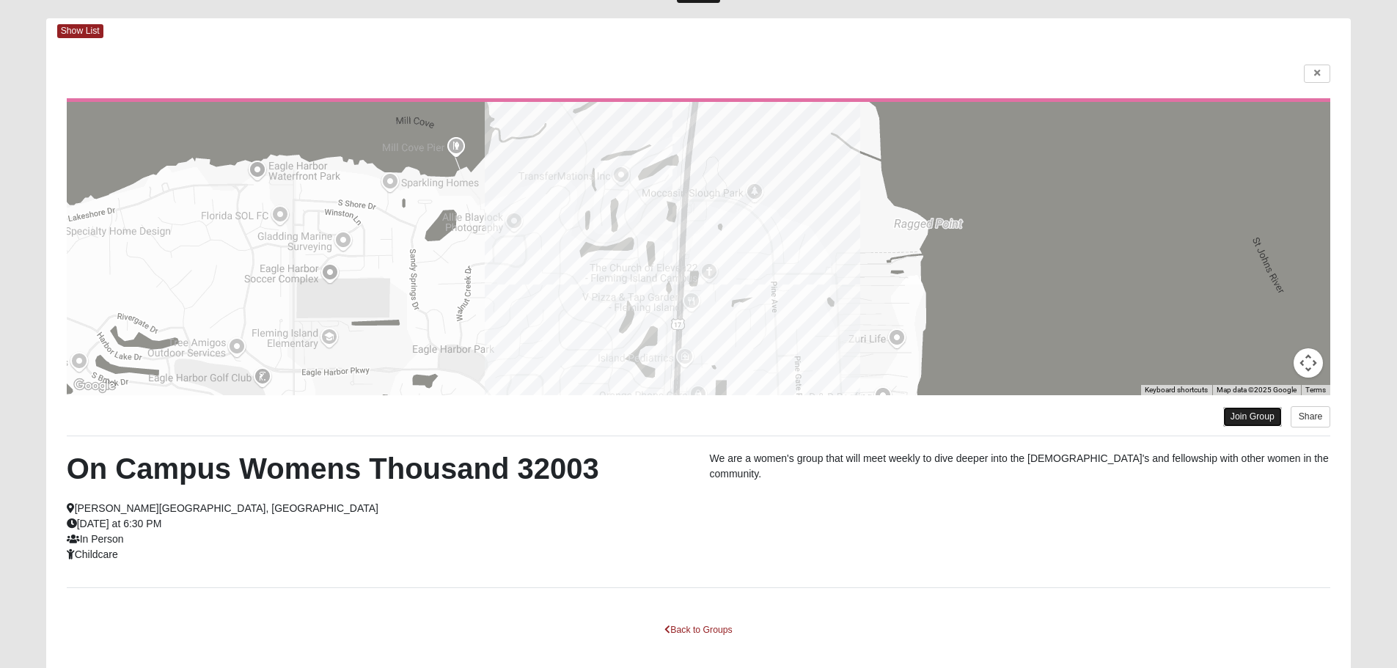
click at [1261, 417] on link "Join Group" at bounding box center [1252, 417] width 59 height 20
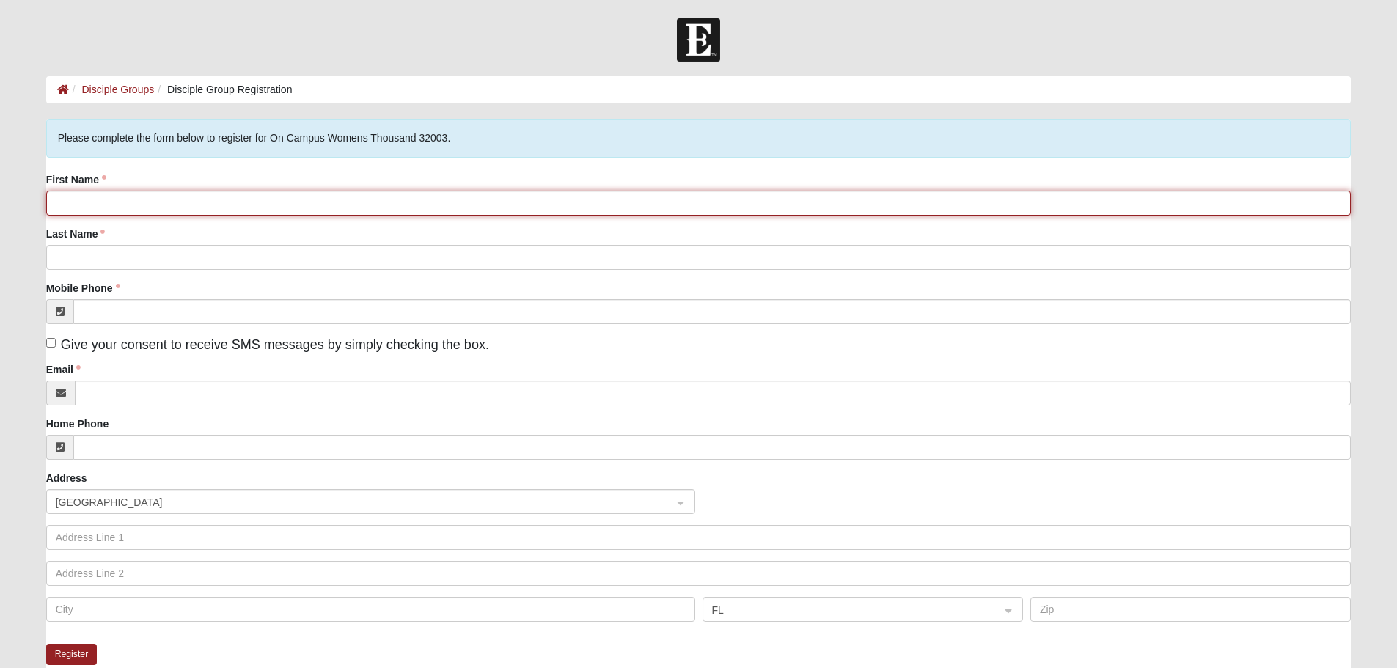
click at [101, 197] on input "First Name" at bounding box center [698, 203] width 1305 height 25
type input "Cassie"
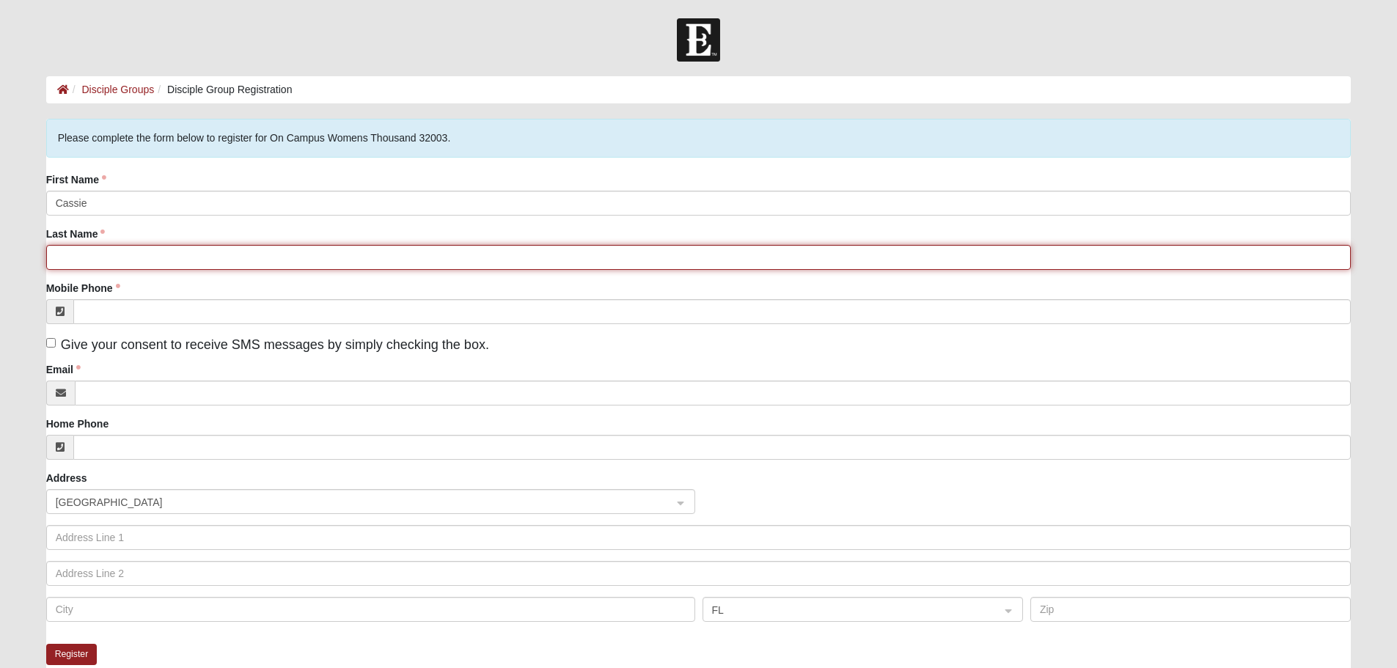
click at [110, 253] on input "Last Name" at bounding box center [698, 257] width 1305 height 25
type input "Lustig"
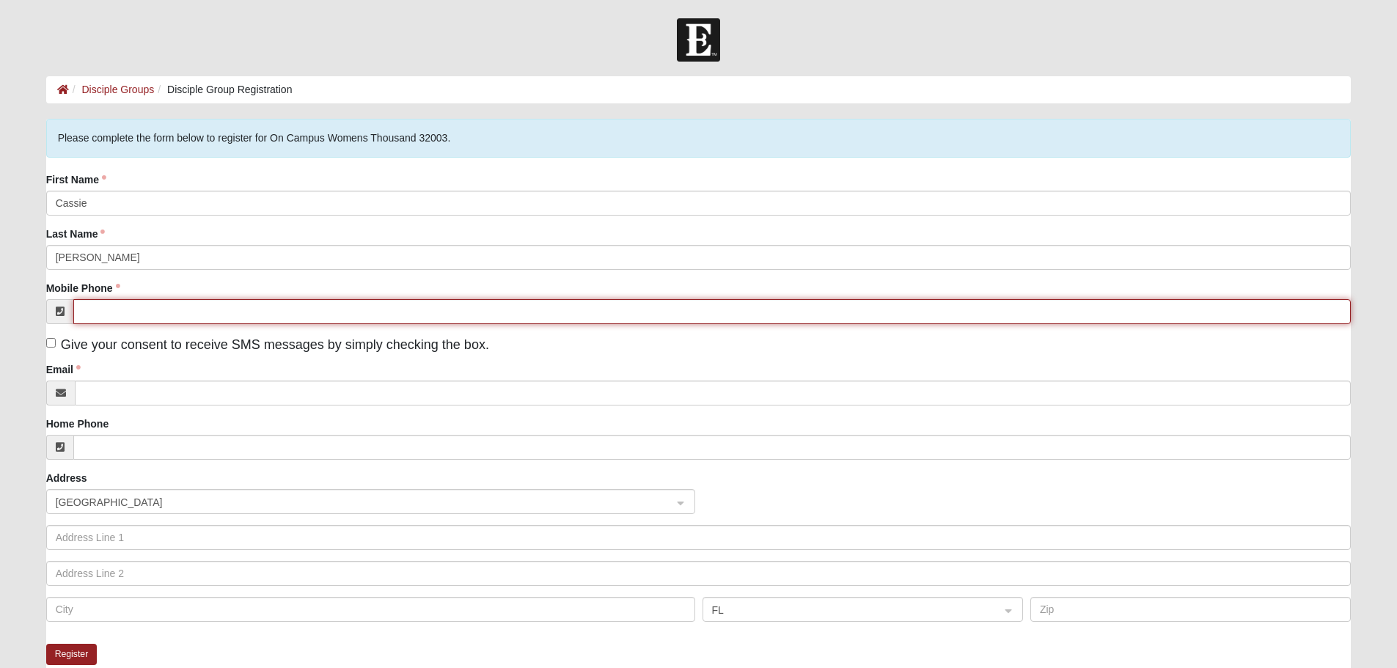
click at [118, 309] on input "Mobile Phone" at bounding box center [712, 311] width 1278 height 25
type input "(469) 263-3139"
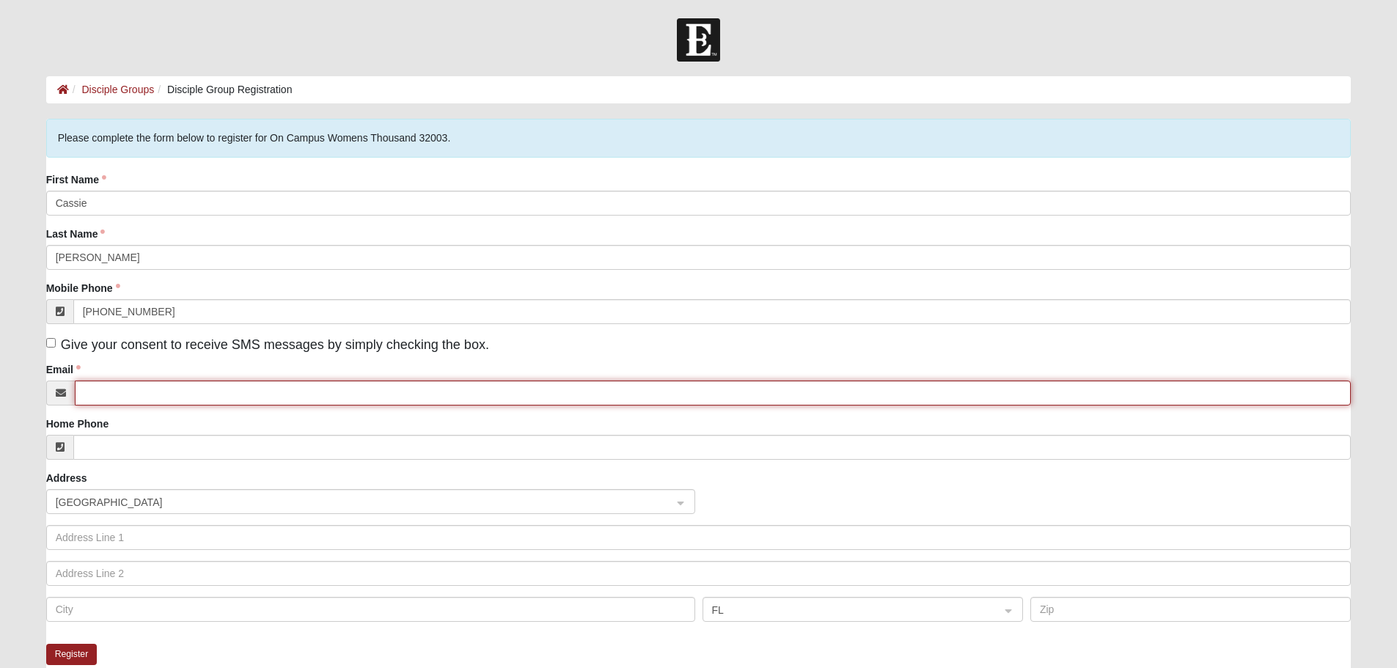
click at [164, 400] on input "Email" at bounding box center [713, 393] width 1277 height 25
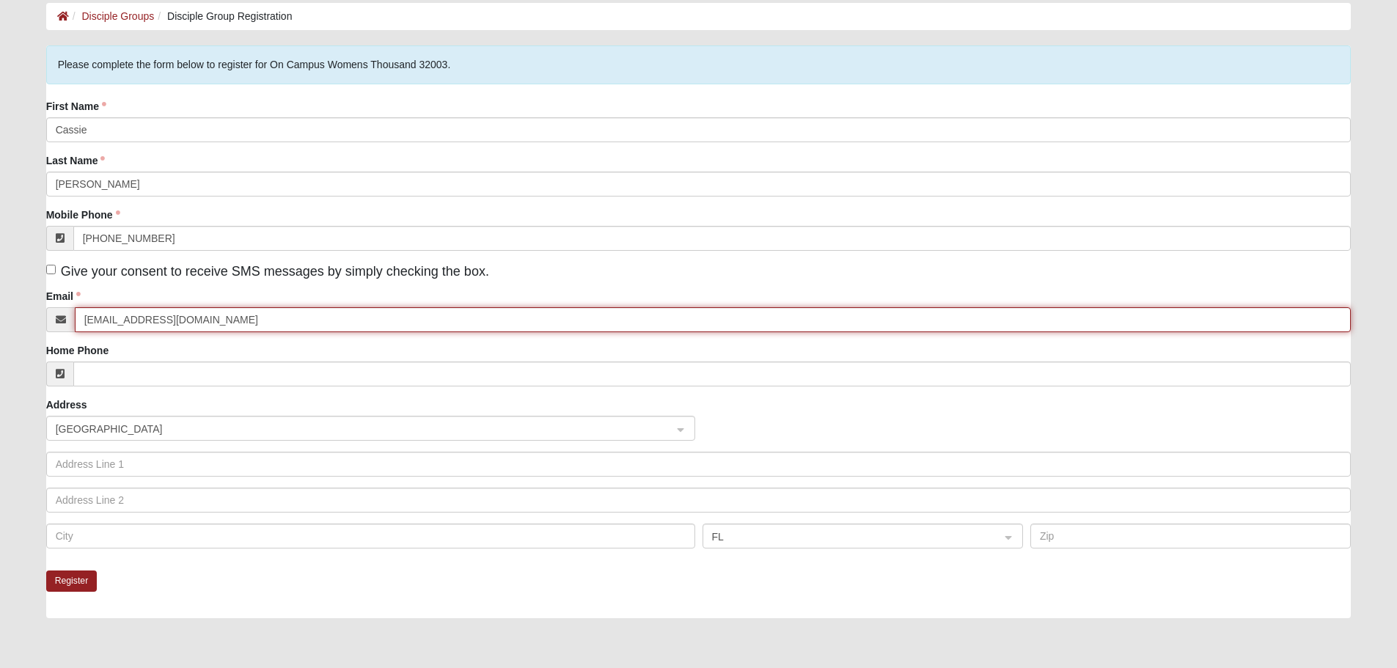
type input "cassielustig8@gmail.com"
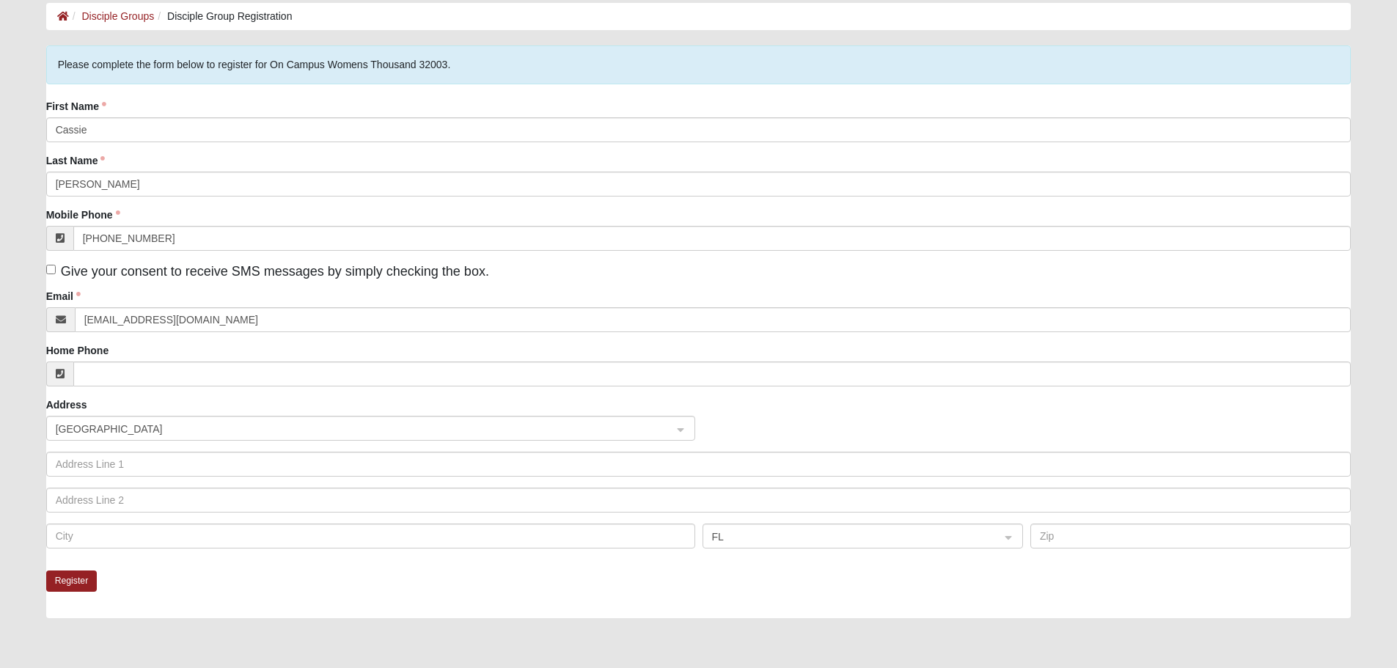
click at [283, 582] on div "Register" at bounding box center [698, 595] width 1305 height 48
click at [79, 583] on button "Register" at bounding box center [71, 581] width 51 height 21
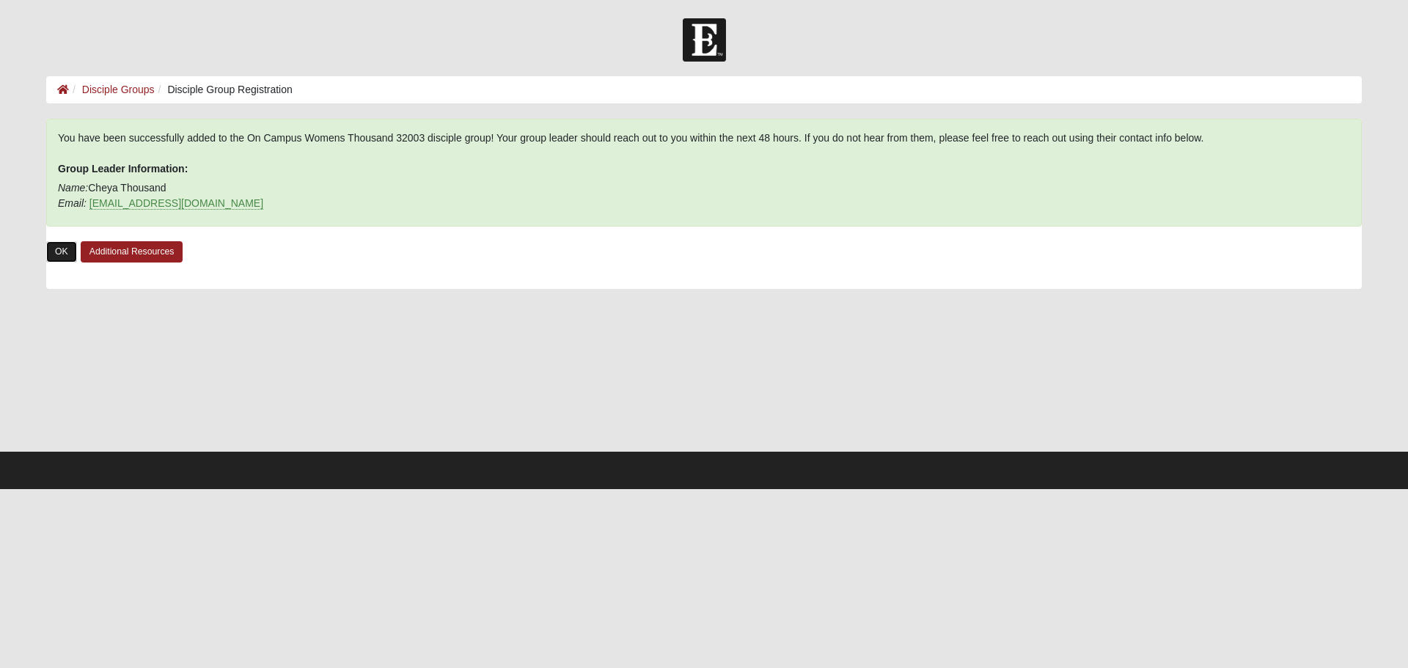
click at [67, 256] on link "OK" at bounding box center [61, 251] width 31 height 21
